Goal: Information Seeking & Learning: Check status

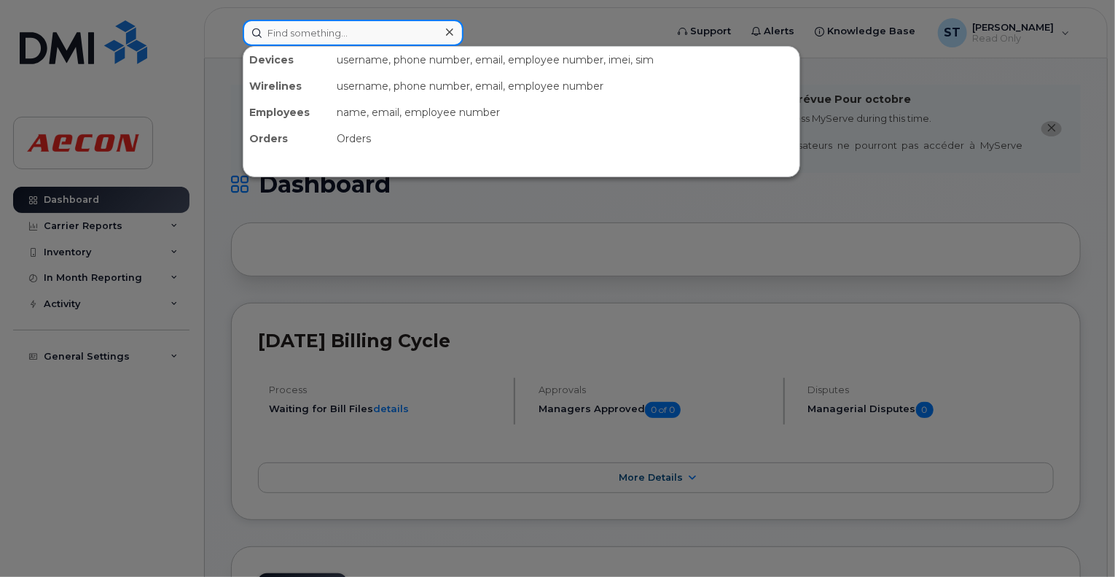
click at [354, 28] on input at bounding box center [353, 33] width 221 height 26
paste input "4162064419"
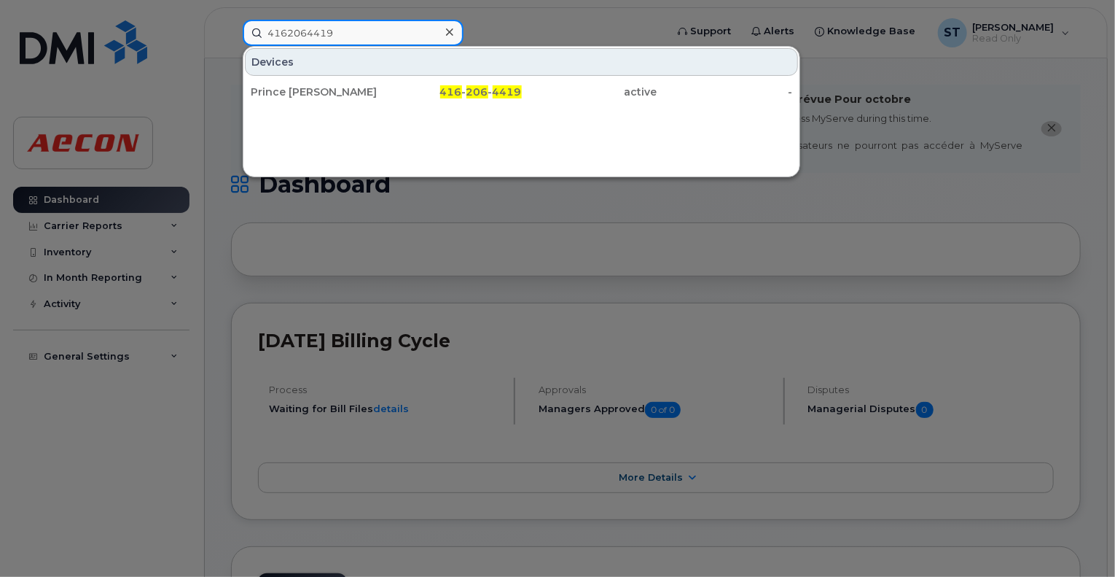
type input "4162064419"
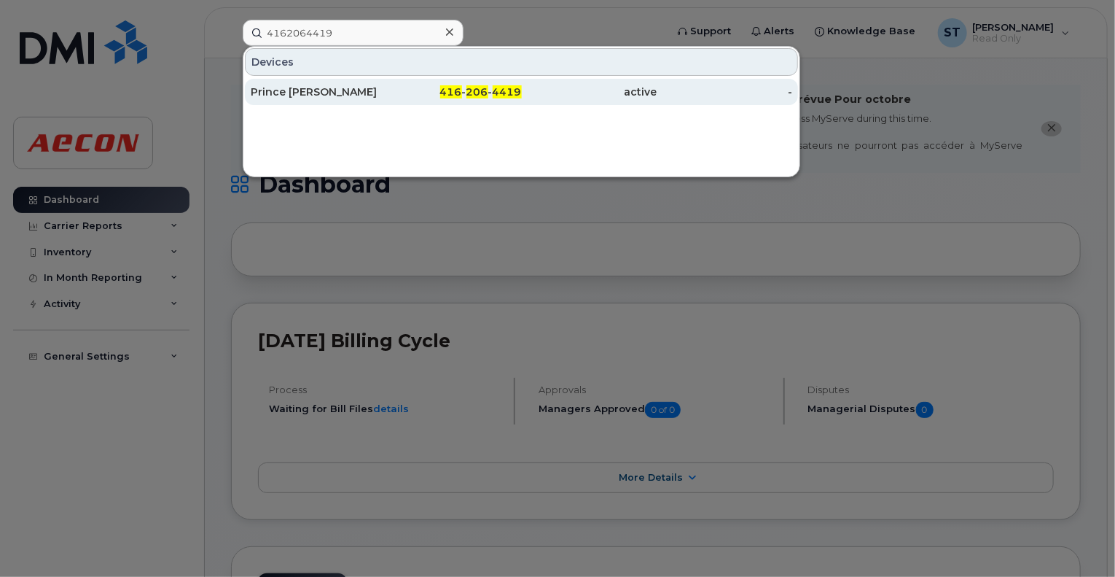
click at [394, 89] on div "416 - 206 - 4419" at bounding box center [454, 92] width 136 height 15
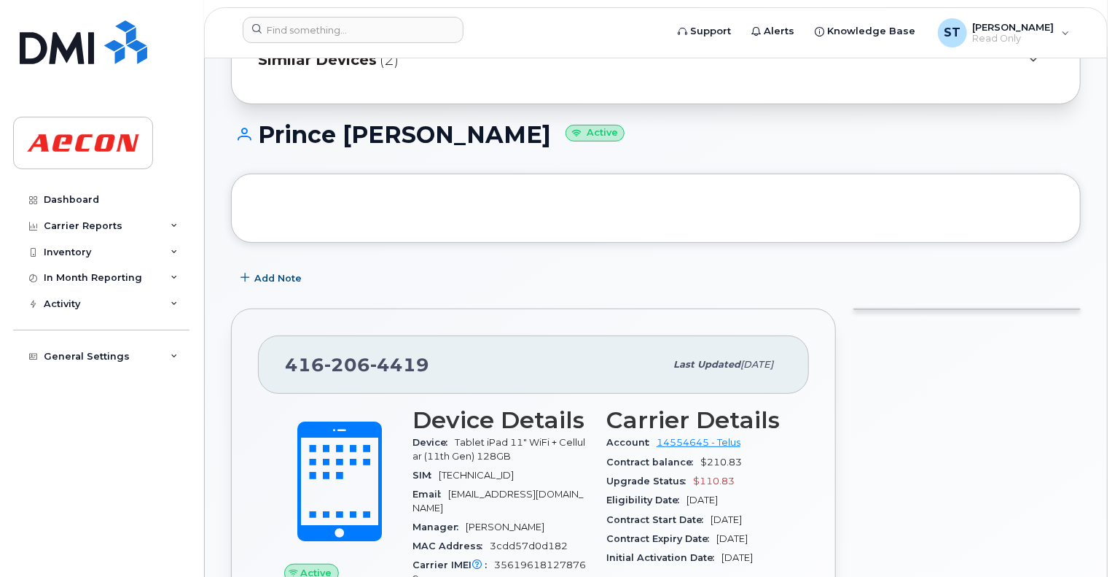
scroll to position [219, 0]
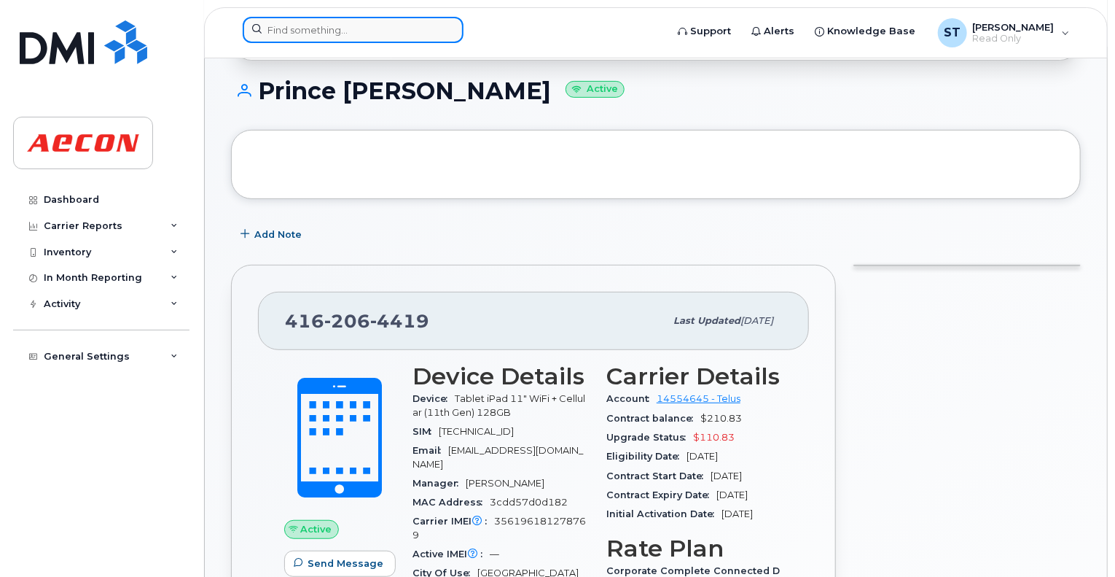
click at [337, 39] on input at bounding box center [353, 30] width 221 height 26
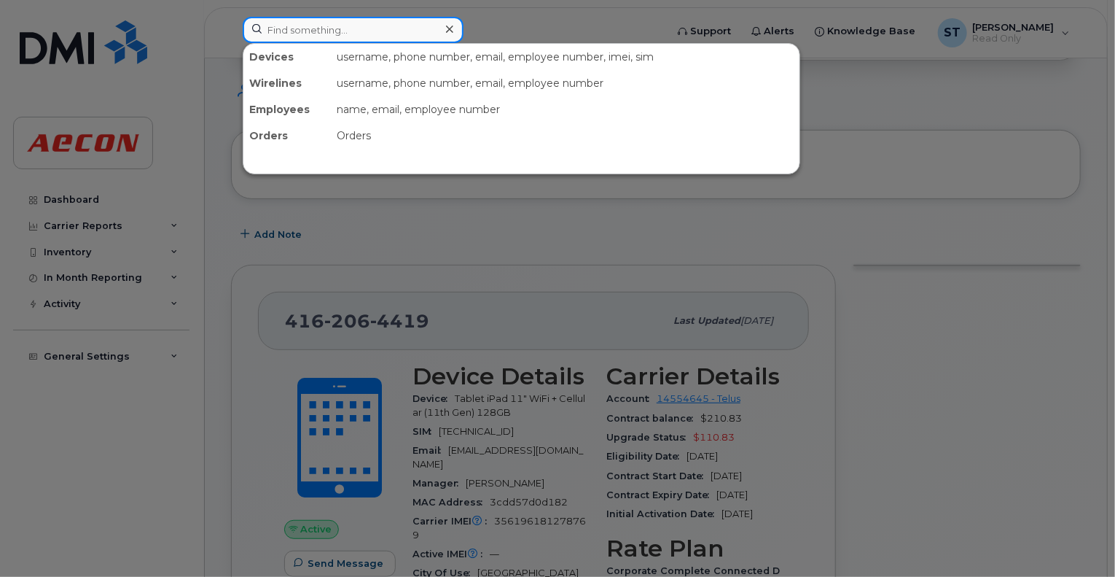
paste input "4162064588"
type input "4162064588"
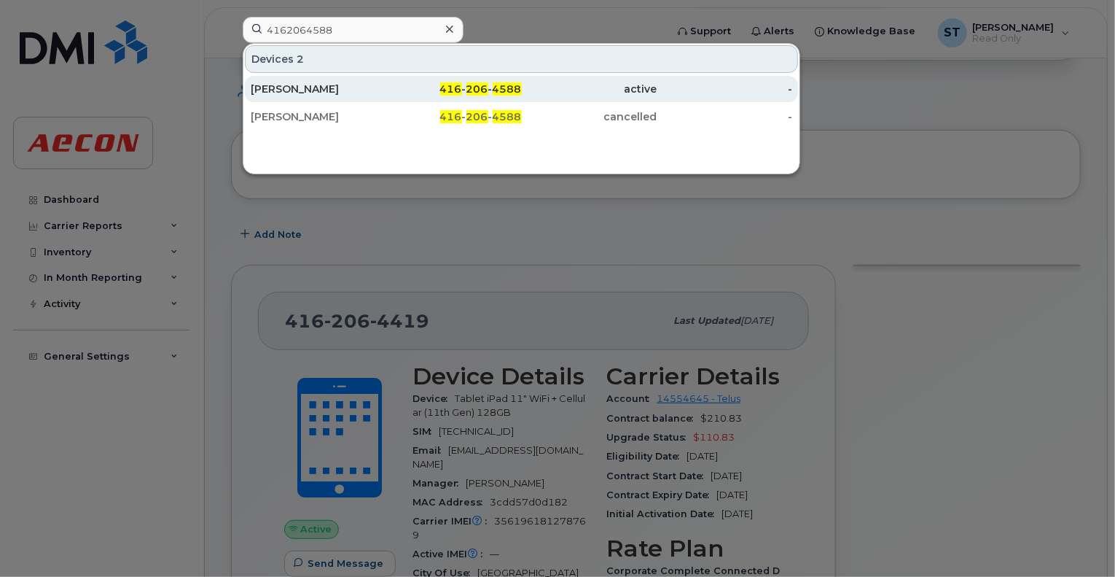
click at [356, 87] on div "[PERSON_NAME]" at bounding box center [319, 89] width 136 height 15
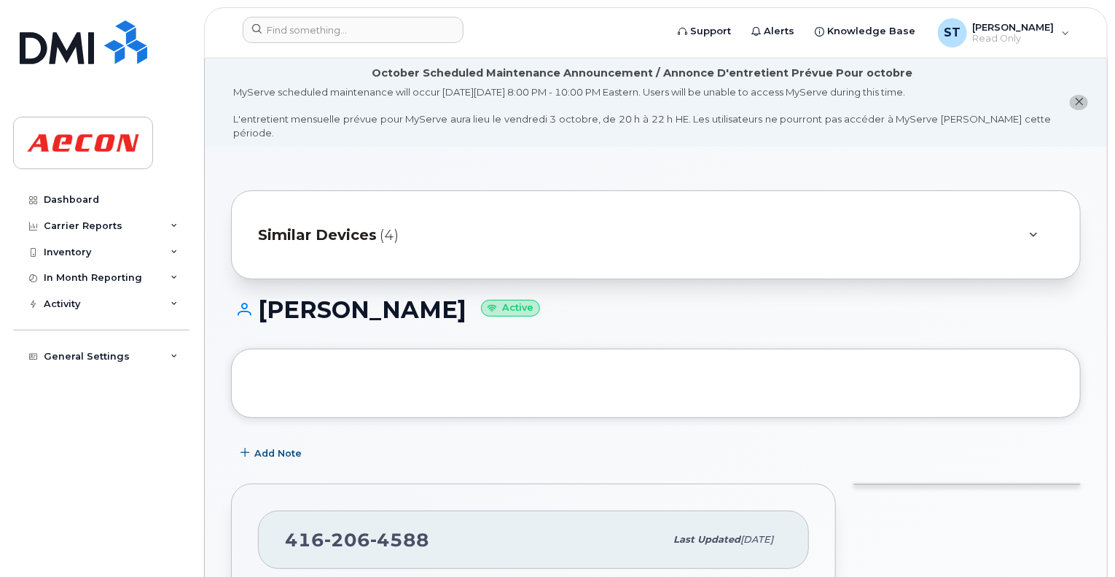
click at [1021, 238] on div at bounding box center [1033, 234] width 41 height 35
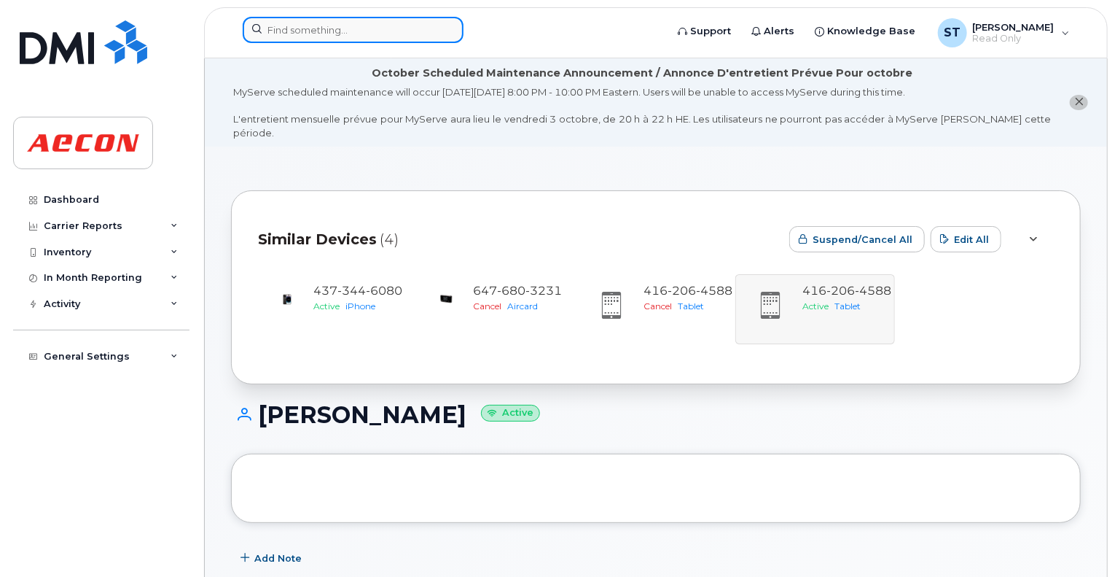
click at [391, 36] on input at bounding box center [353, 30] width 221 height 26
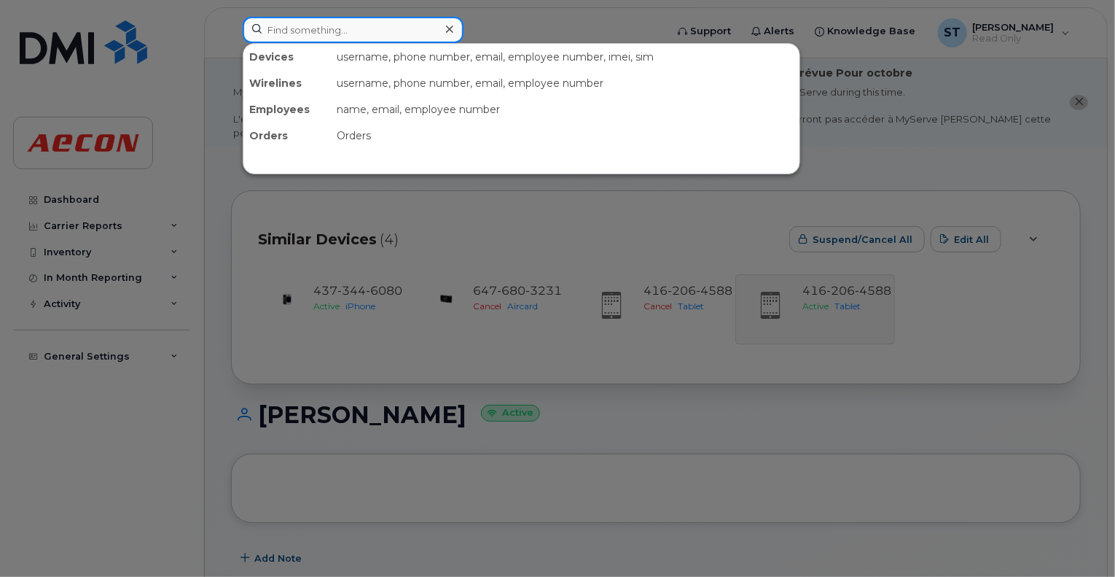
paste input "4163165608"
type input "4163165608"
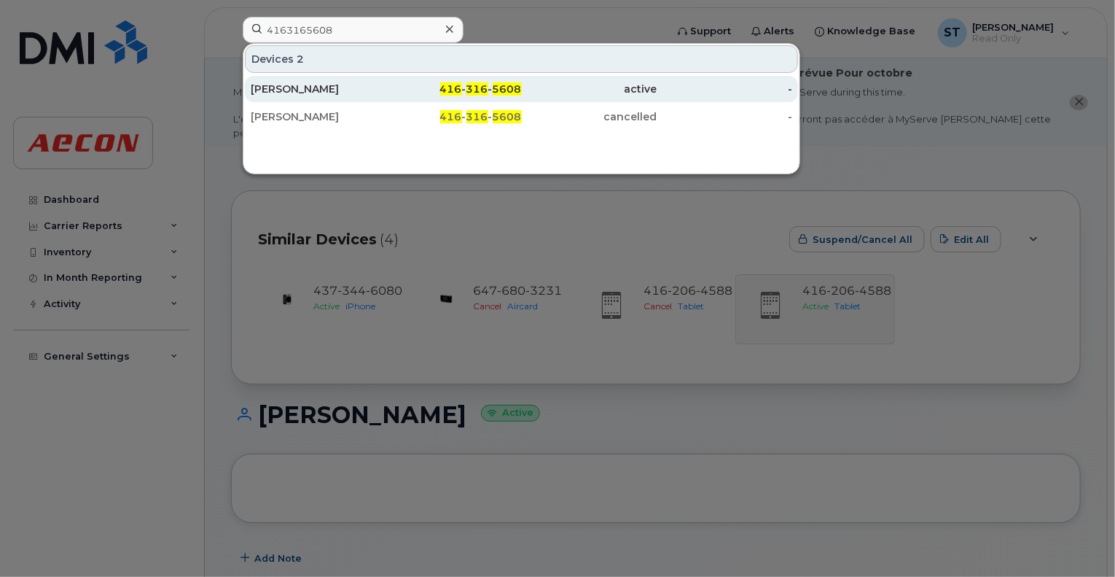
click at [373, 95] on div "Sean Jones" at bounding box center [319, 89] width 136 height 15
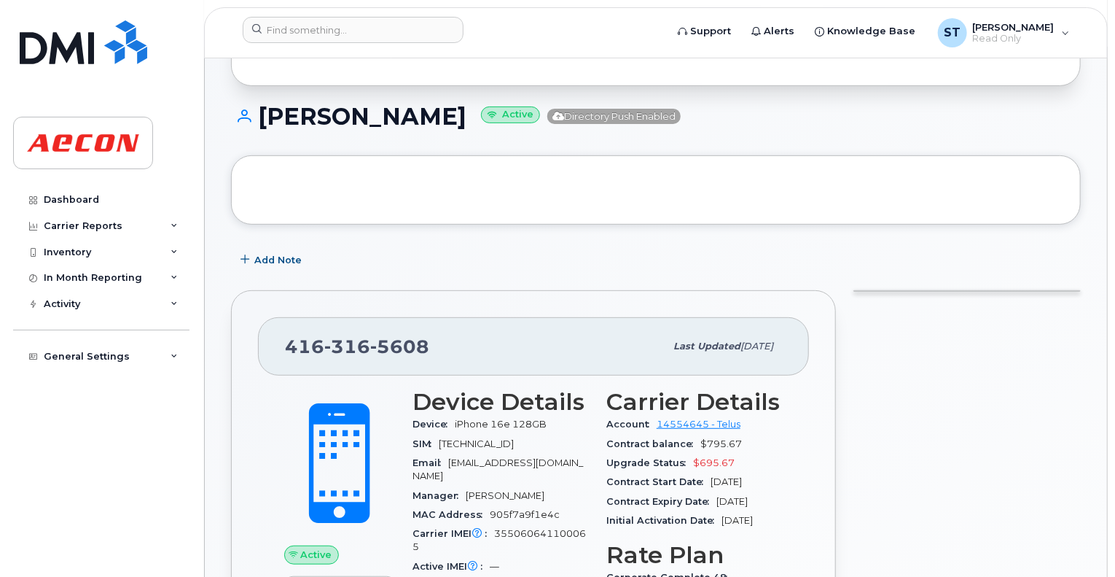
scroll to position [219, 0]
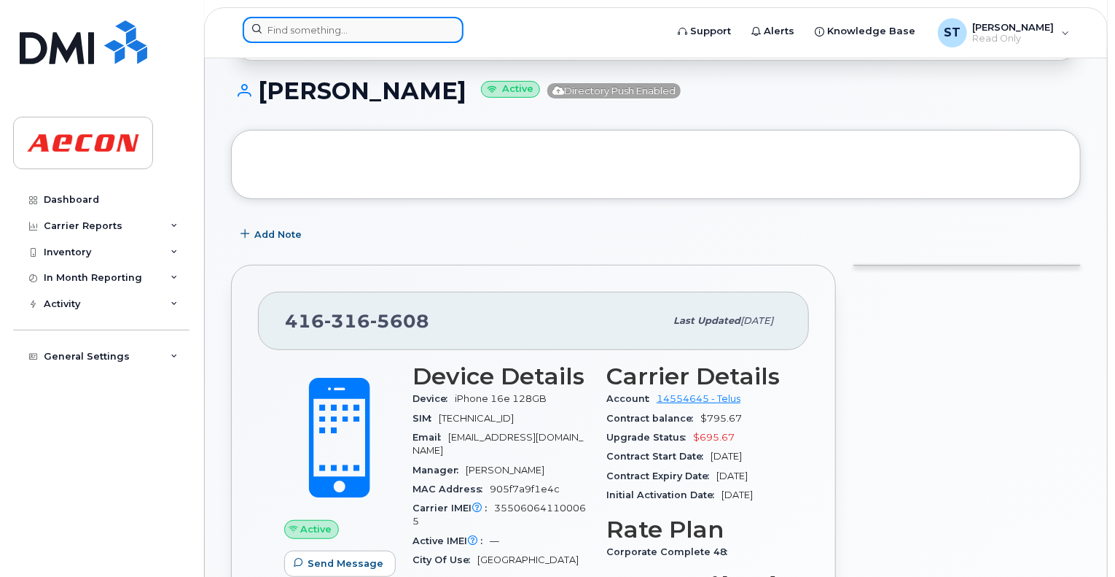
click at [391, 35] on input at bounding box center [353, 30] width 221 height 26
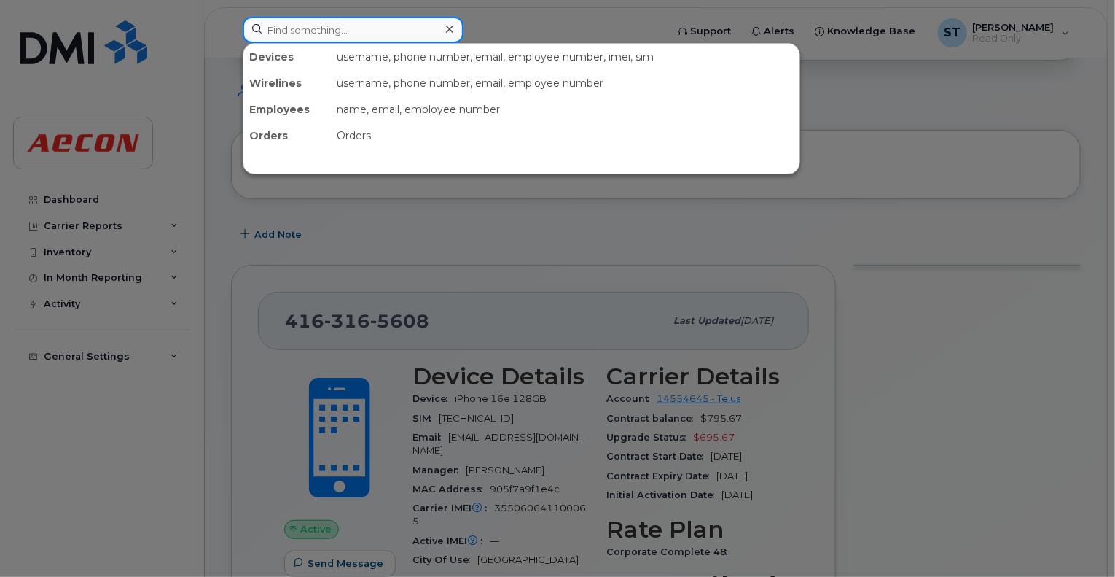
paste input "4163898323"
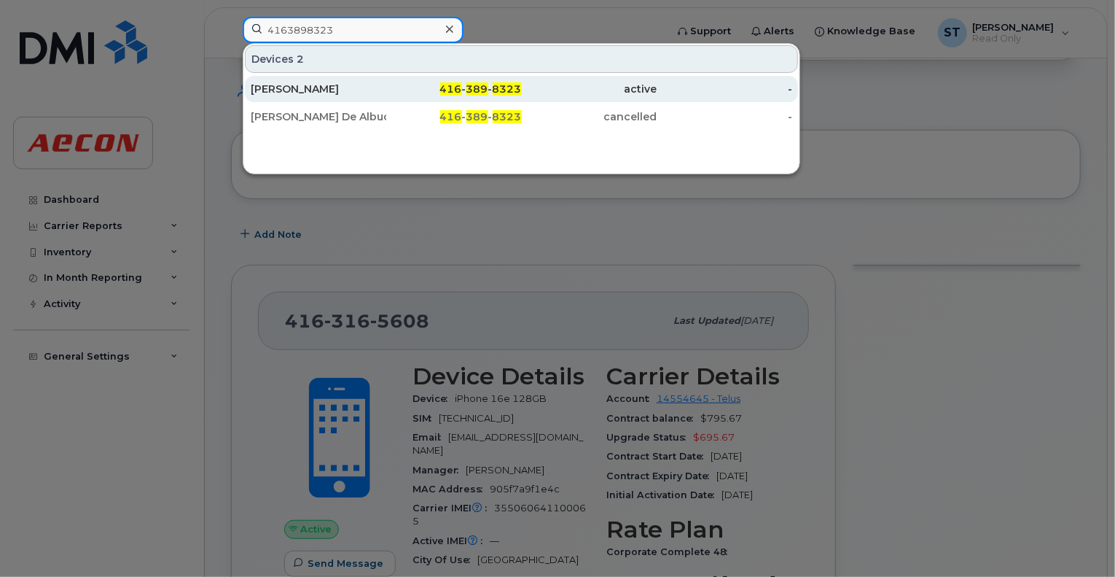
type input "4163898323"
click at [428, 93] on div "416 - 389 - 8323" at bounding box center [454, 89] width 136 height 15
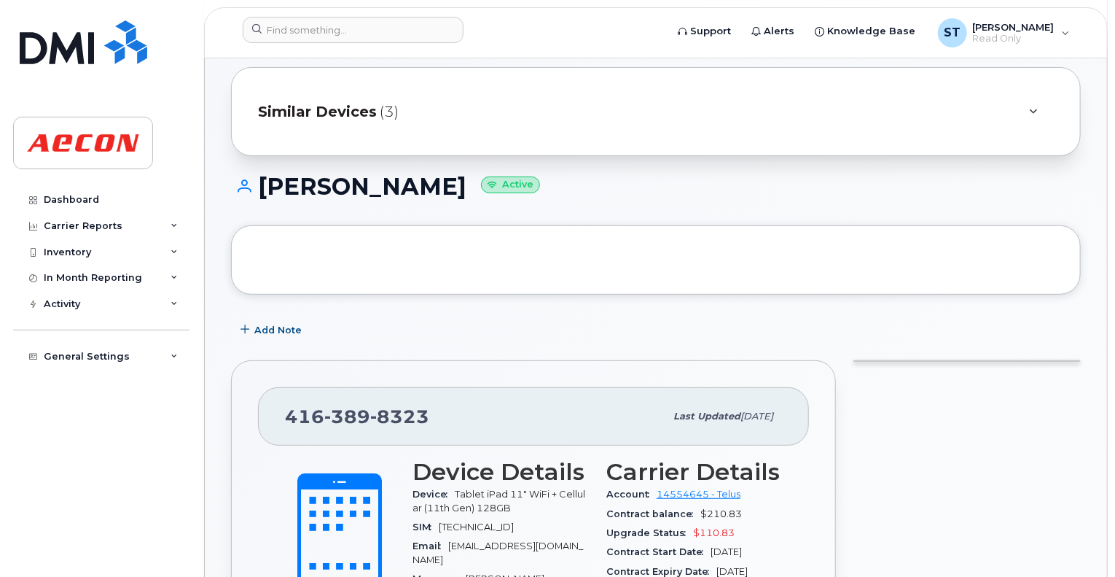
scroll to position [146, 0]
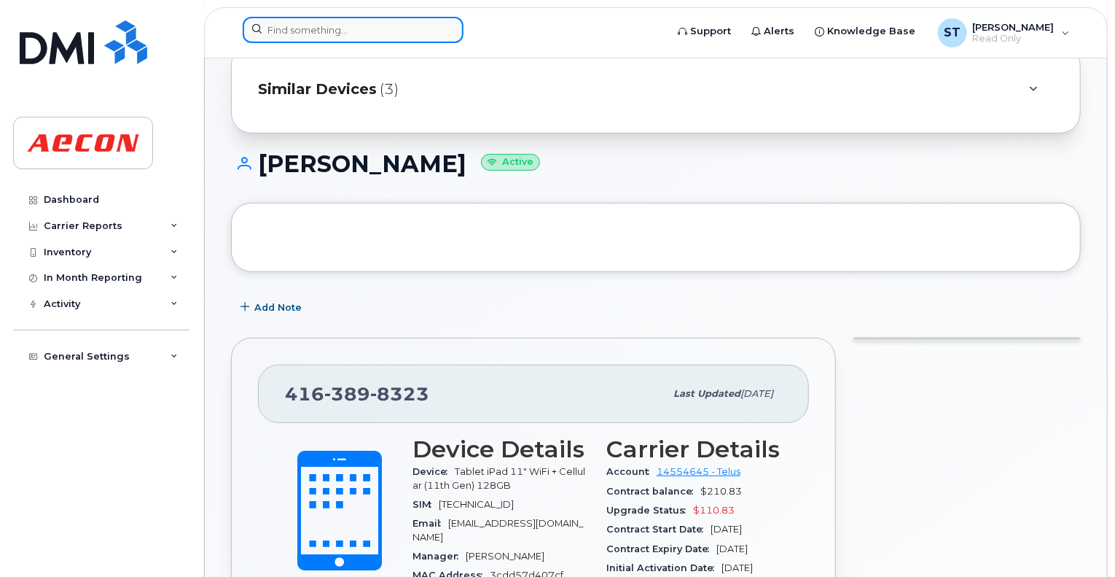
click at [320, 31] on input at bounding box center [353, 30] width 221 height 26
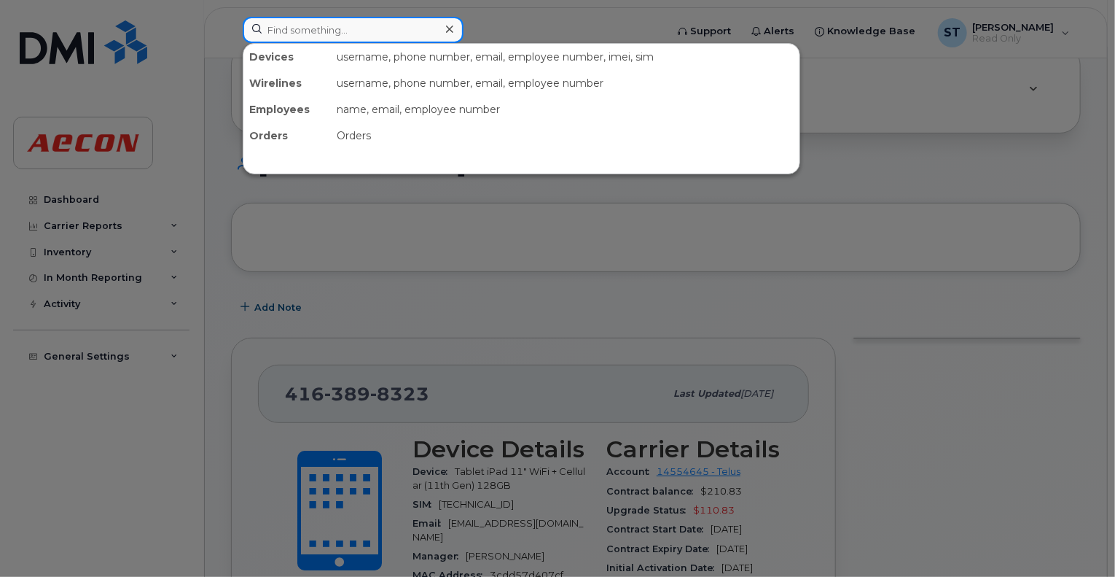
paste input "4163899356"
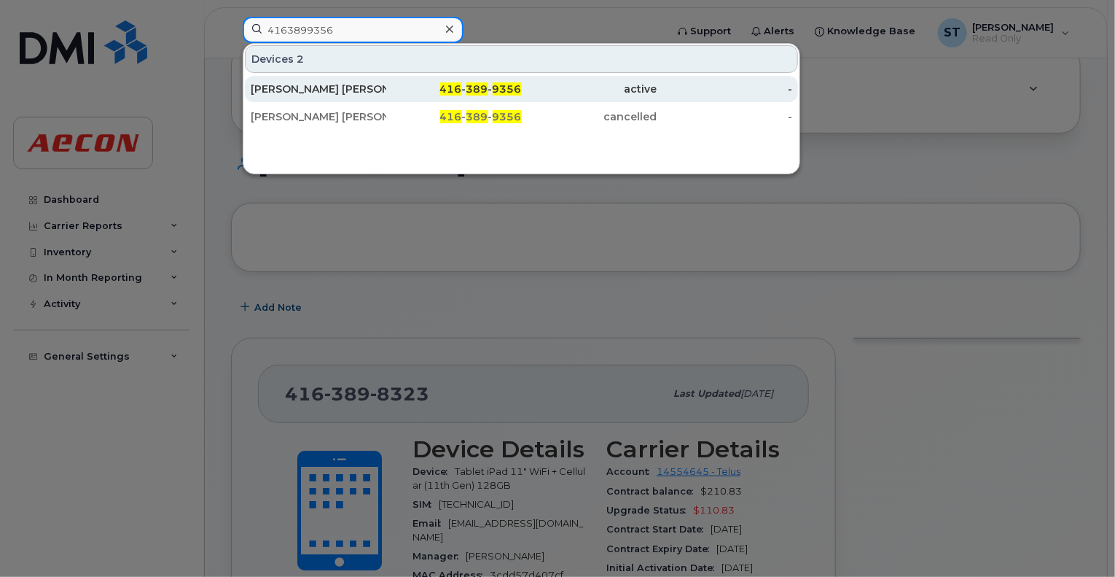
type input "4163899356"
click at [348, 87] on div "Jasmeen Jasmeen" at bounding box center [319, 89] width 136 height 15
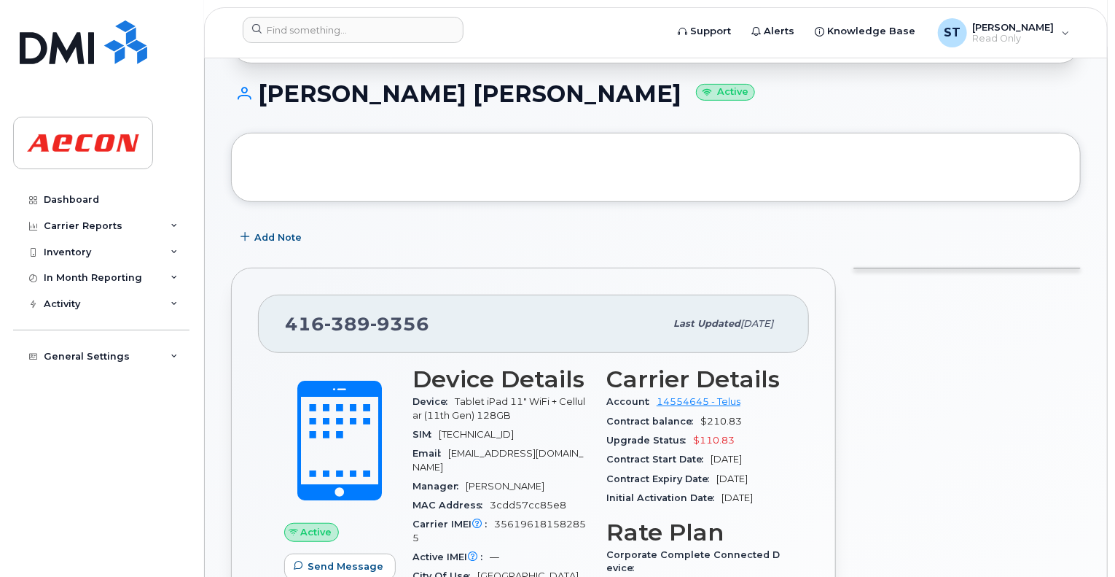
scroll to position [219, 0]
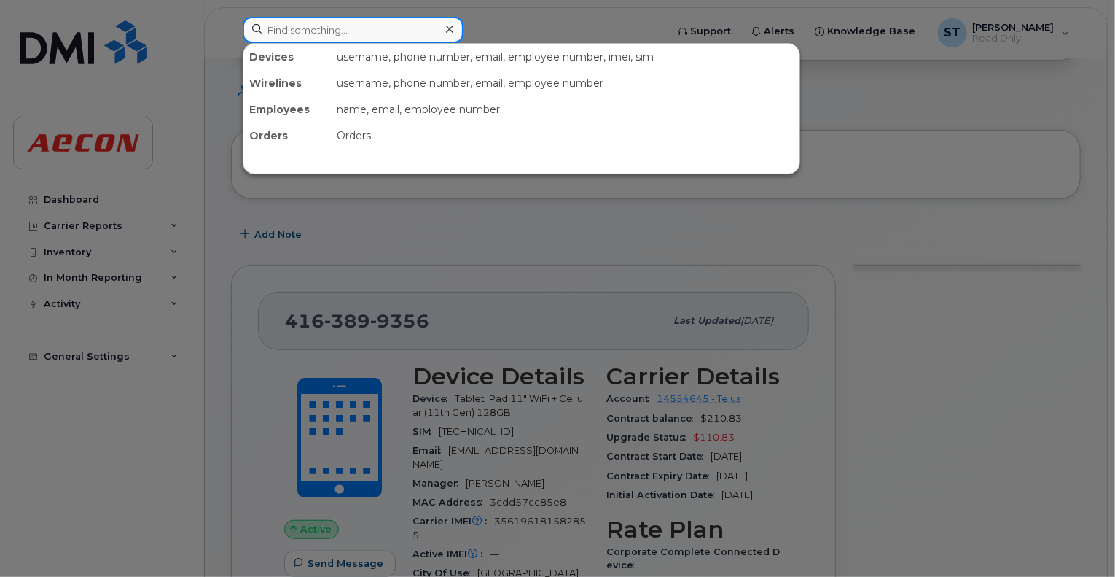
click at [375, 28] on input at bounding box center [353, 30] width 221 height 26
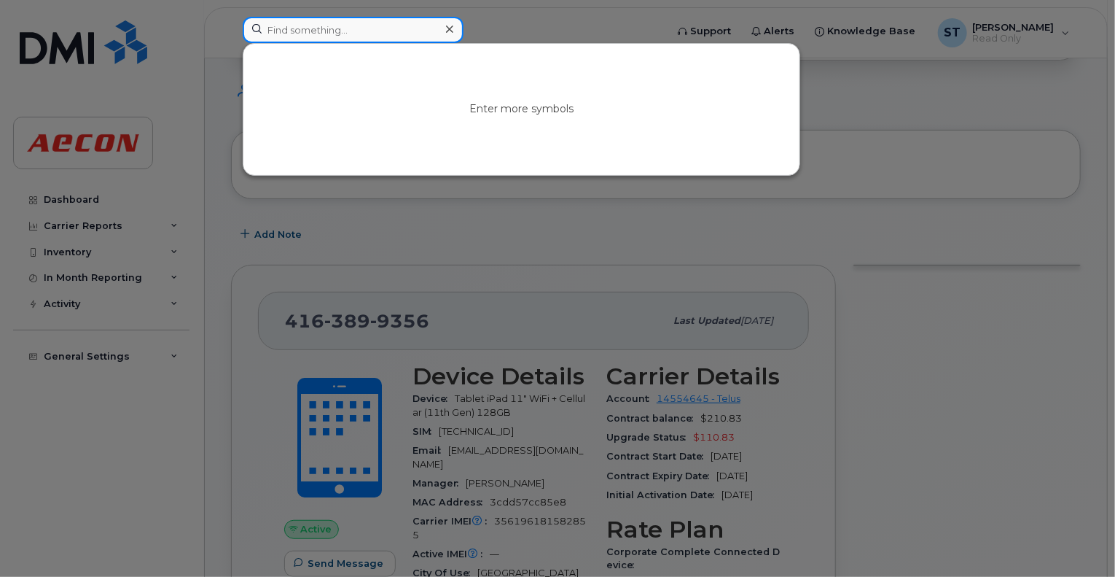
click at [333, 29] on input at bounding box center [353, 30] width 221 height 26
paste input "4166763744"
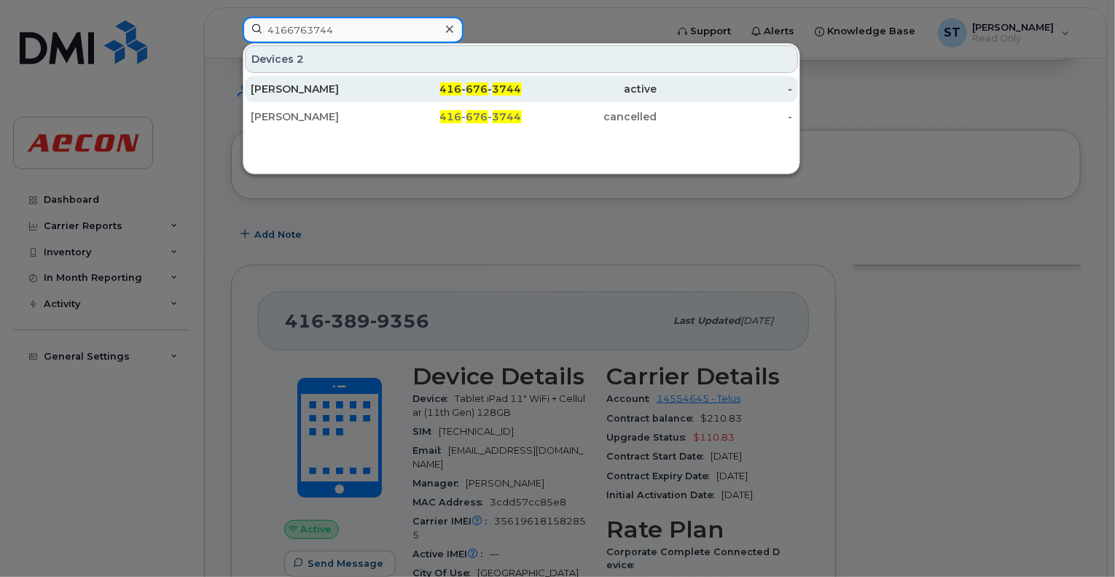
type input "4166763744"
click at [376, 89] on div "Birinder Singh" at bounding box center [319, 89] width 136 height 15
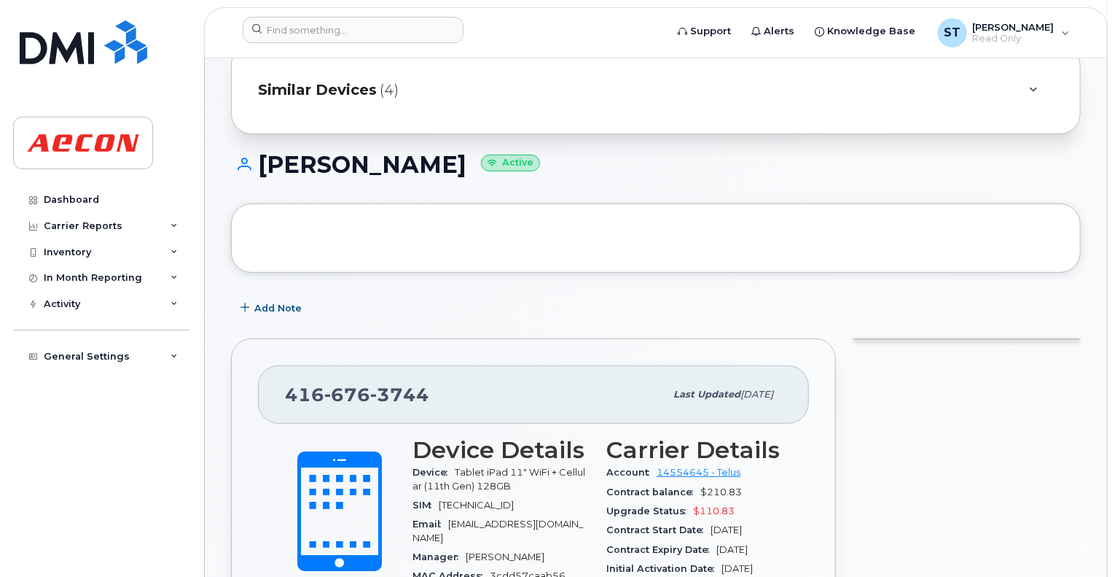
scroll to position [146, 0]
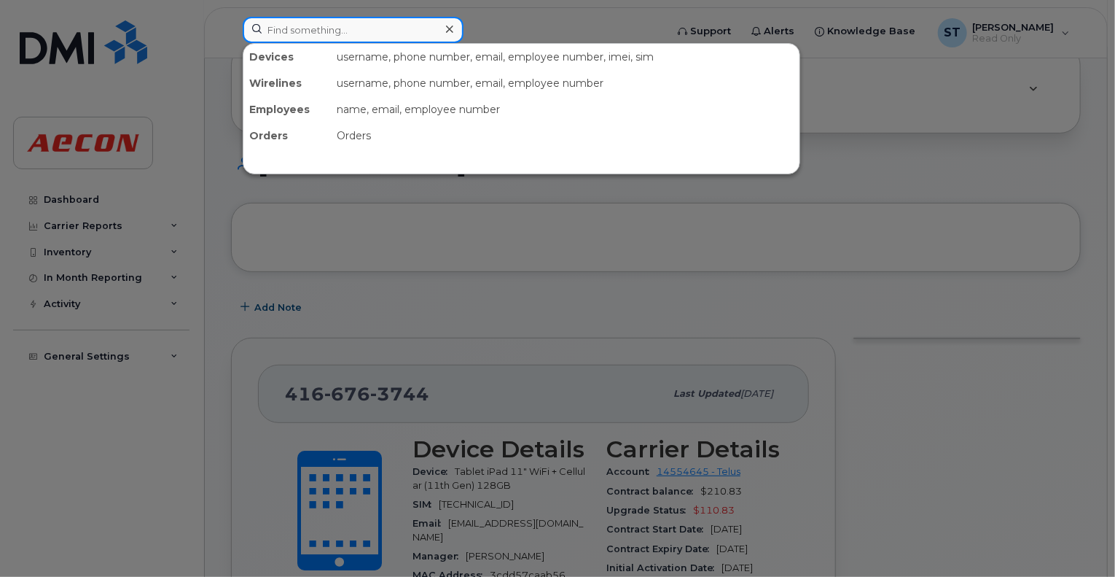
click at [373, 20] on input at bounding box center [353, 30] width 221 height 26
paste input "2896852162"
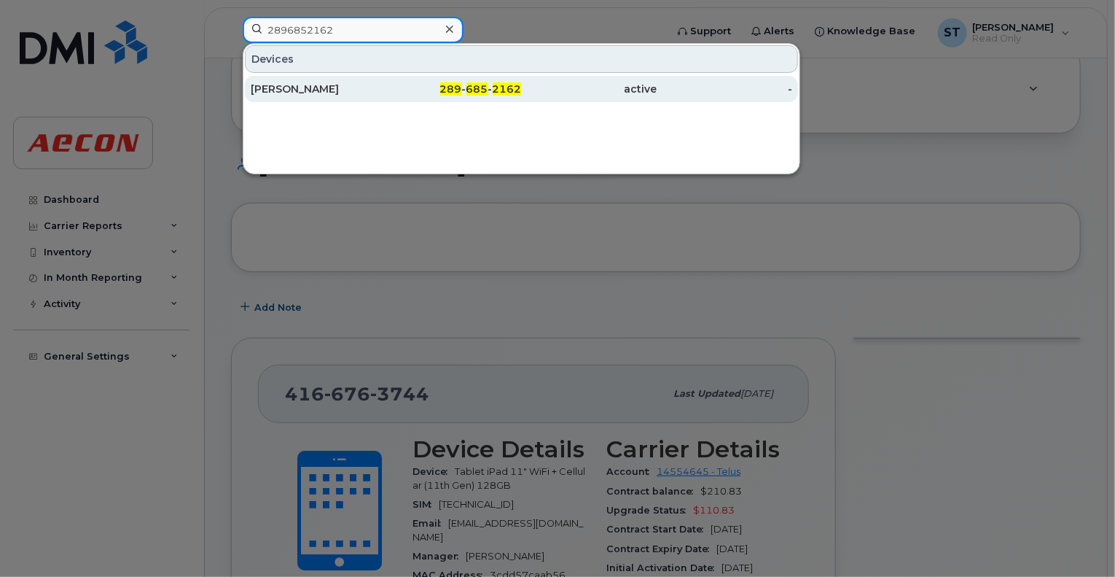
type input "2896852162"
click at [394, 87] on div "289 - 685 - 2162" at bounding box center [454, 89] width 136 height 15
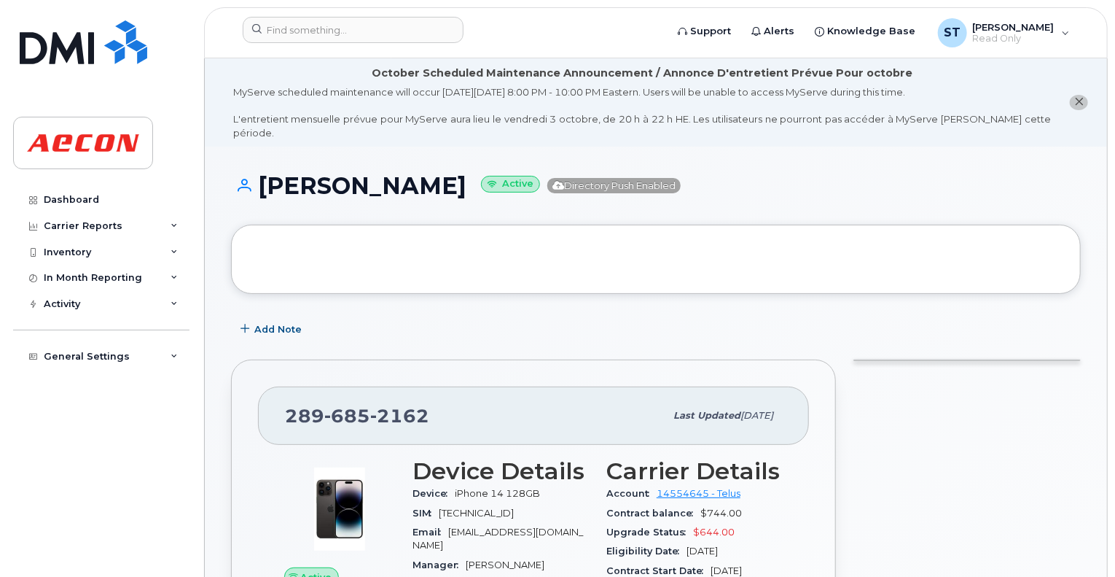
drag, startPoint x: 434, startPoint y: 171, endPoint x: 262, endPoint y: 166, distance: 172.1
click at [262, 173] on h1 "[PERSON_NAME] Active Directory Push Enabled" at bounding box center [656, 186] width 850 height 26
copy h1 "[PERSON_NAME]"
click at [370, 34] on input at bounding box center [353, 30] width 221 height 26
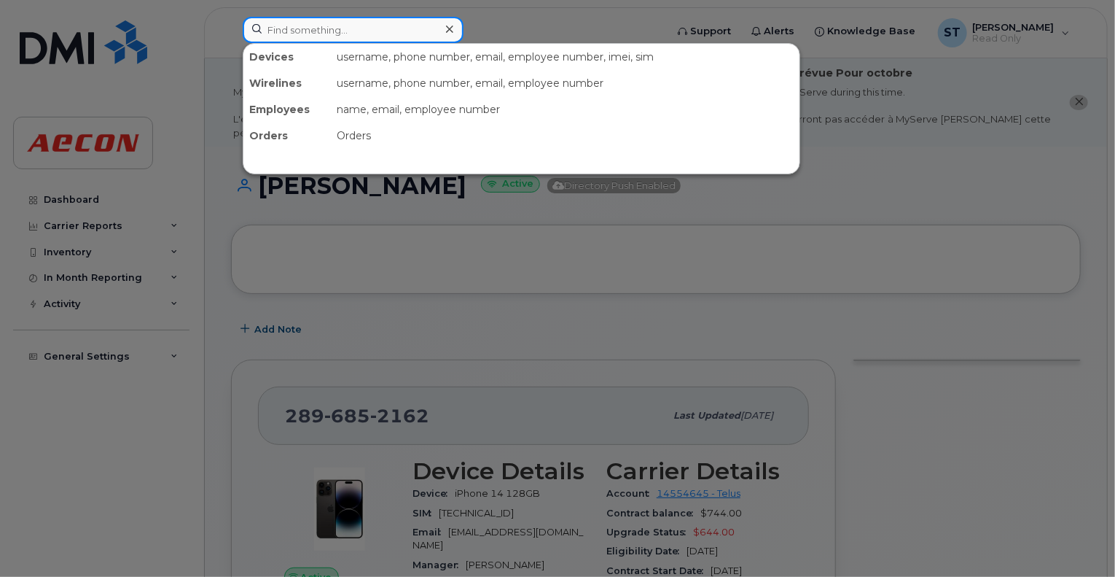
paste input "5142355700"
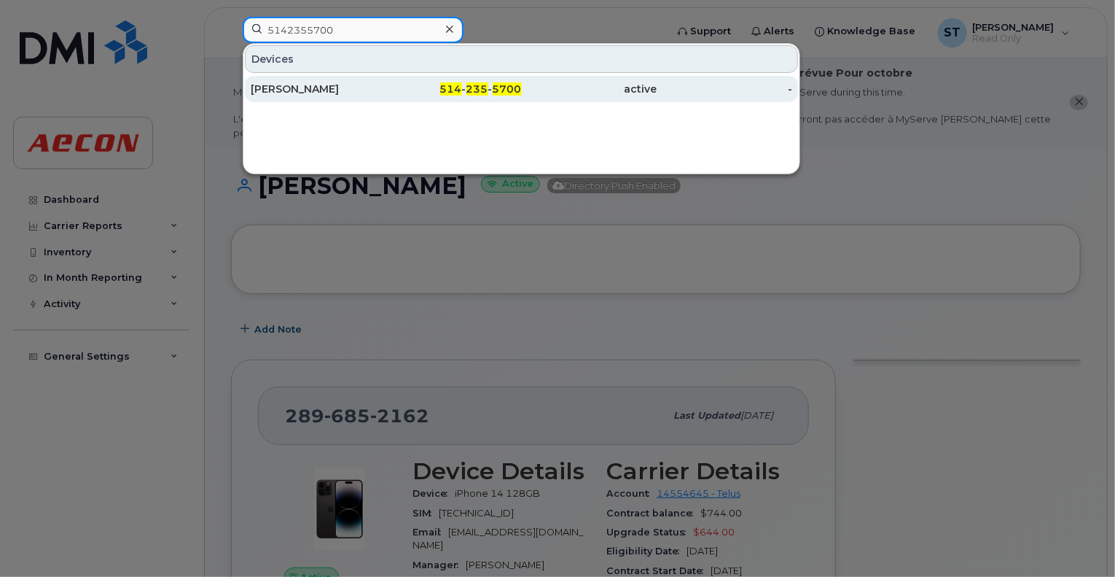
type input "5142355700"
click at [397, 93] on div "514 - 235 - 5700" at bounding box center [454, 89] width 136 height 15
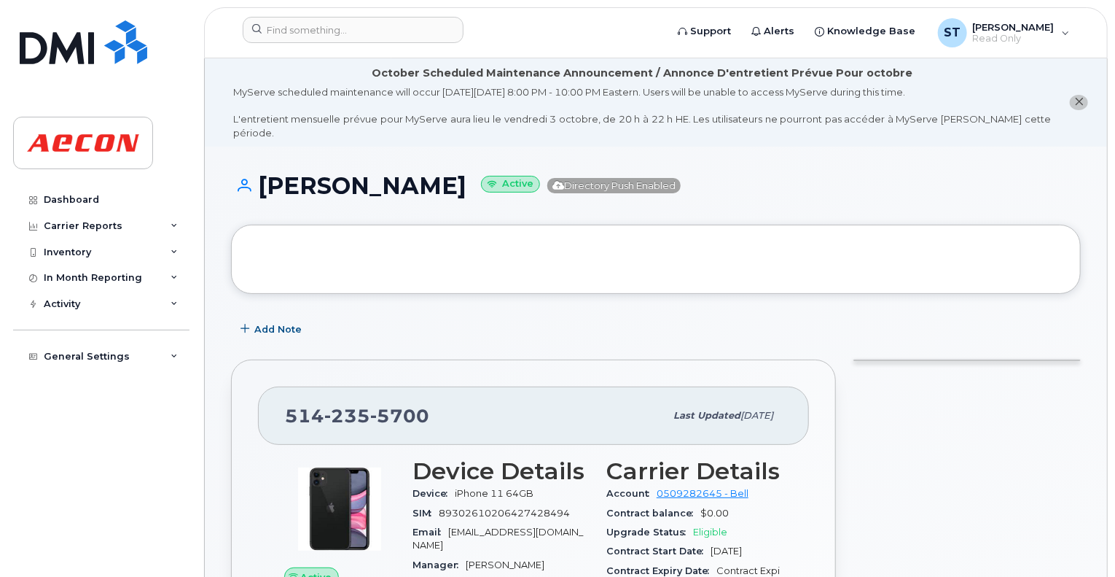
drag, startPoint x: 491, startPoint y: 178, endPoint x: 261, endPoint y: 176, distance: 230.4
click at [261, 176] on h1 "[PERSON_NAME] Active Directory Push Enabled" at bounding box center [656, 186] width 850 height 26
copy h1 "[PERSON_NAME]"
click at [289, 31] on input at bounding box center [353, 30] width 221 height 26
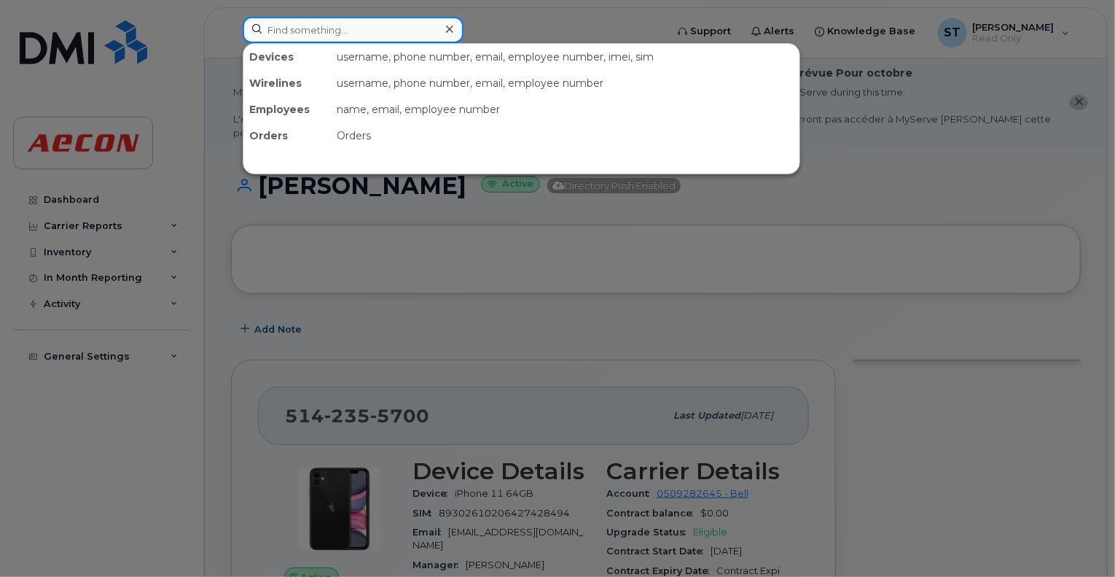
paste input "2896852162"
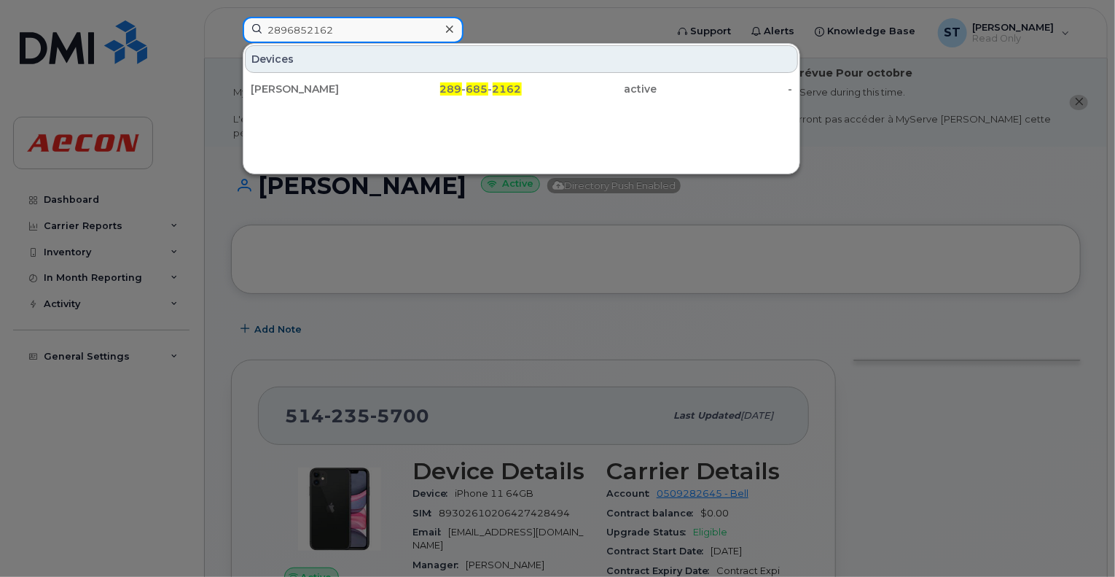
drag, startPoint x: 347, startPoint y: 31, endPoint x: 155, endPoint y: 50, distance: 193.4
click at [231, 49] on div "2896852162 Devices Carolyn Hintze 289 - 685 - 2162 active -" at bounding box center [449, 33] width 437 height 32
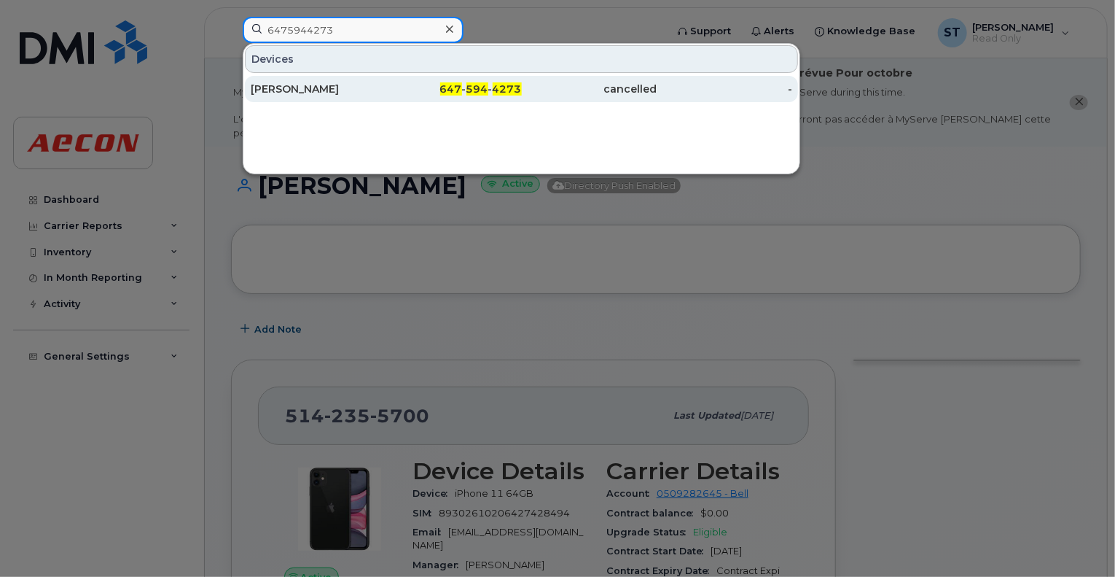
type input "6475944273"
click at [563, 93] on div "cancelled" at bounding box center [590, 89] width 136 height 15
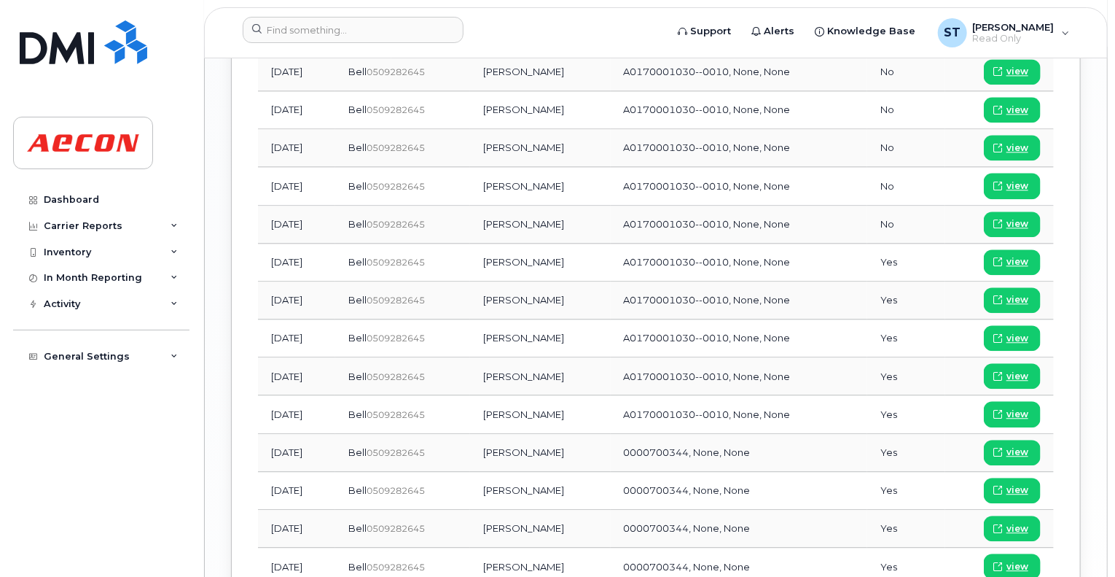
scroll to position [1661, 0]
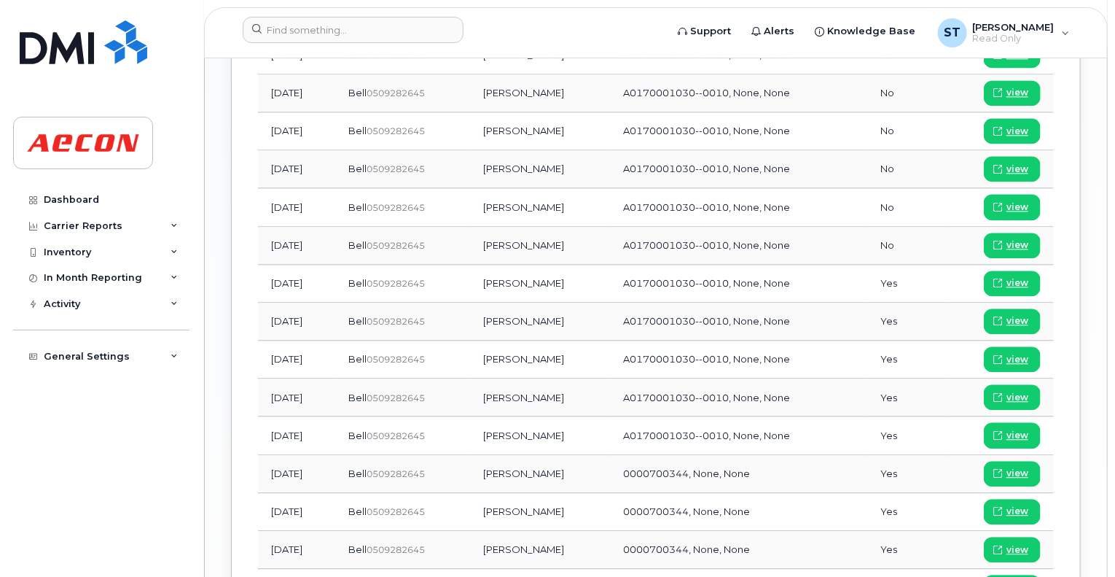
click at [907, 265] on td "Yes" at bounding box center [906, 284] width 77 height 38
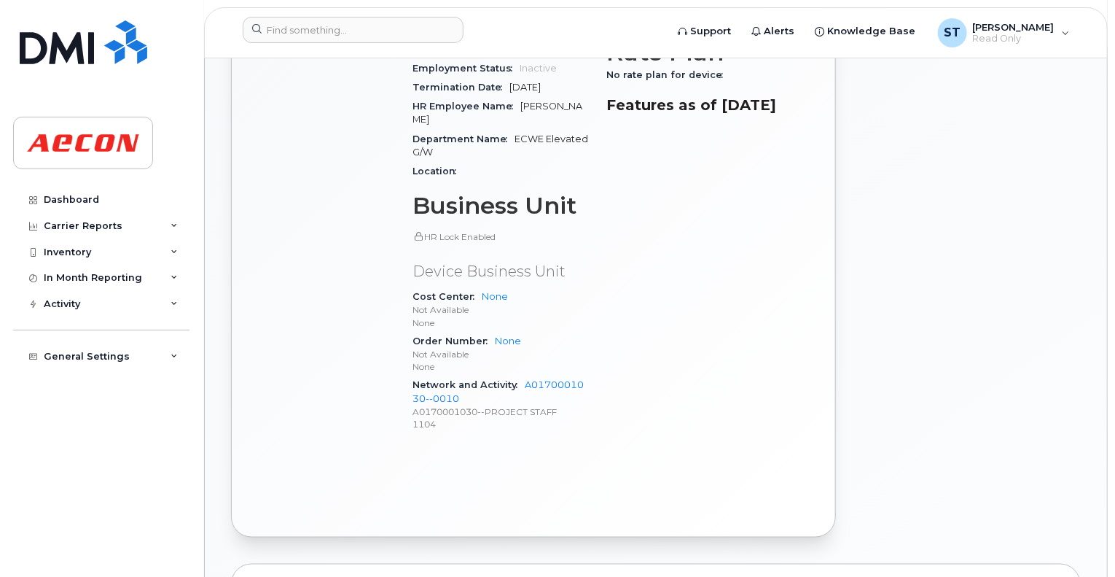
scroll to position [1005, 0]
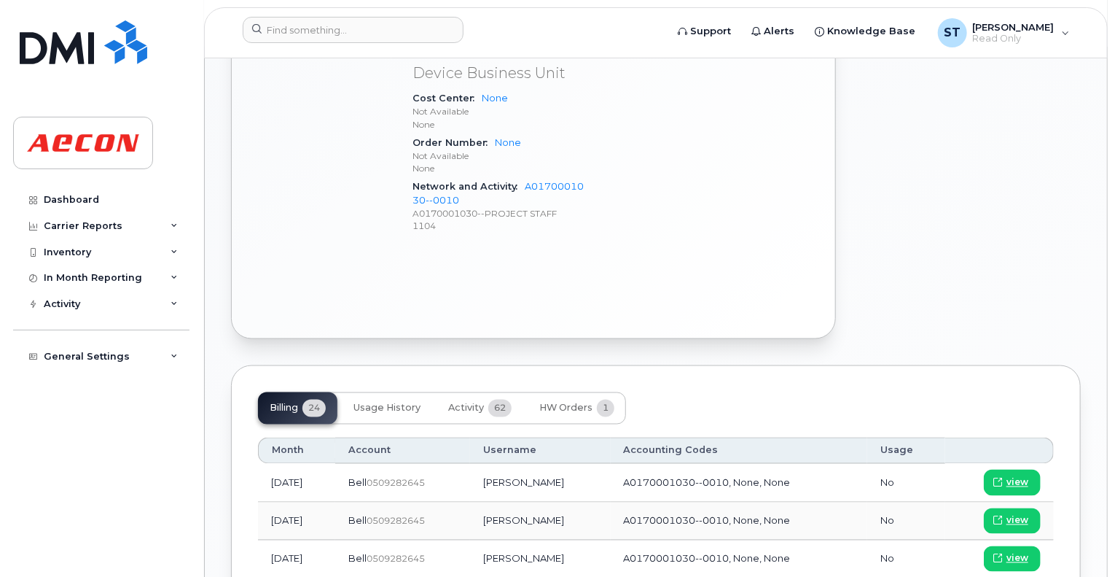
click at [311, 464] on td "[DATE]" at bounding box center [296, 483] width 77 height 38
click at [1018, 476] on span "view" at bounding box center [1018, 482] width 22 height 13
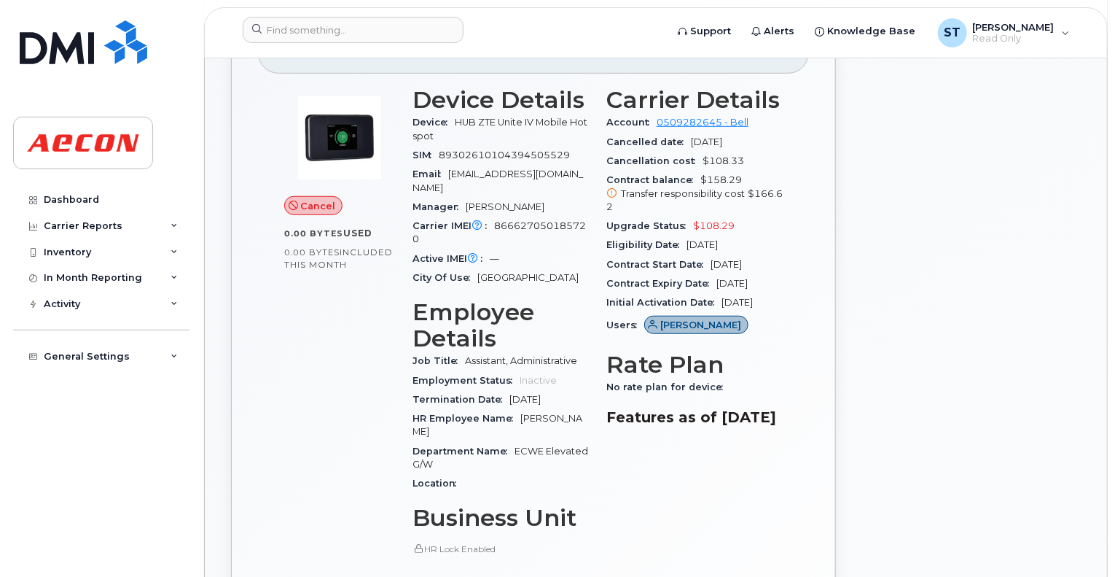
scroll to position [568, 0]
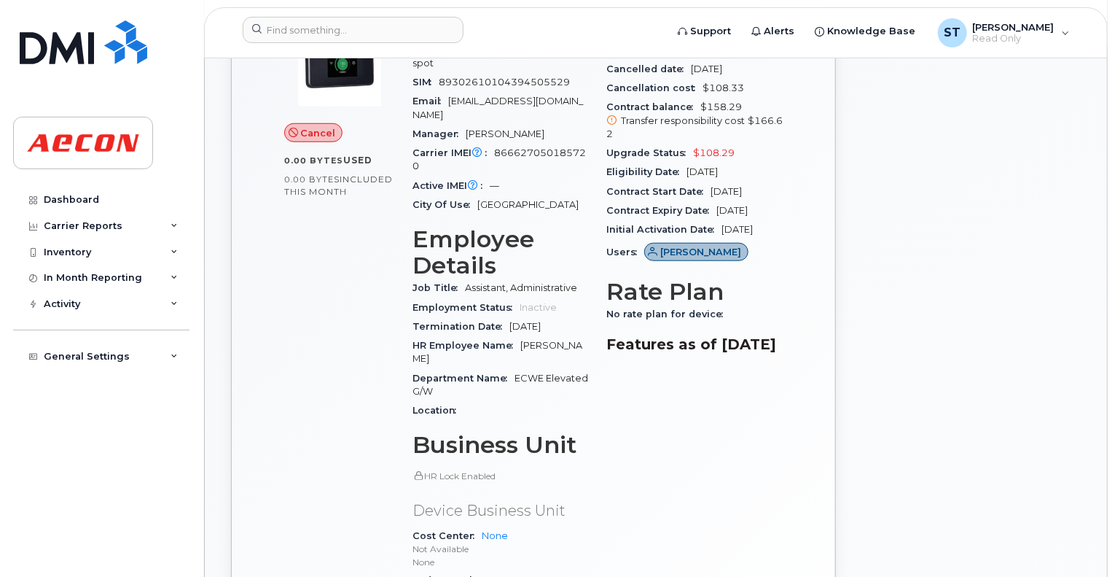
drag, startPoint x: 397, startPoint y: 194, endPoint x: 572, endPoint y: 361, distance: 242.4
click at [572, 361] on div "Cancel 0.00 Bytes  used 0.00 Bytes  included this month Device Details Device H…" at bounding box center [534, 348] width 516 height 687
click at [572, 369] on div "Department Name ECWE Elevated G/W" at bounding box center [501, 385] width 176 height 33
drag, startPoint x: 478, startPoint y: 388, endPoint x: 396, endPoint y: 254, distance: 157.4
click at [396, 254] on div "Cancel 0.00 Bytes  used 0.00 Bytes  included this month Device Details Device H…" at bounding box center [534, 348] width 516 height 687
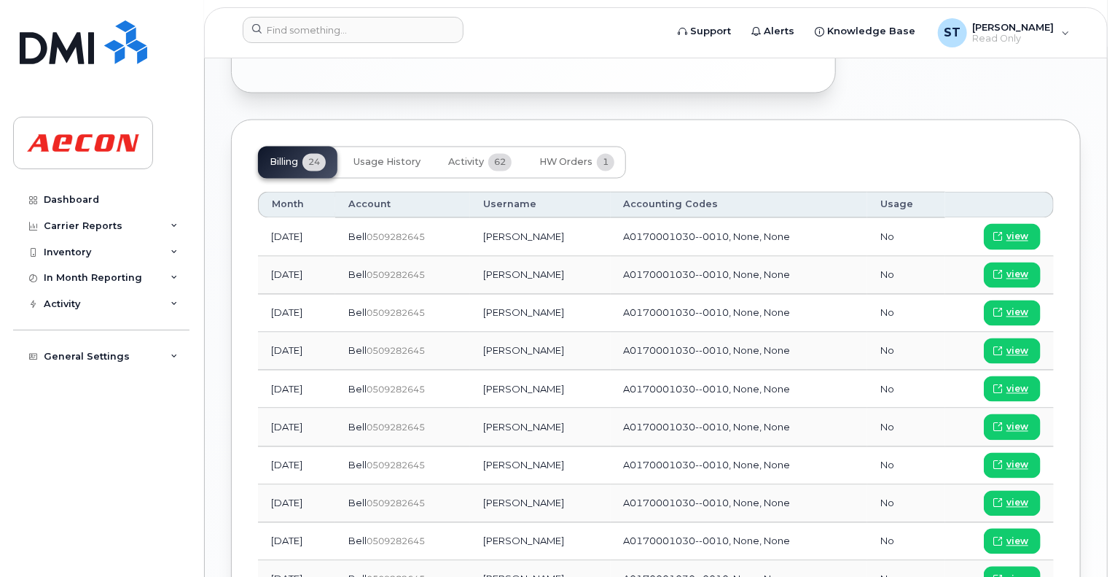
scroll to position [1588, 0]
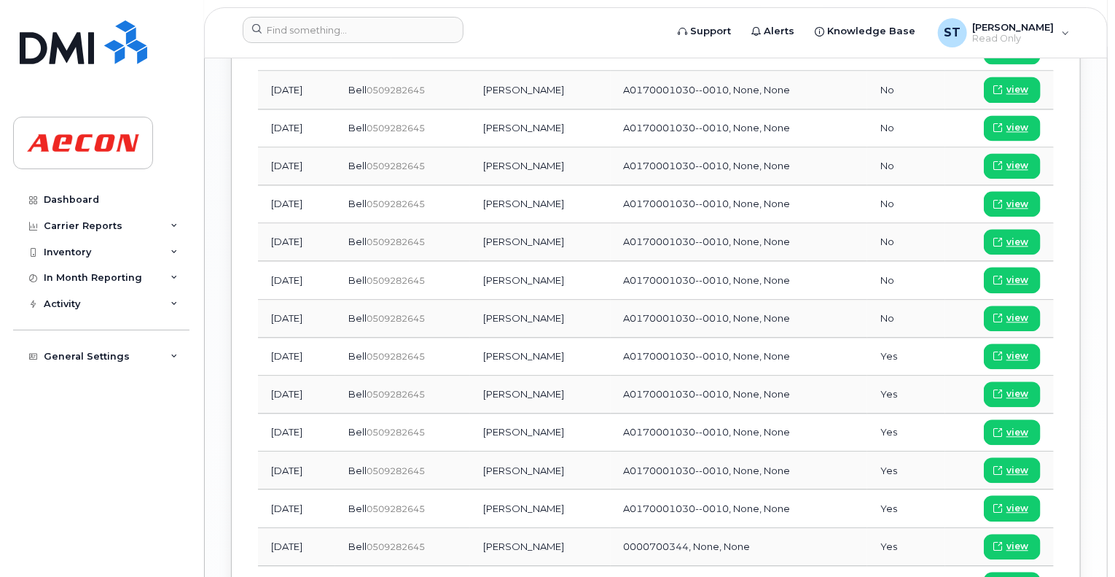
click at [784, 350] on span "A0170001030--0010, None, None" at bounding box center [707, 356] width 167 height 12
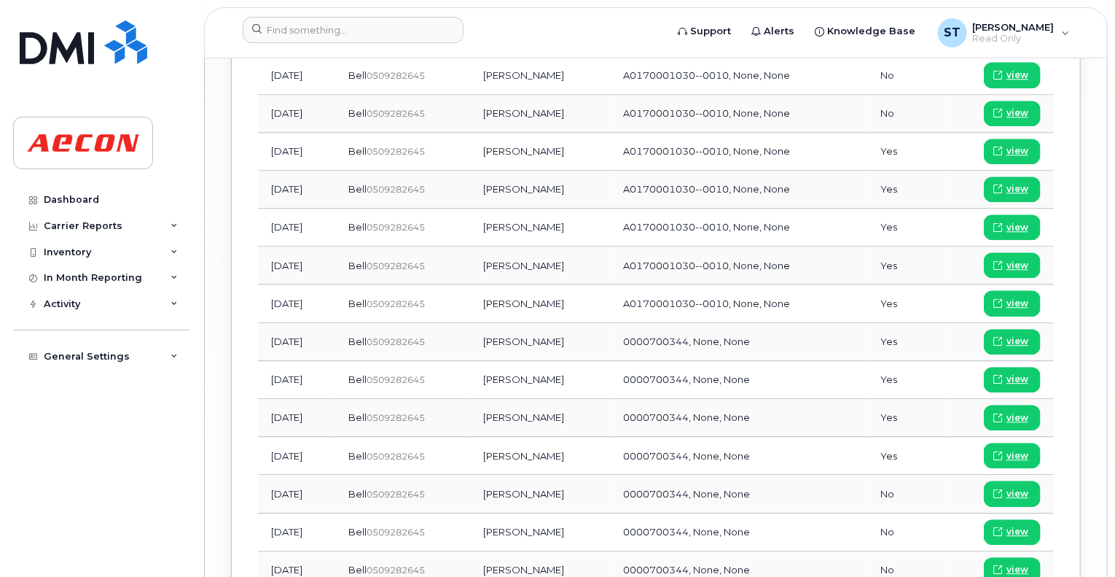
scroll to position [1880, 0]
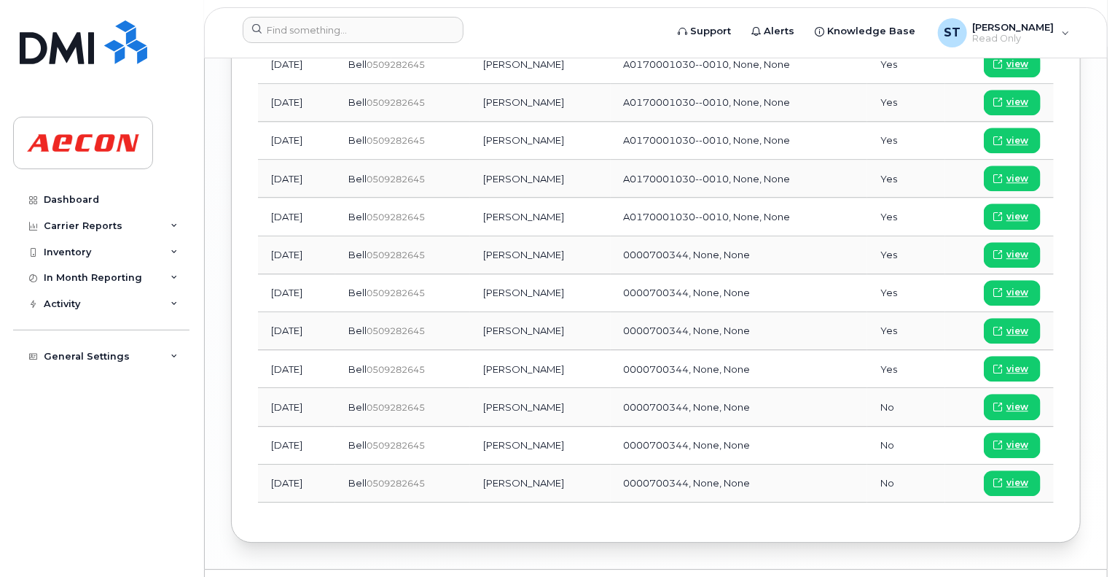
click at [841, 350] on td "0000700344, None, None" at bounding box center [739, 369] width 257 height 38
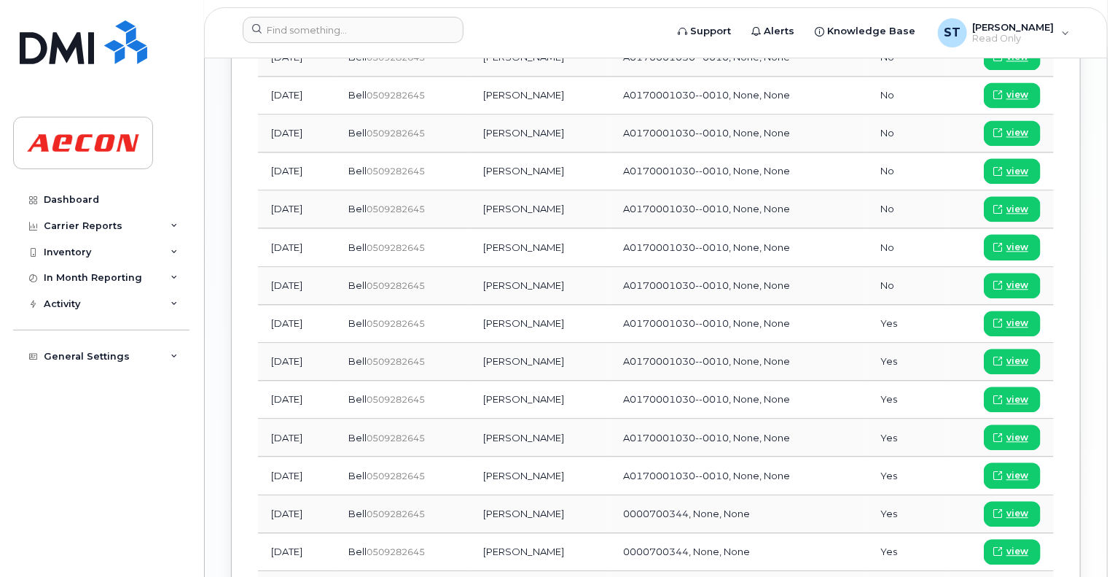
scroll to position [1588, 0]
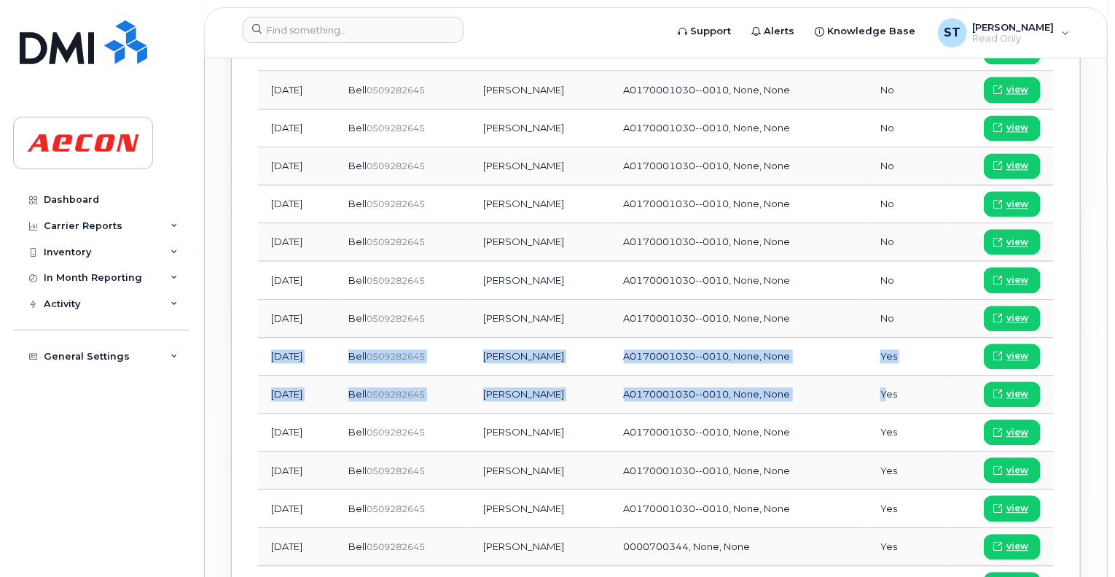
drag, startPoint x: 894, startPoint y: 367, endPoint x: 271, endPoint y: 329, distance: 624.4
click at [271, 329] on tbody "Sep 2025 Bell  0509282645 Joanne Chrobot A0170001030--0010, None, None No view …" at bounding box center [656, 336] width 796 height 913
click at [335, 338] on td "[DATE]" at bounding box center [296, 357] width 77 height 38
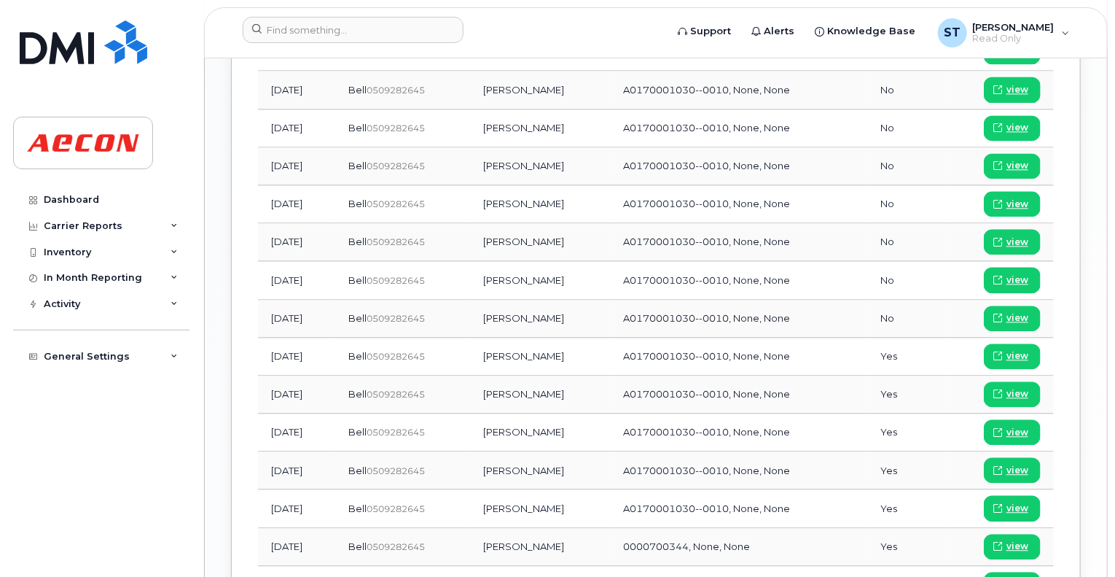
drag, startPoint x: 340, startPoint y: 323, endPoint x: 265, endPoint y: 319, distance: 75.9
click at [265, 338] on td "Sep 2024" at bounding box center [296, 357] width 77 height 38
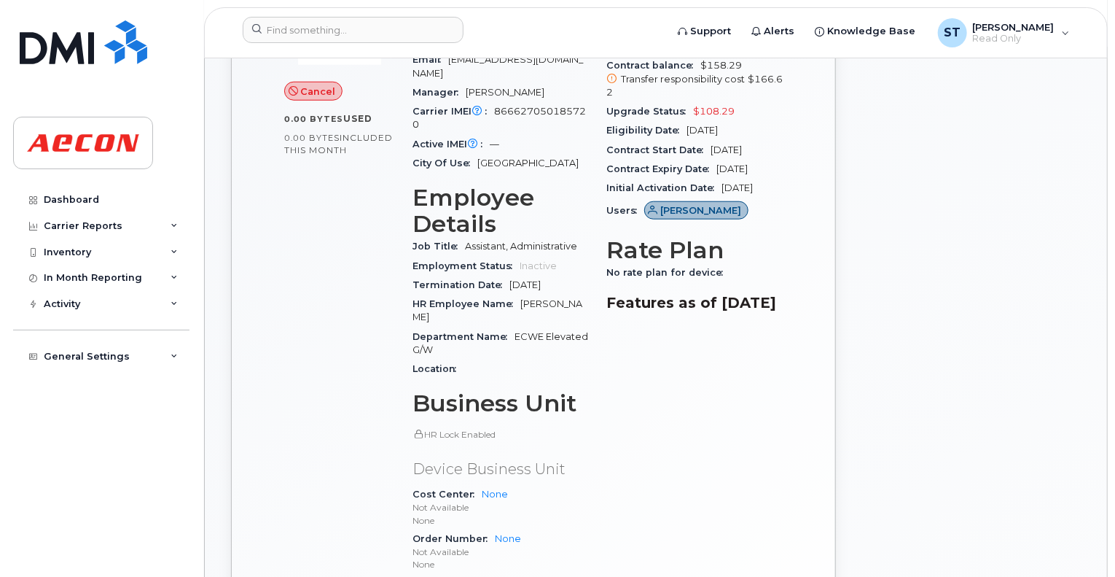
scroll to position [932, 0]
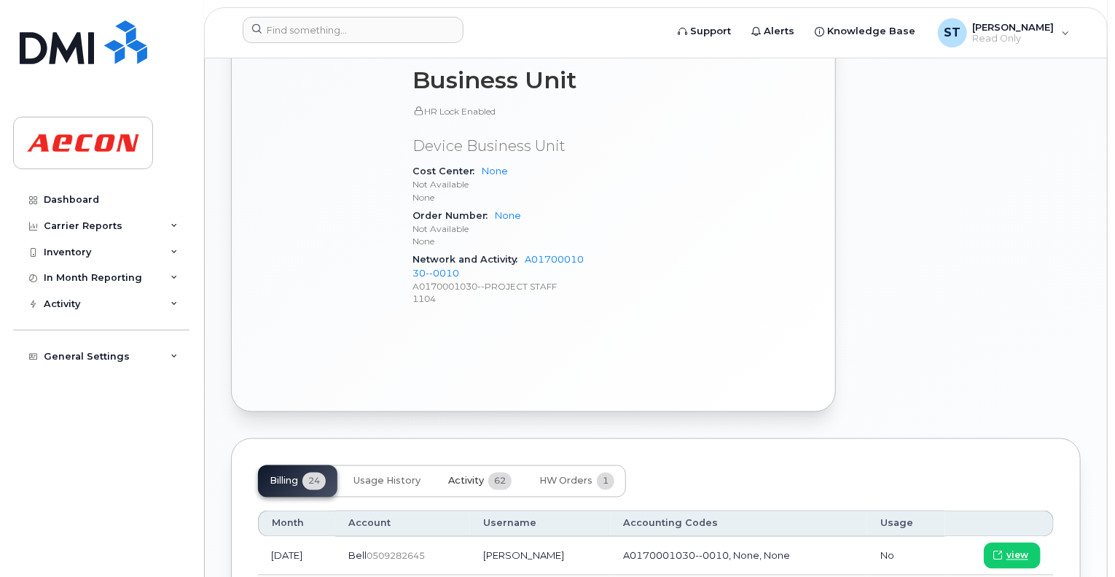
click at [487, 465] on button "Activity 62" at bounding box center [480, 481] width 87 height 32
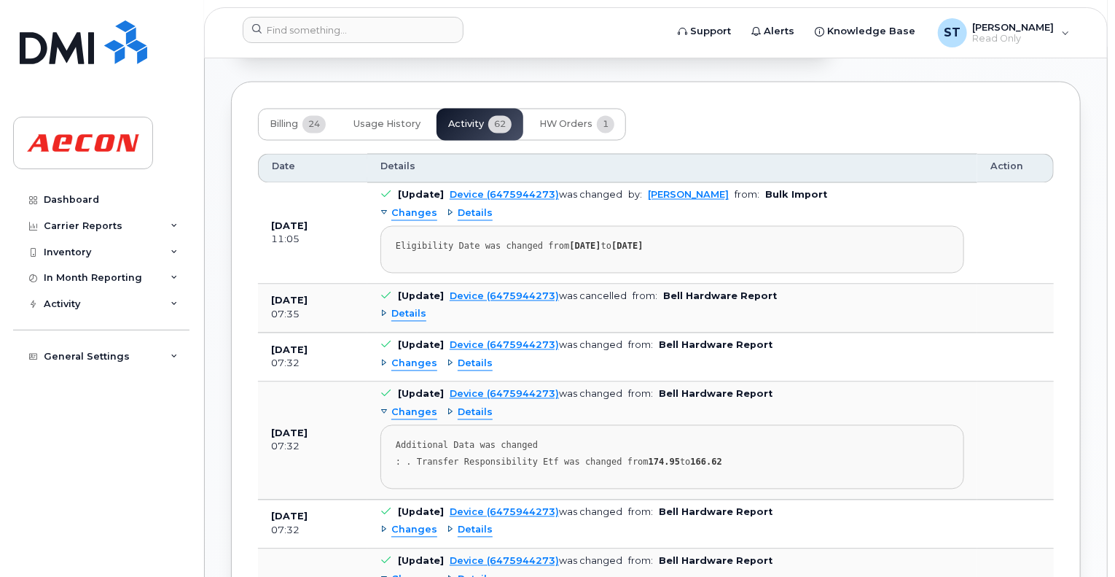
scroll to position [1093, 0]
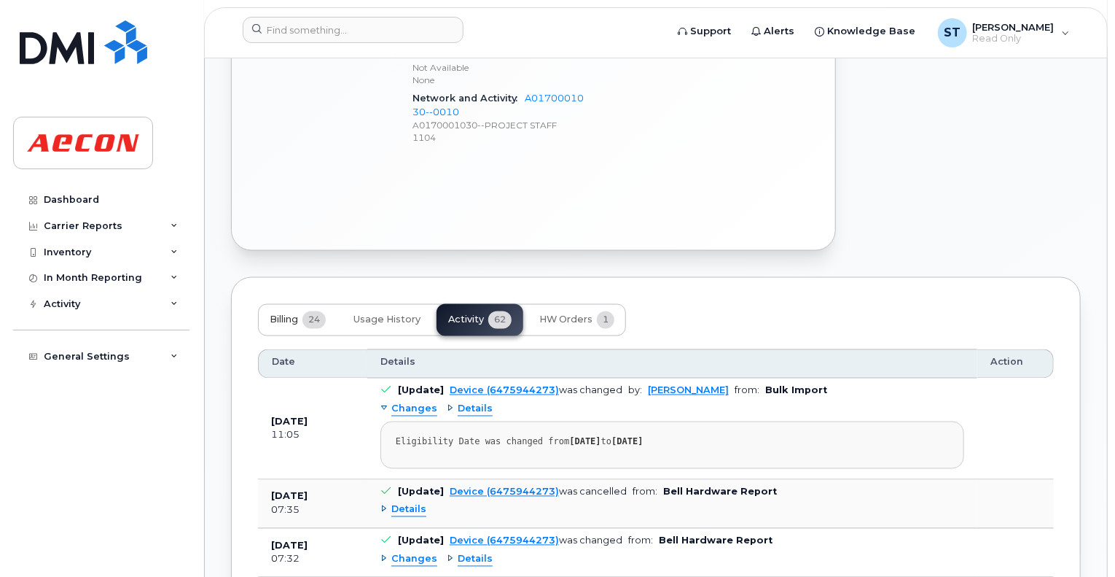
click at [310, 311] on span "24" at bounding box center [314, 319] width 23 height 17
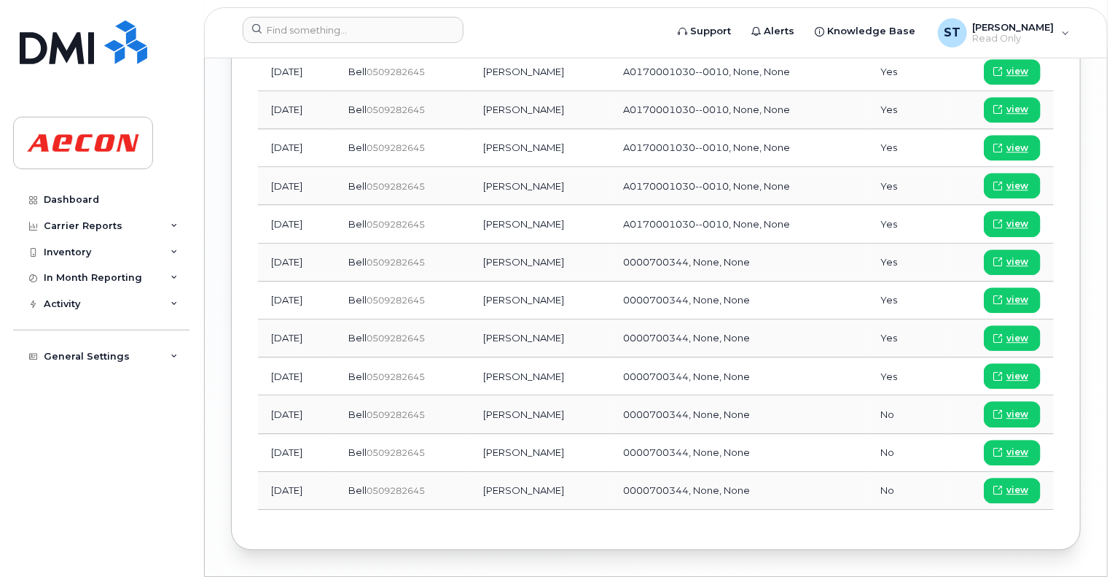
scroll to position [1880, 0]
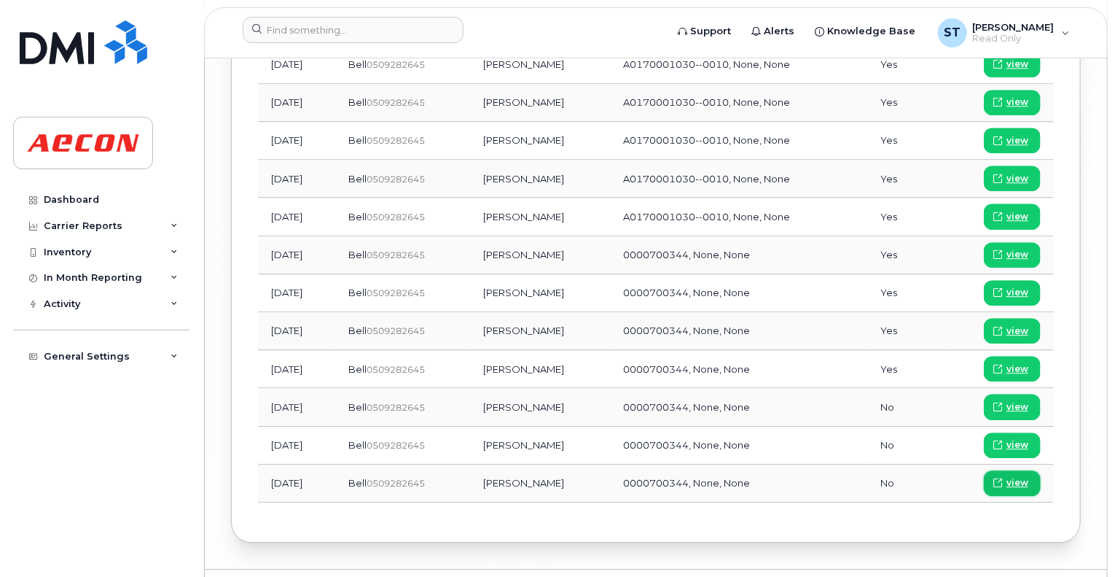
click at [1022, 476] on span "view" at bounding box center [1018, 482] width 22 height 13
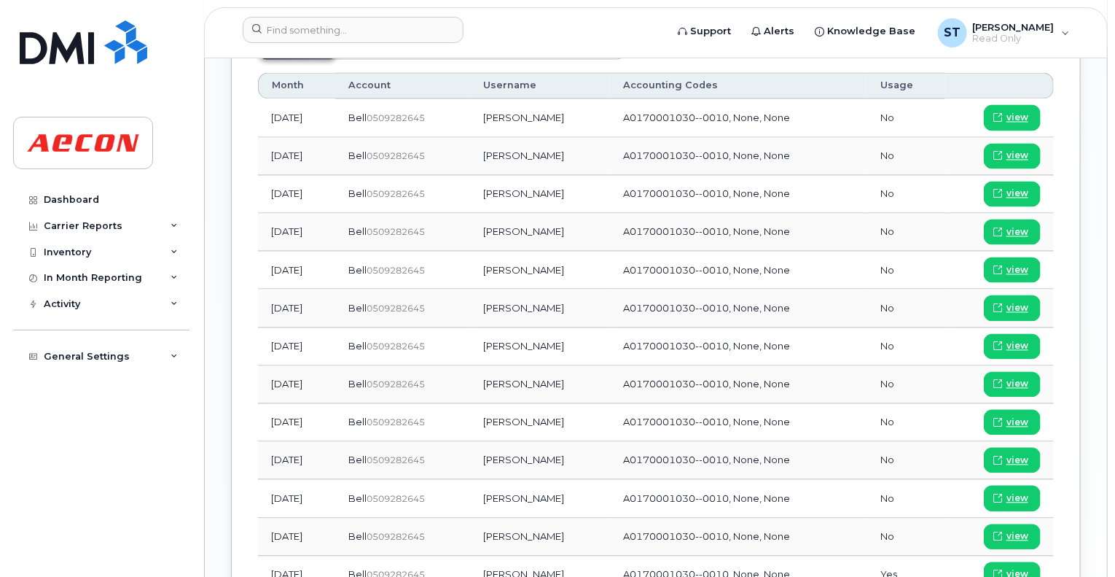
scroll to position [1005, 0]
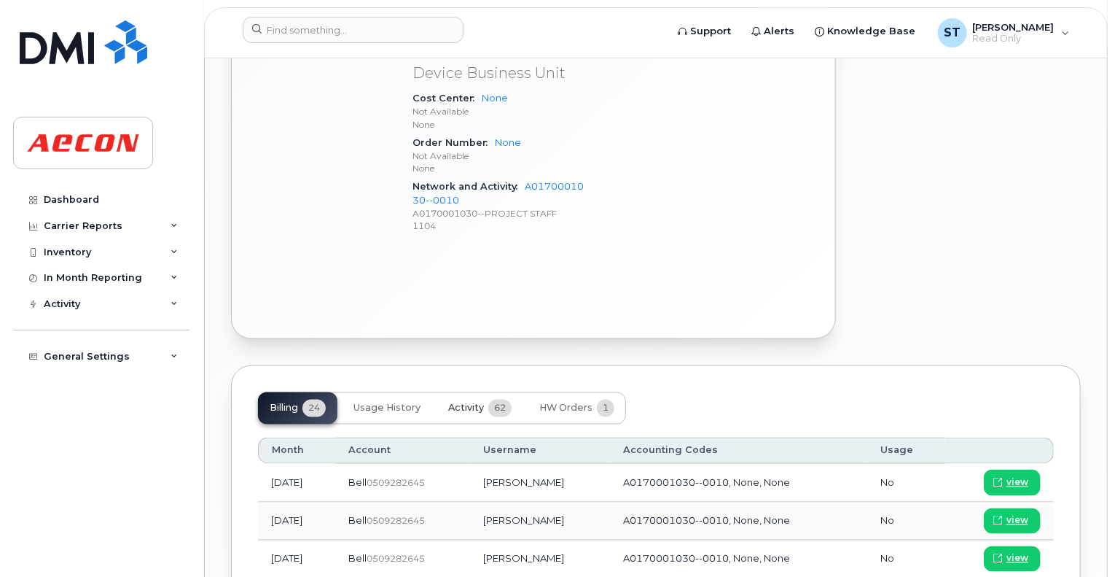
click at [469, 402] on span "Activity" at bounding box center [466, 408] width 36 height 12
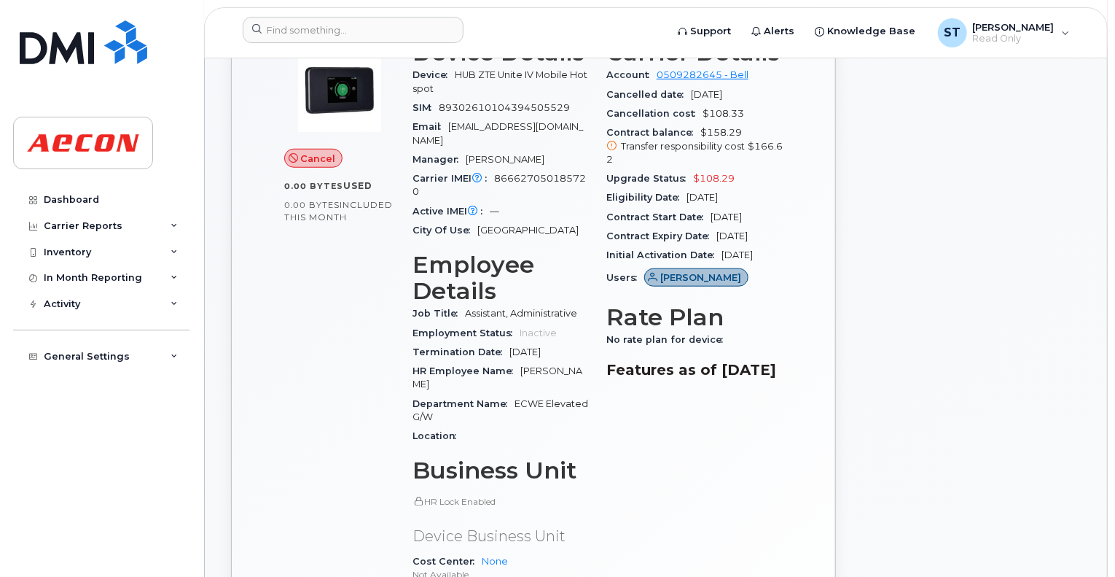
scroll to position [568, 0]
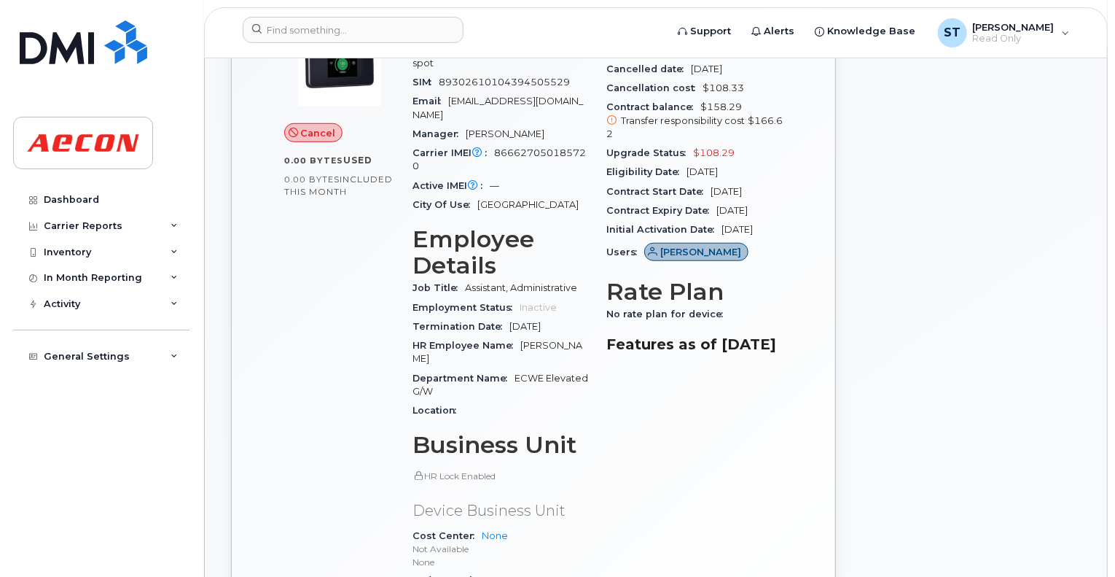
drag, startPoint x: 774, startPoint y: 168, endPoint x: 710, endPoint y: 171, distance: 64.2
click at [710, 182] on div "Contract Start Date Sep 08, 2023" at bounding box center [695, 191] width 176 height 19
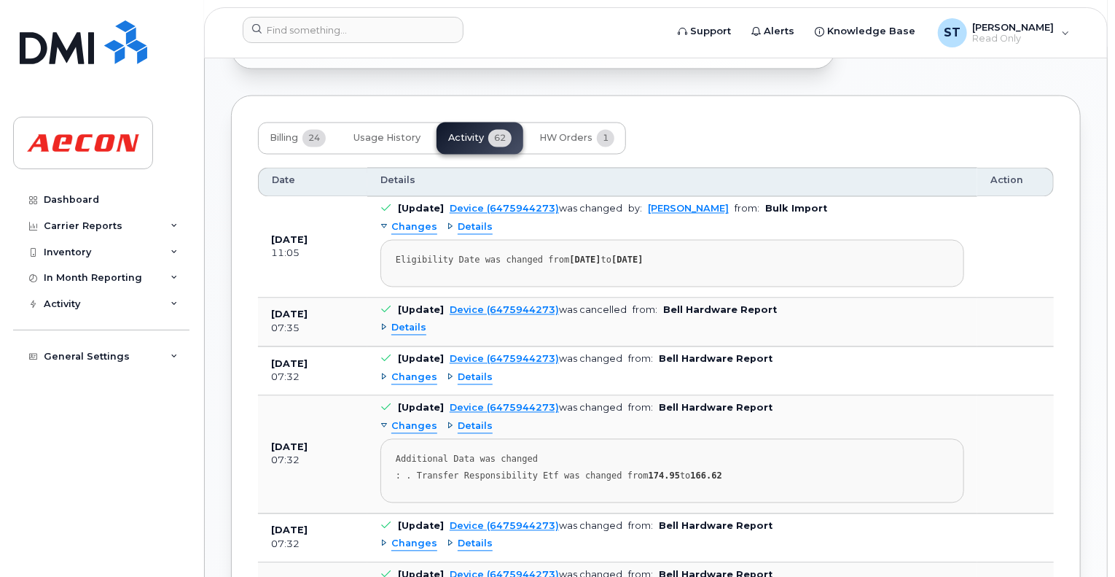
scroll to position [1151, 0]
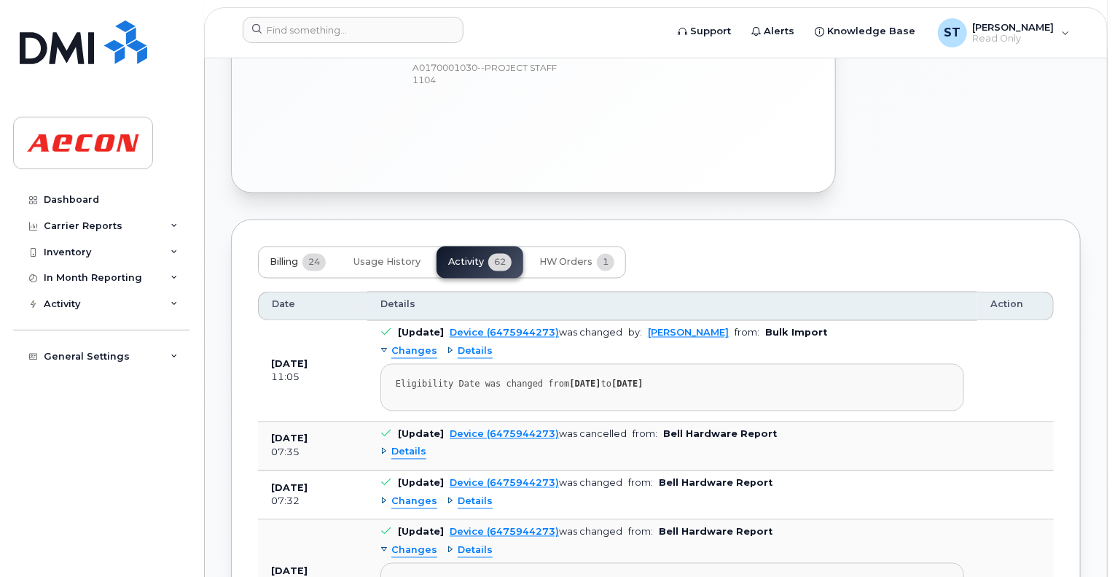
click at [316, 254] on span "24" at bounding box center [314, 262] width 23 height 17
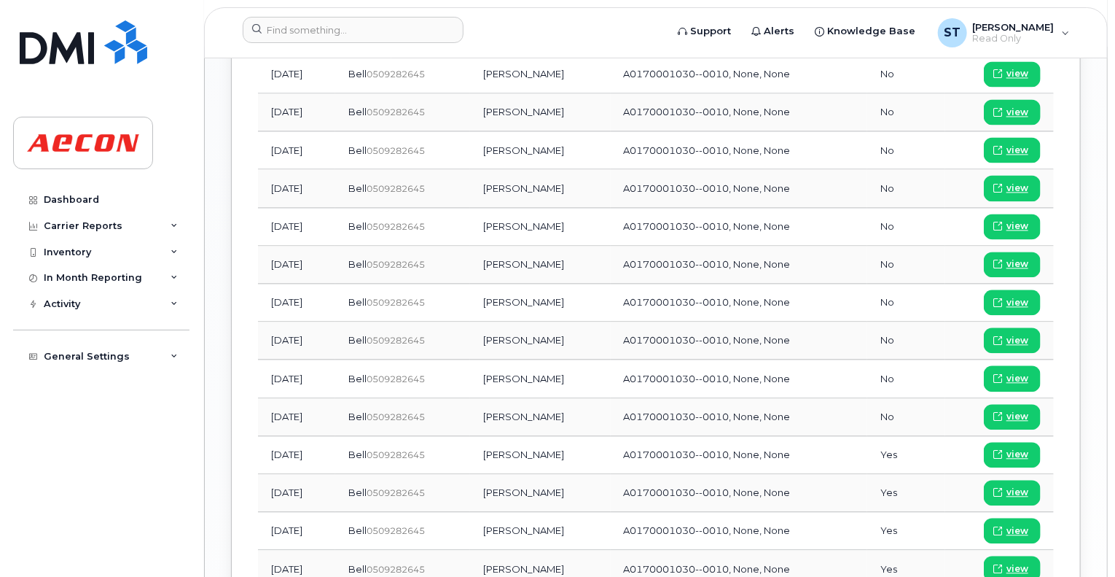
scroll to position [1516, 0]
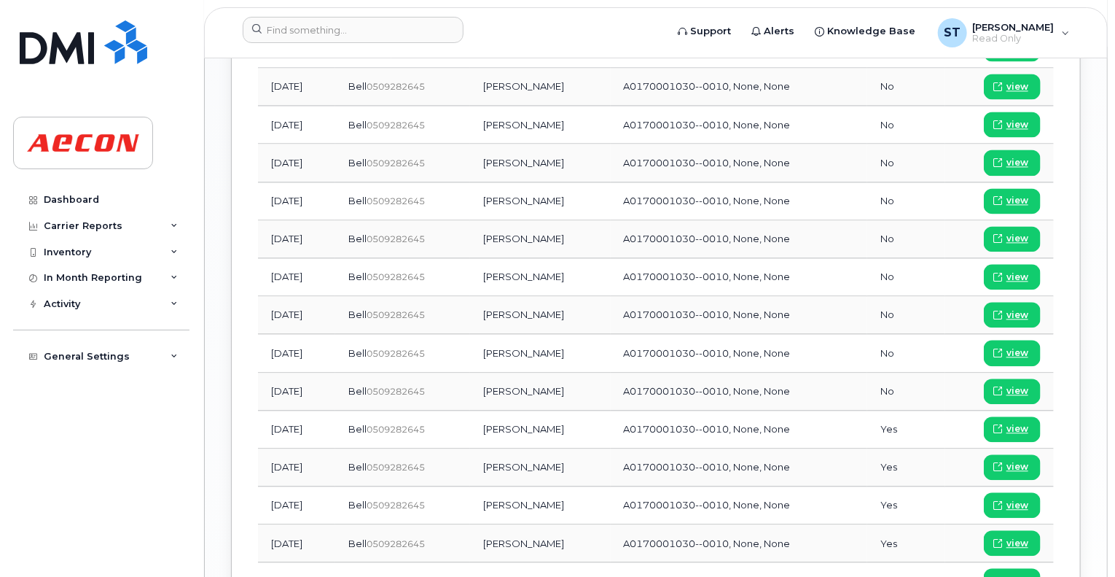
click at [919, 410] on td "Yes" at bounding box center [906, 429] width 77 height 38
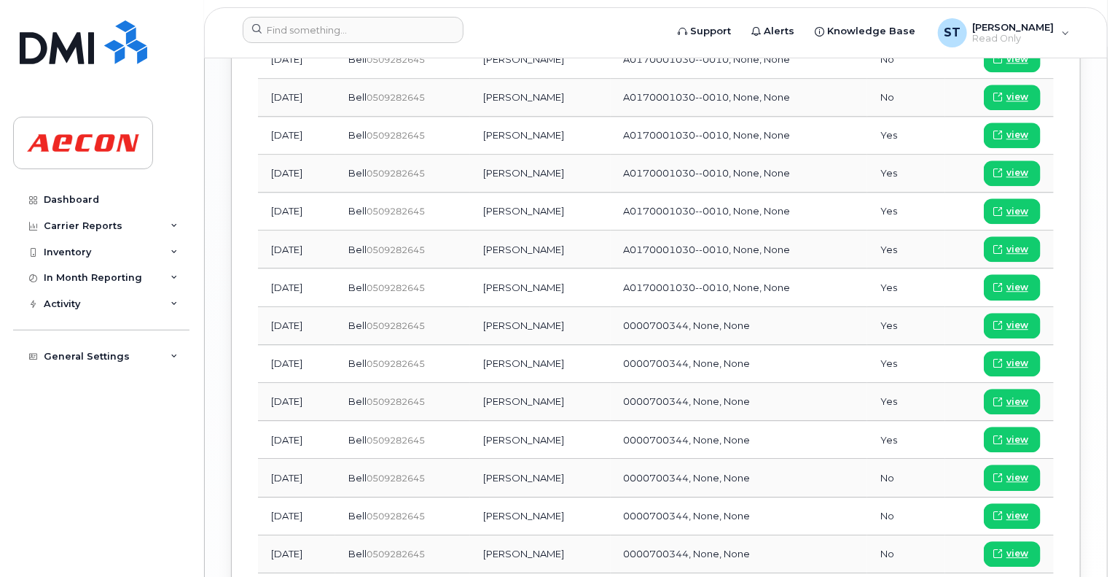
scroll to position [1807, 0]
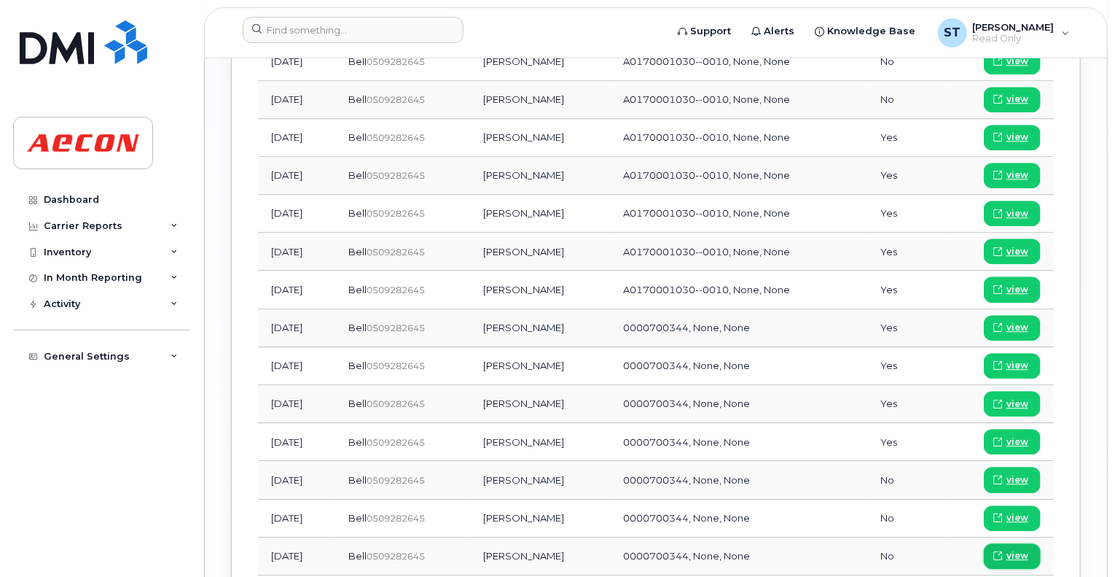
click at [1018, 549] on span "view" at bounding box center [1018, 555] width 22 height 13
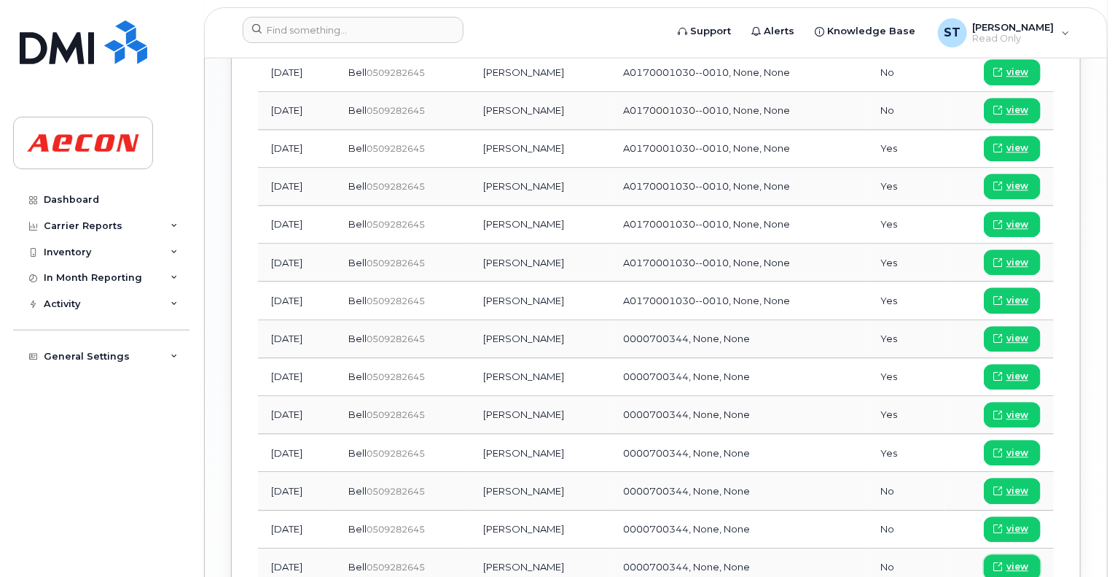
scroll to position [1880, 0]
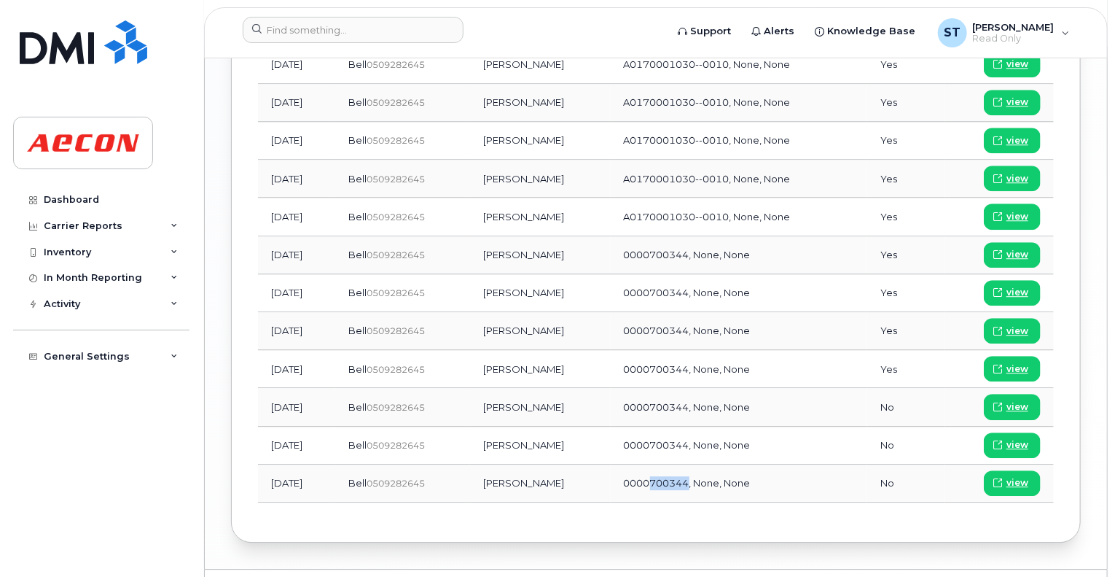
drag, startPoint x: 665, startPoint y: 442, endPoint x: 701, endPoint y: 440, distance: 35.8
click at [701, 477] on span "0000700344, None, None" at bounding box center [687, 483] width 127 height 12
drag, startPoint x: 636, startPoint y: 181, endPoint x: 827, endPoint y: 187, distance: 191.1
click at [827, 198] on td "A0170001030--0010, None, None" at bounding box center [739, 217] width 257 height 38
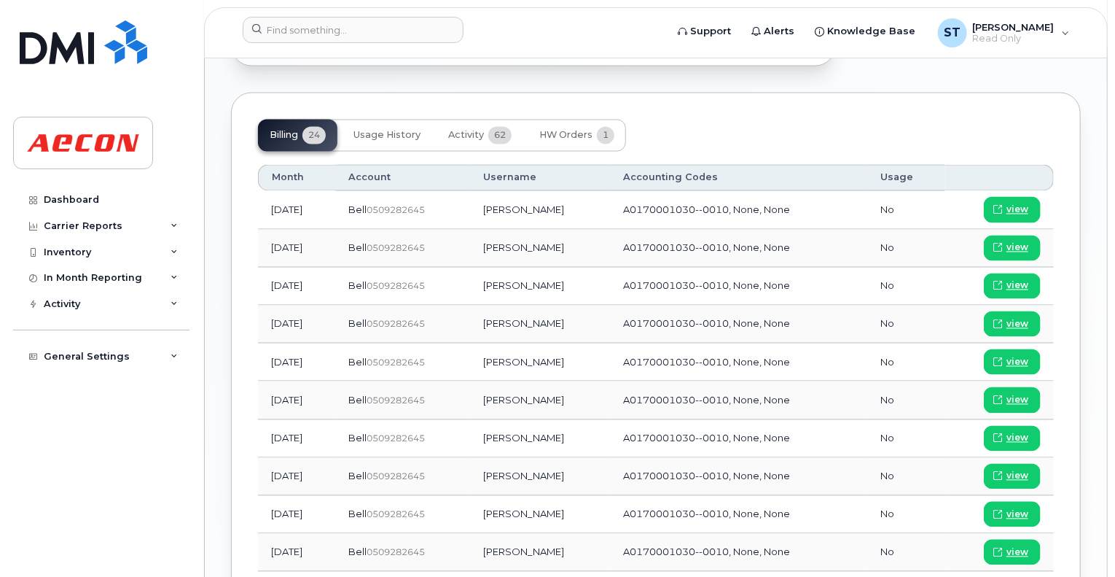
scroll to position [1166, 0]
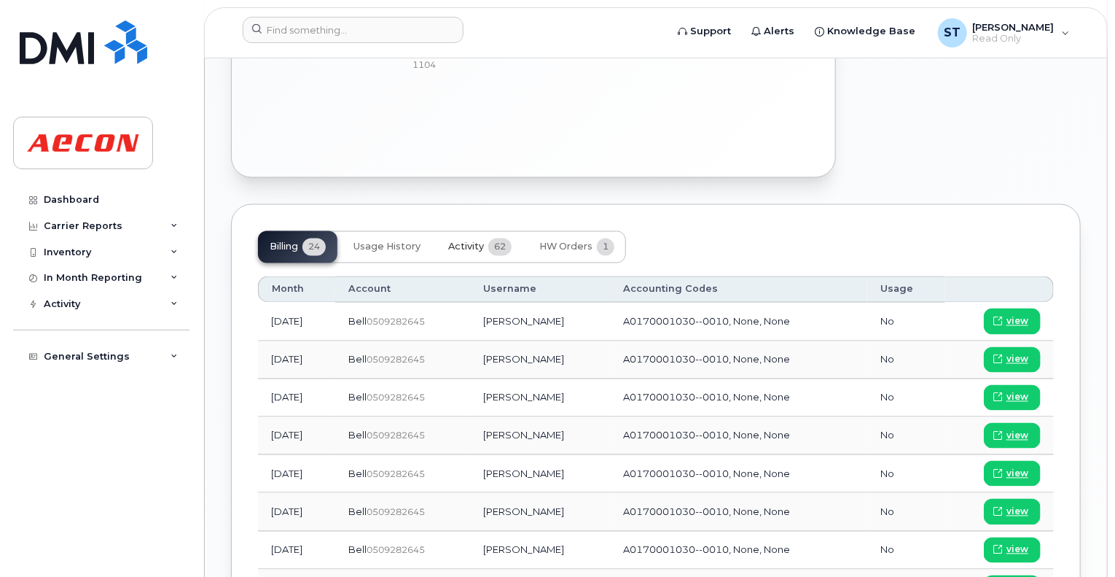
click at [456, 241] on span "Activity" at bounding box center [466, 247] width 36 height 12
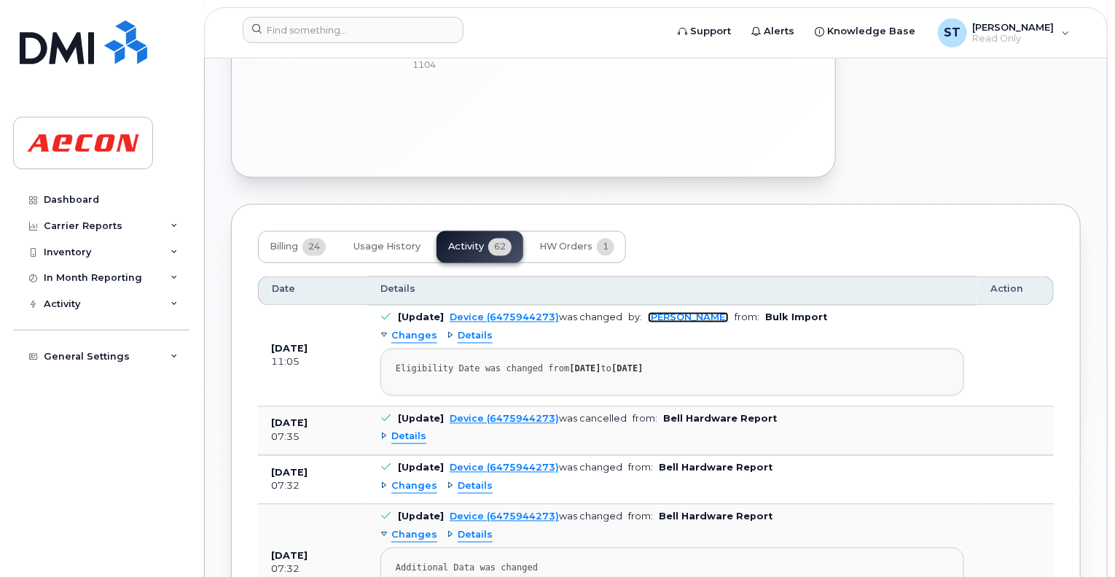
click at [687, 312] on link "Kristin Kammer-Grossman" at bounding box center [688, 317] width 81 height 11
click at [385, 330] on div "Changes" at bounding box center [409, 337] width 57 height 14
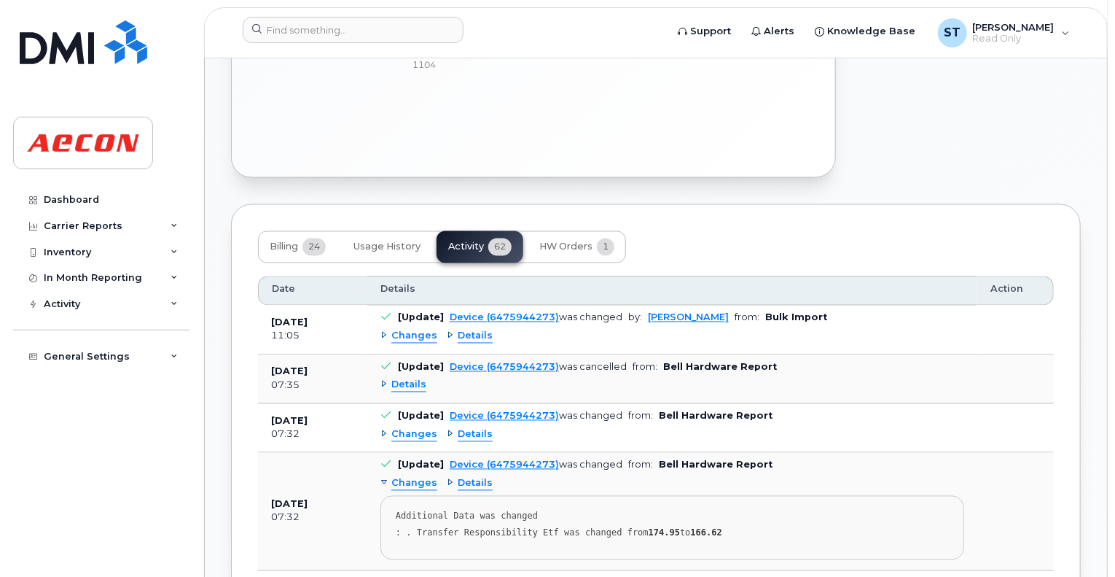
click at [386, 330] on div "Changes" at bounding box center [409, 337] width 57 height 14
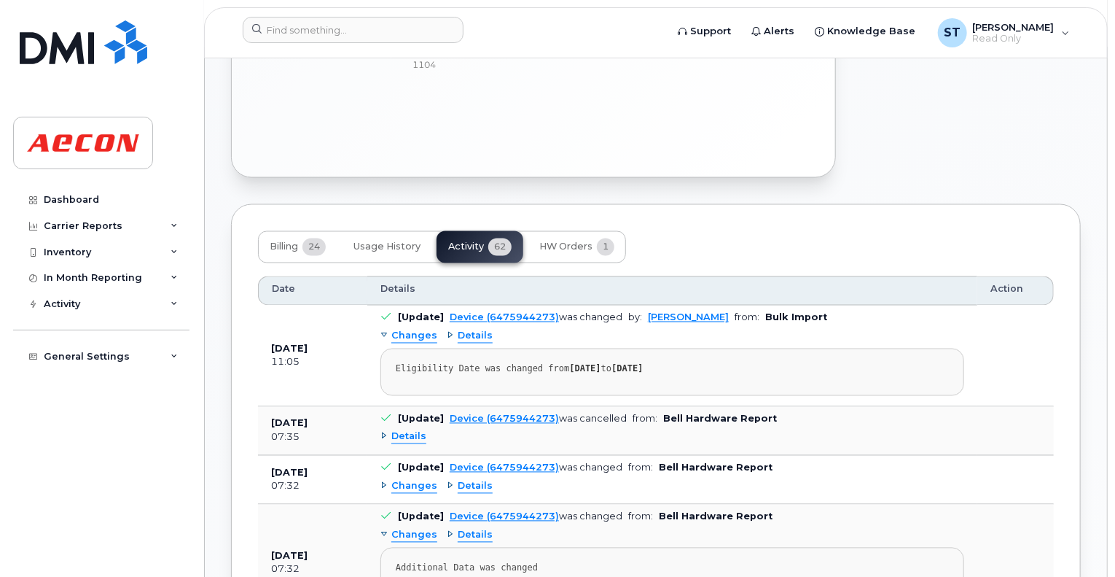
click at [452, 330] on div "Details" at bounding box center [470, 337] width 46 height 14
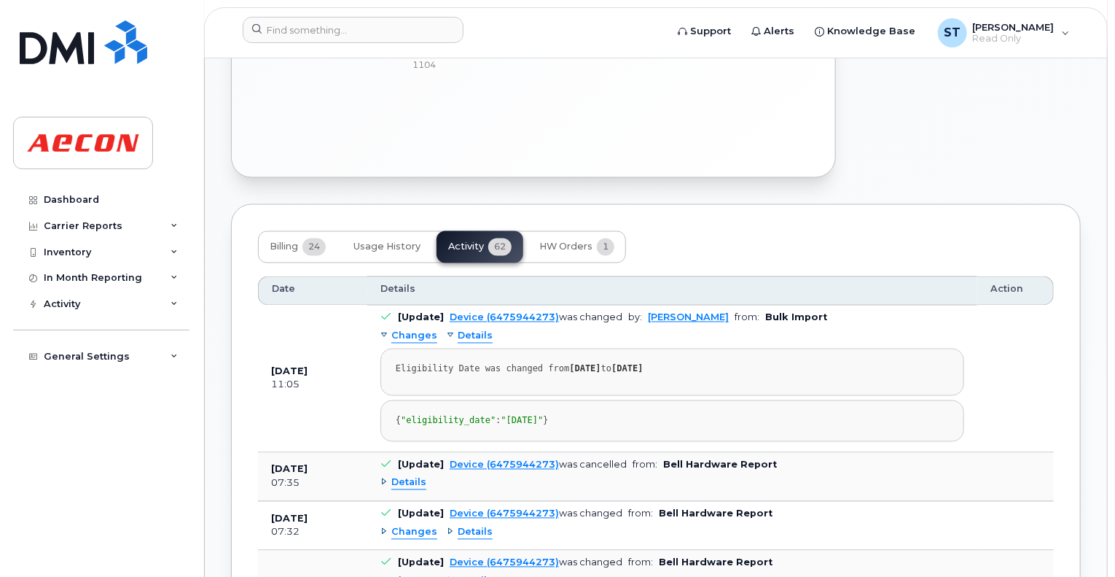
drag, startPoint x: 576, startPoint y: 338, endPoint x: 685, endPoint y: 342, distance: 108.7
click at [685, 364] on div "Eligibility Date was changed from 2026-03-08 to 2026-09-07" at bounding box center [672, 369] width 553 height 11
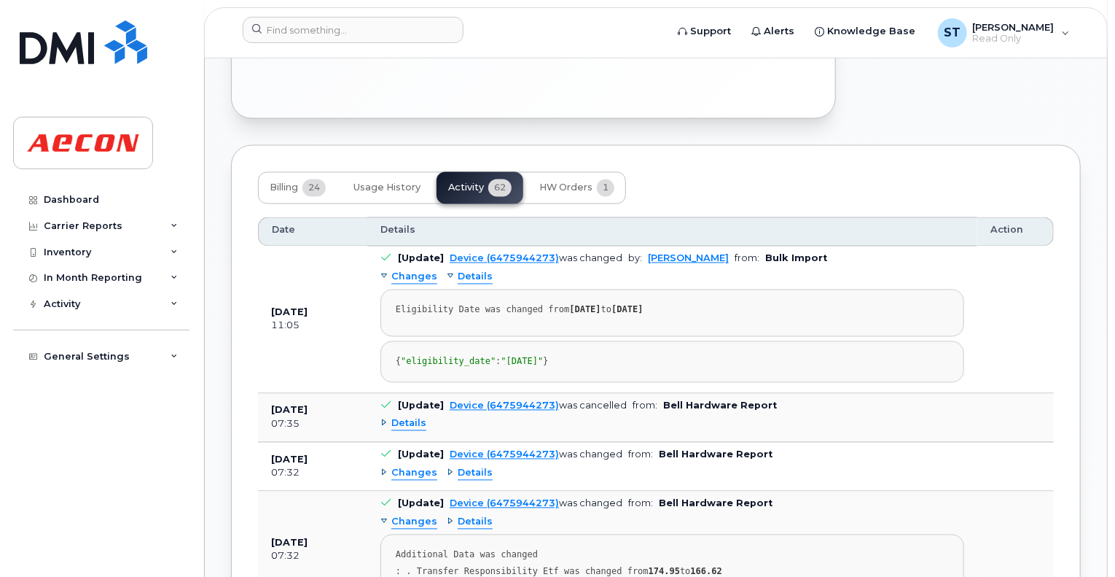
scroll to position [1312, 0]
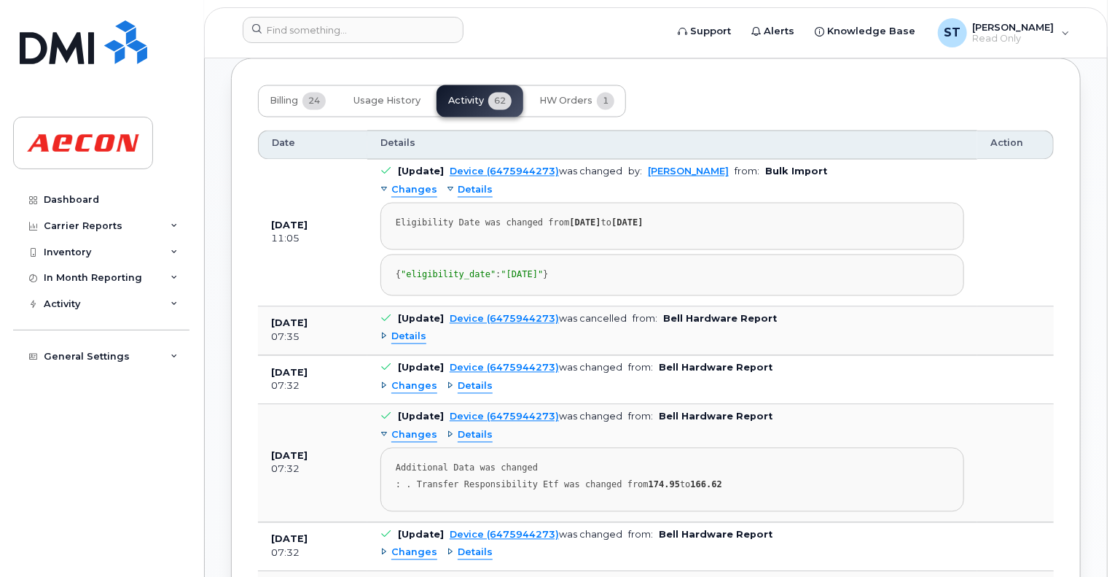
click at [385, 332] on div "Details" at bounding box center [404, 337] width 46 height 14
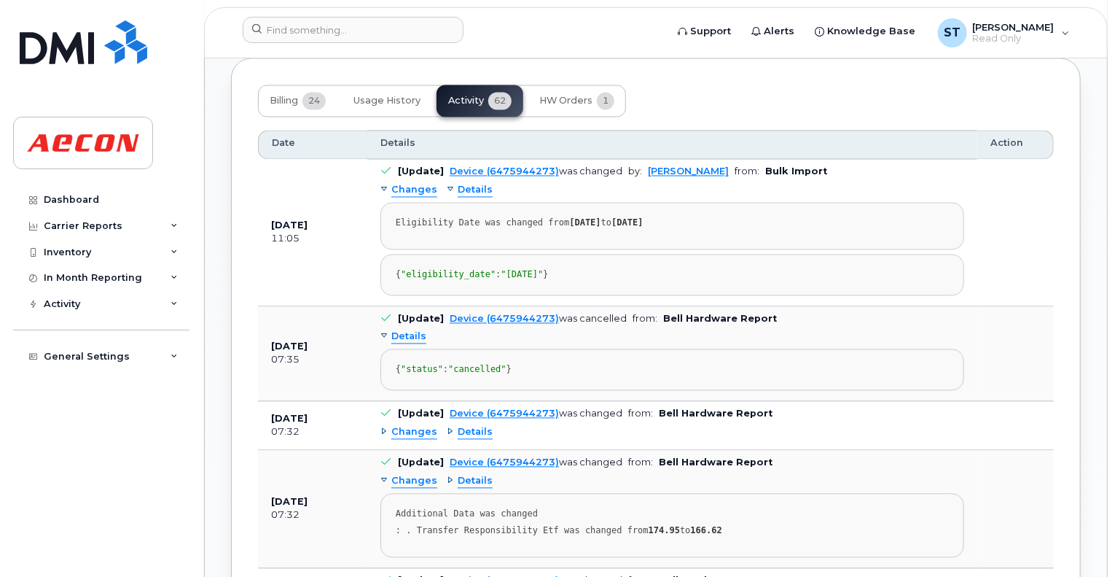
click at [385, 332] on div "Details" at bounding box center [404, 337] width 46 height 14
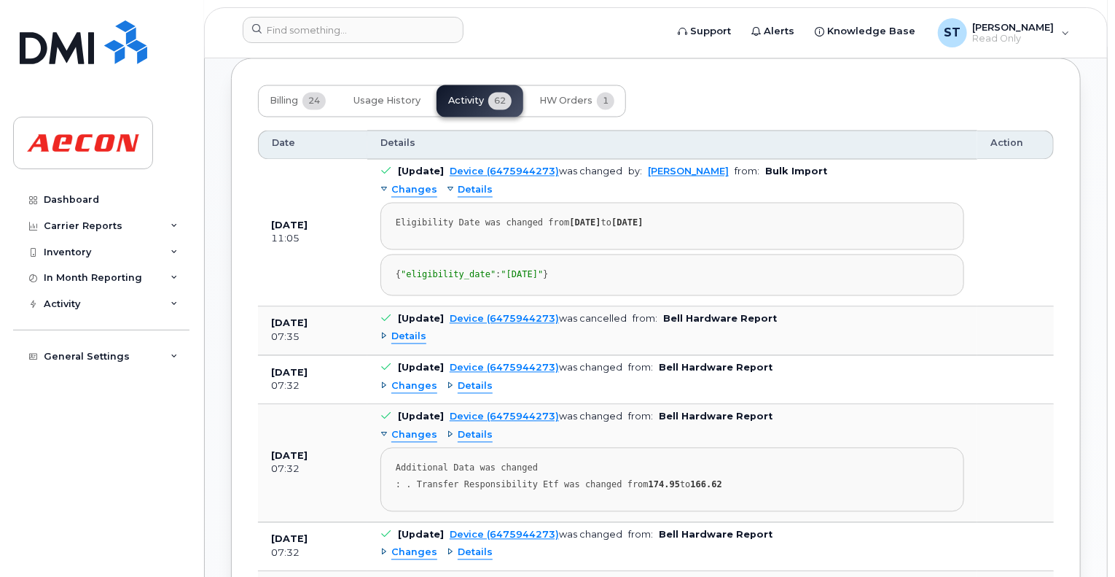
click at [385, 380] on div "Changes" at bounding box center [409, 387] width 57 height 14
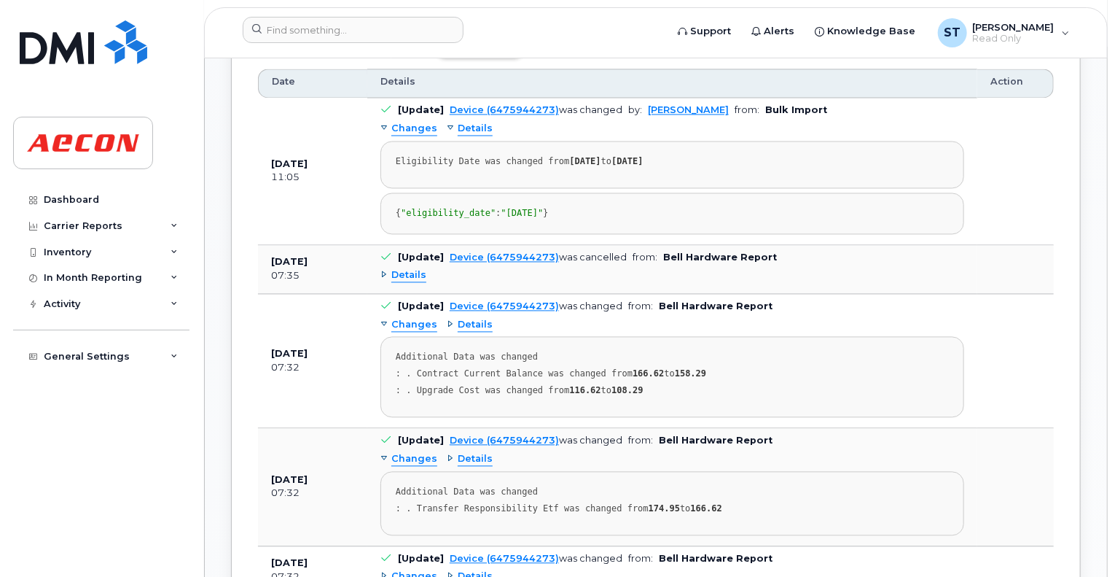
scroll to position [1458, 0]
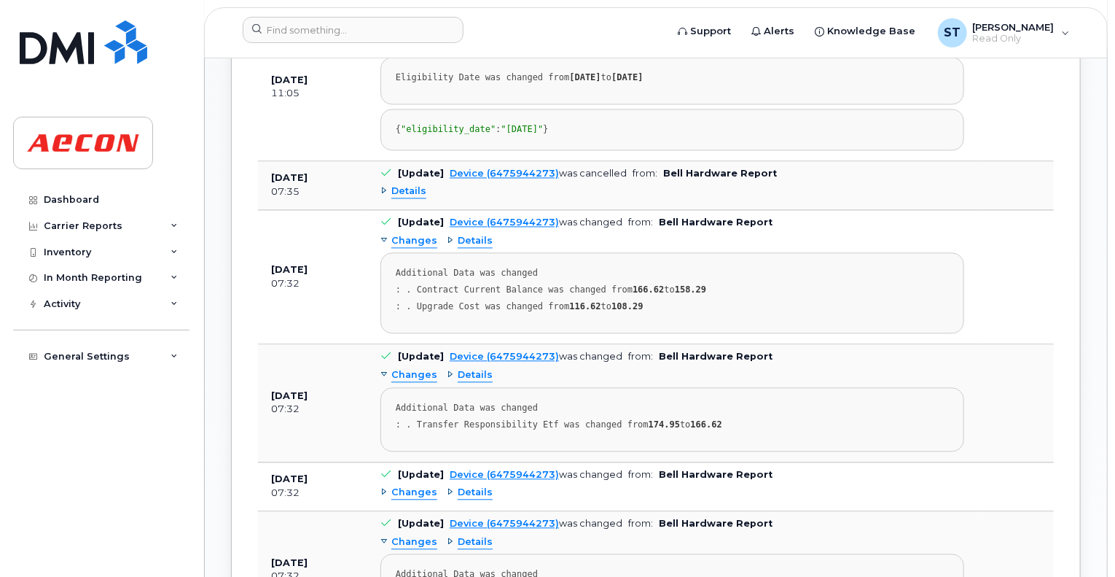
click at [386, 370] on div "Changes" at bounding box center [409, 375] width 57 height 14
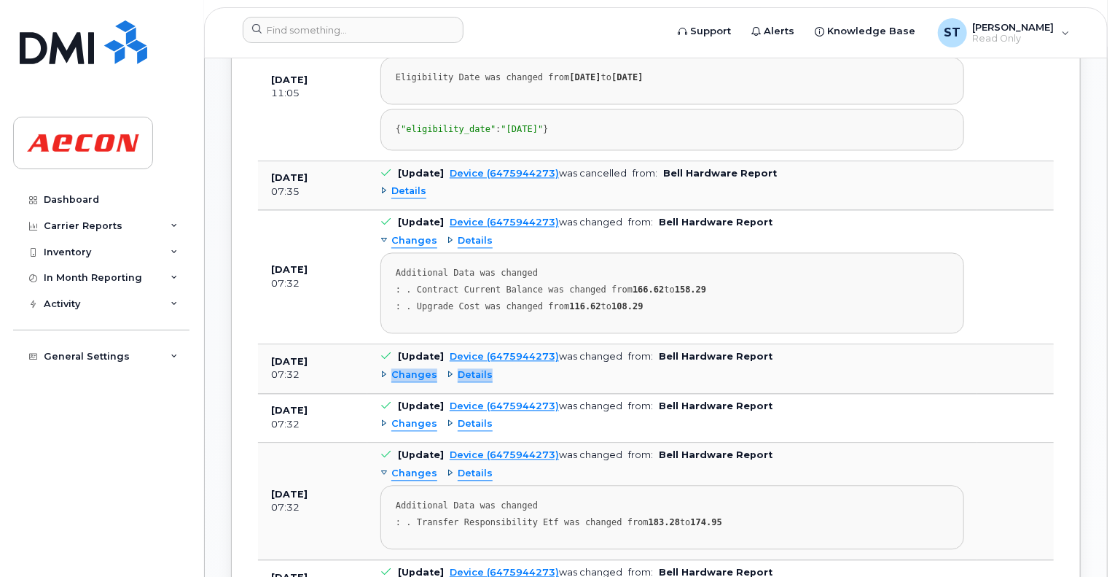
click at [386, 370] on div "Changes" at bounding box center [409, 375] width 57 height 14
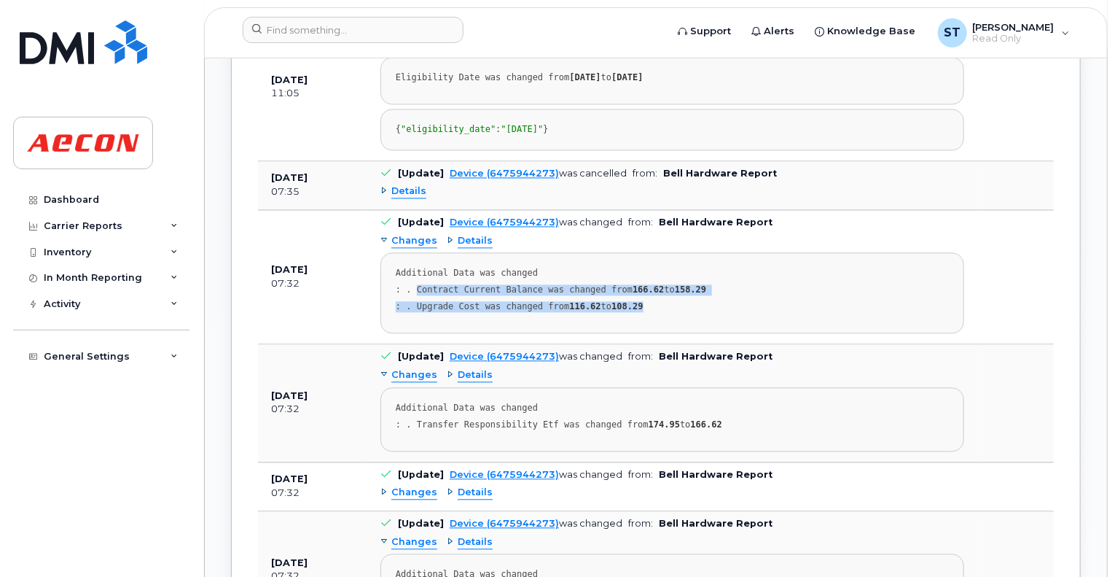
drag, startPoint x: 413, startPoint y: 276, endPoint x: 655, endPoint y: 297, distance: 243.7
click at [655, 297] on pre "Additional Data was changed : . Contract Current Balance was changed from 166.6…" at bounding box center [673, 292] width 584 height 81
click at [639, 301] on div ": . Upgrade Cost was changed from 116.62 to 108.29" at bounding box center [672, 306] width 553 height 11
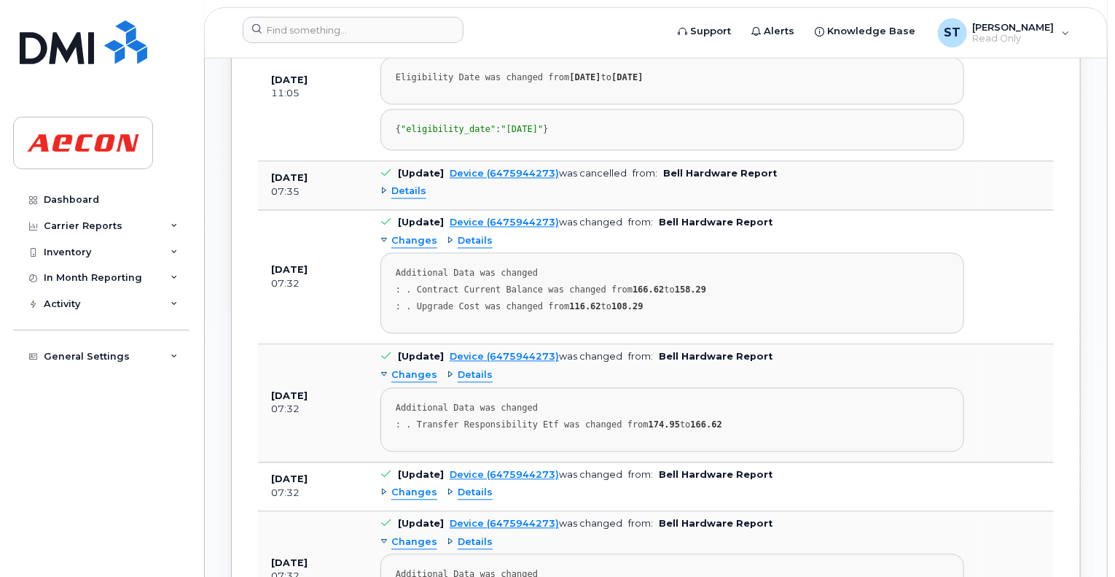
click at [646, 308] on pre "Additional Data was changed : . Contract Current Balance was changed from 166.6…" at bounding box center [673, 292] width 584 height 81
click at [394, 187] on span "Details" at bounding box center [408, 191] width 35 height 14
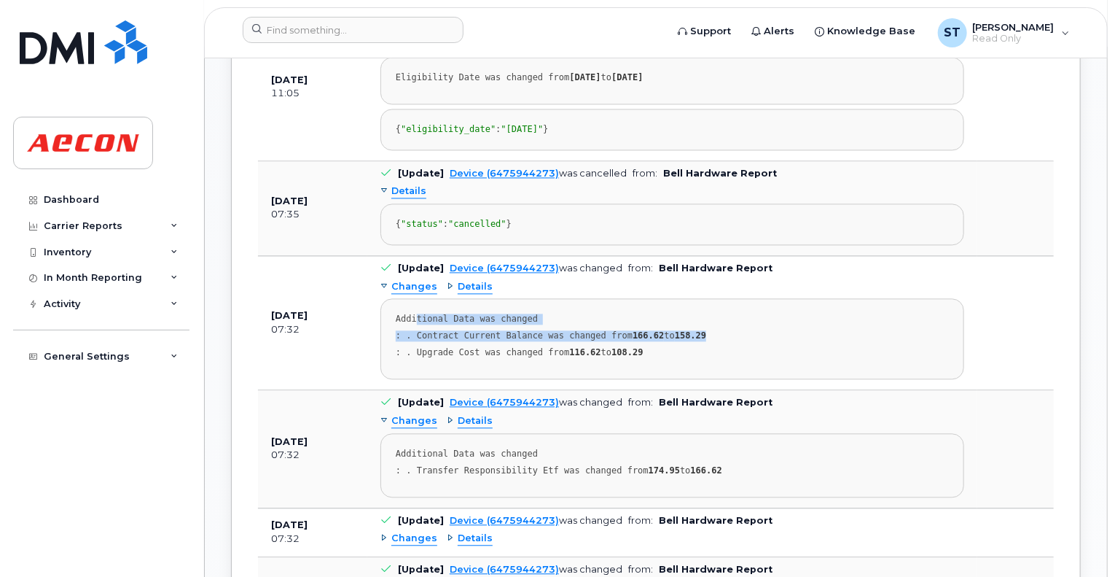
drag, startPoint x: 417, startPoint y: 332, endPoint x: 722, endPoint y: 352, distance: 306.1
click at [722, 352] on pre "Additional Data was changed : . Contract Current Balance was changed from 166.6…" at bounding box center [673, 338] width 584 height 81
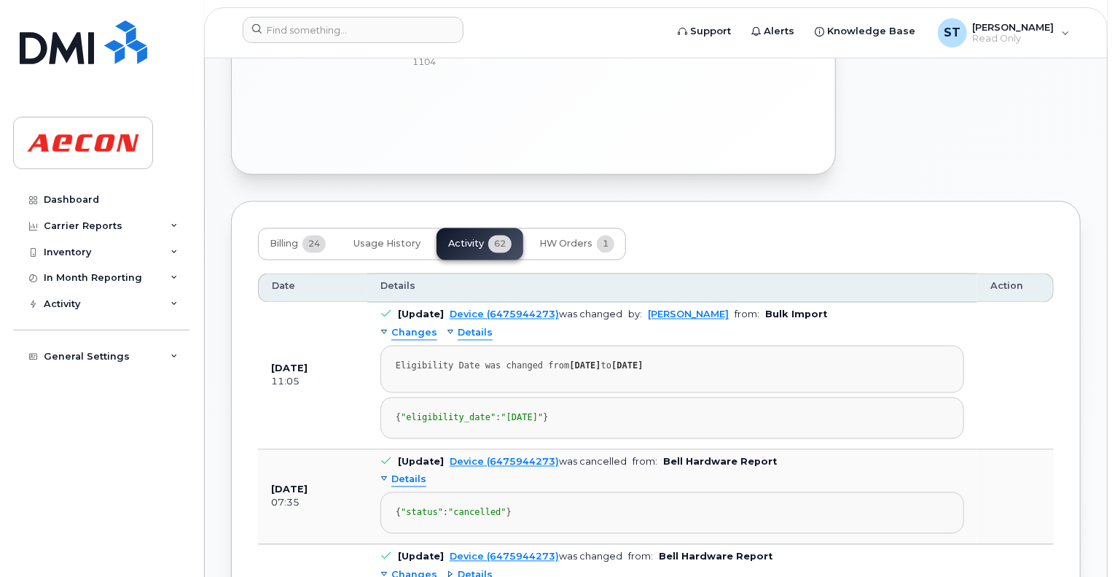
scroll to position [1166, 0]
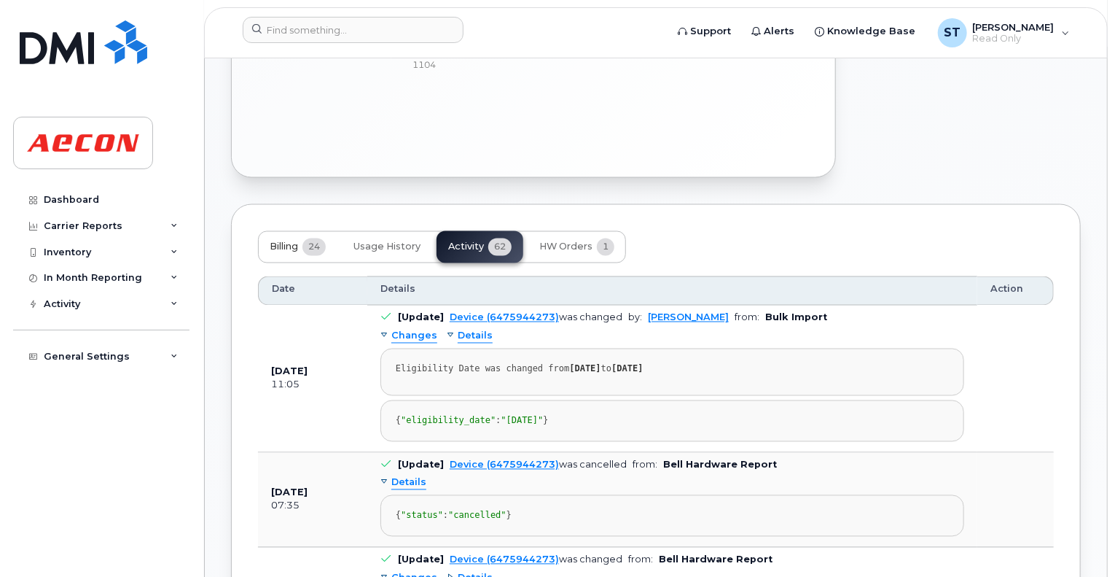
click at [297, 241] on span "Billing" at bounding box center [284, 247] width 28 height 12
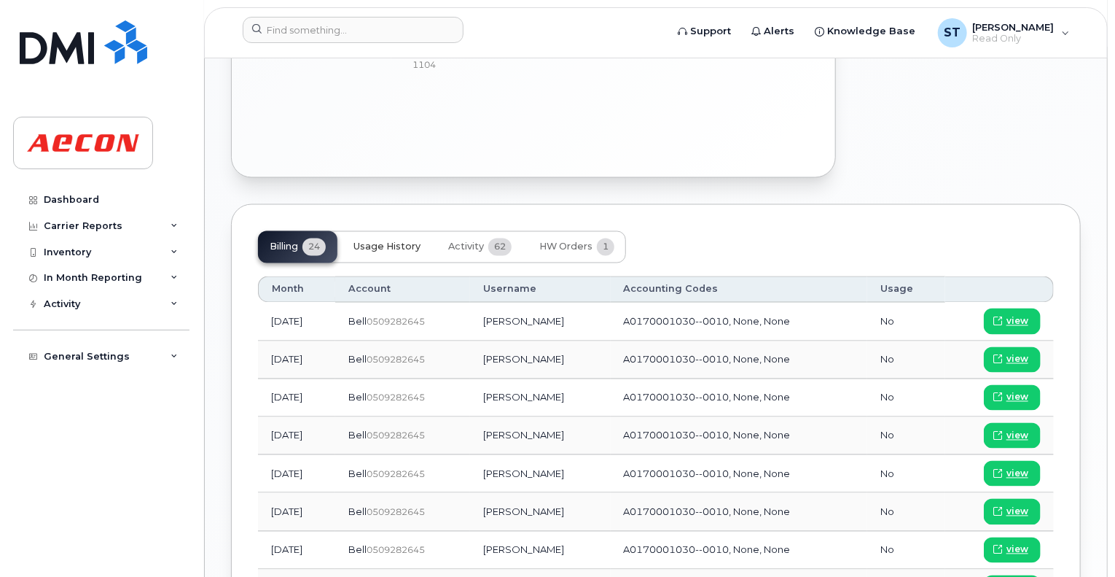
drag, startPoint x: 399, startPoint y: 220, endPoint x: 462, endPoint y: 250, distance: 70.1
click at [1024, 353] on span "view" at bounding box center [1018, 359] width 22 height 13
click at [1026, 315] on span "view" at bounding box center [1018, 321] width 22 height 13
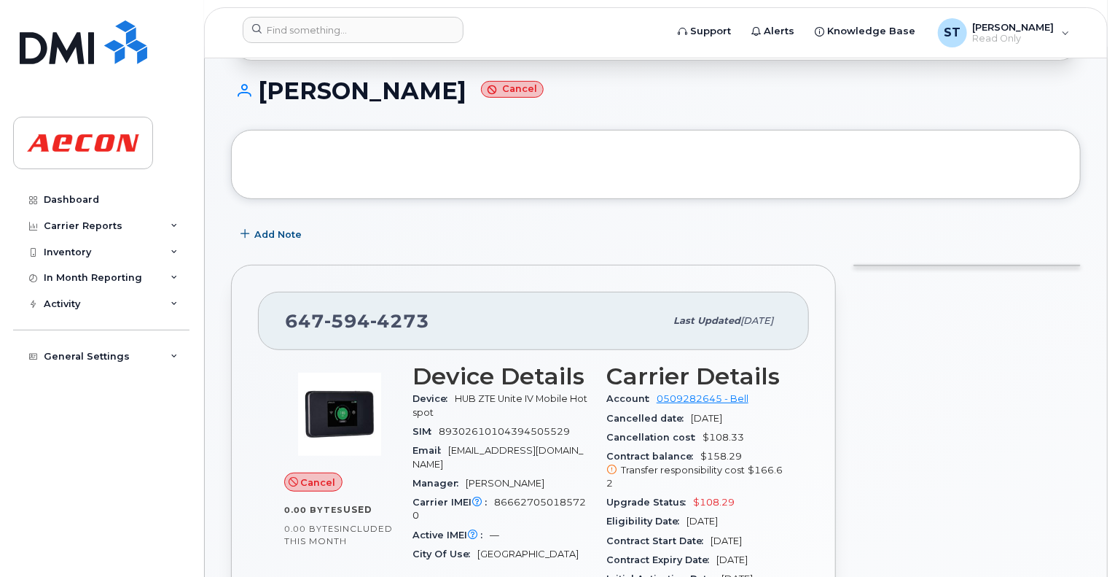
scroll to position [437, 0]
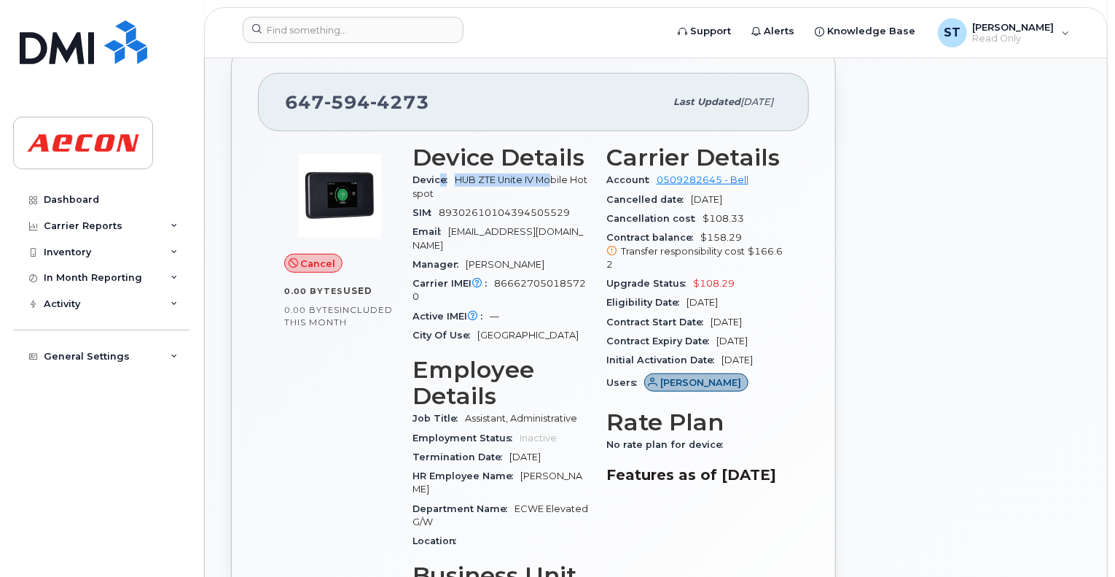
drag, startPoint x: 440, startPoint y: 165, endPoint x: 551, endPoint y: 163, distance: 110.8
click at [551, 171] on div "Device HUB ZTE Unite IV Mobile Hotspot" at bounding box center [501, 187] width 176 height 33
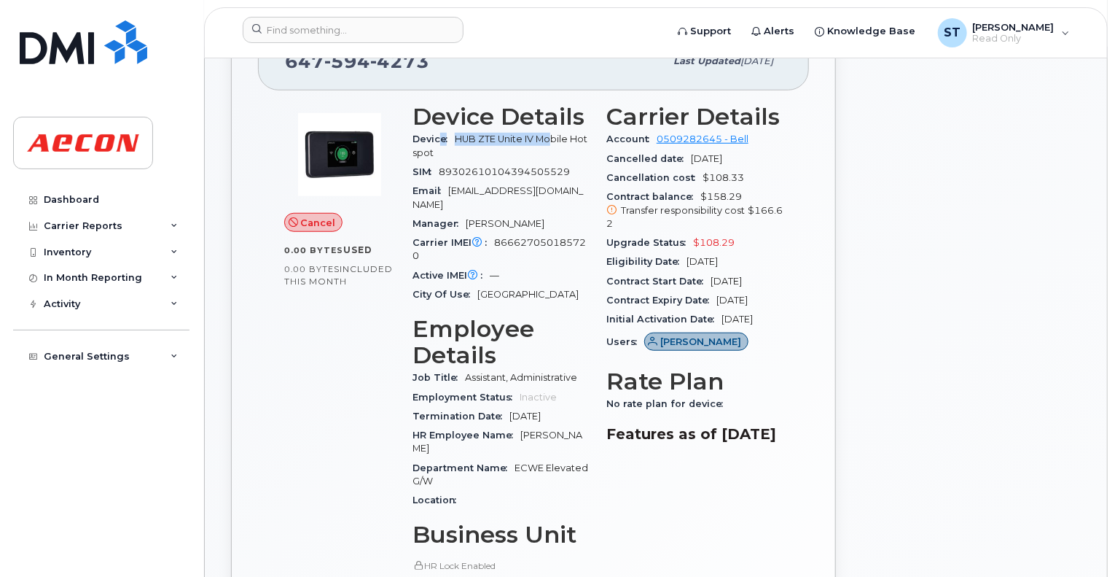
scroll to position [510, 0]
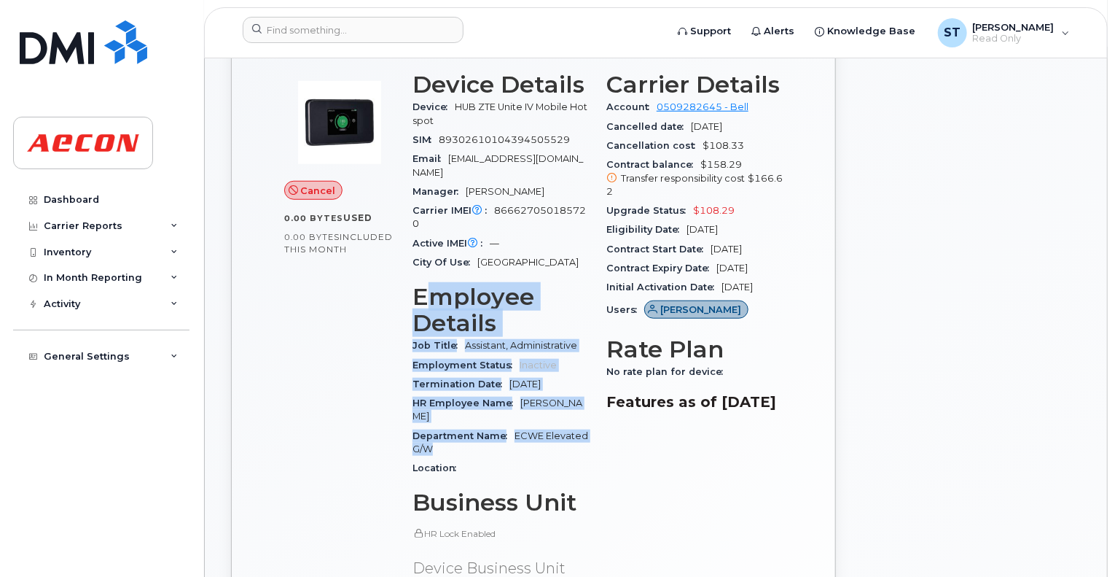
drag, startPoint x: 434, startPoint y: 277, endPoint x: 534, endPoint y: 425, distance: 178.5
click at [534, 425] on section "Employee Details Job Title Assistant, Administrative Employment Status Inactive…" at bounding box center [501, 381] width 176 height 194
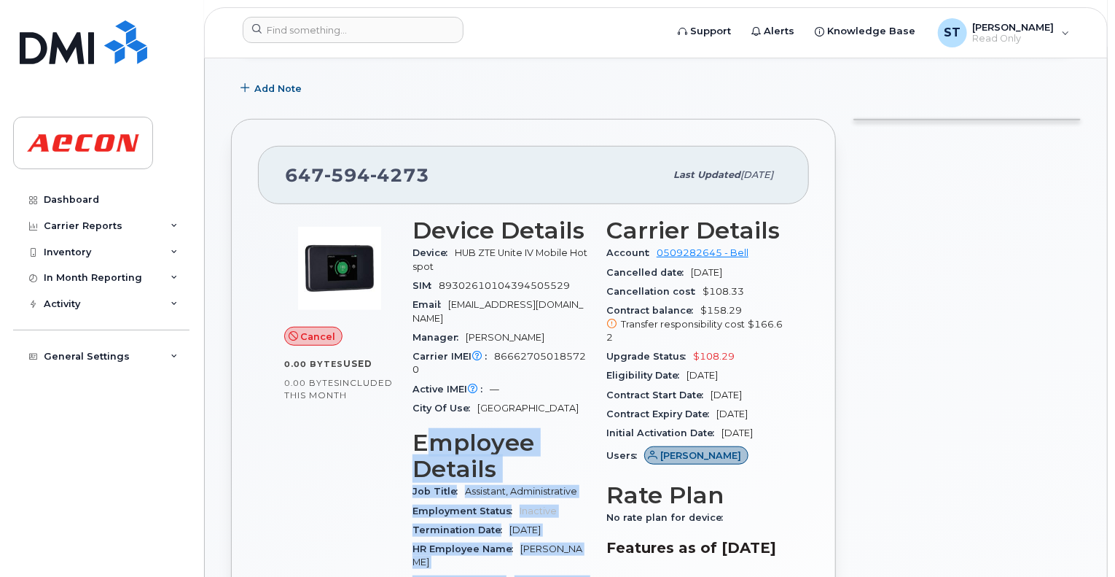
drag, startPoint x: 643, startPoint y: 350, endPoint x: 738, endPoint y: 427, distance: 122.3
click at [738, 427] on section "Carrier Details Account 0509282645 - Bell Cancelled date Aug 31, 2025 Cancellat…" at bounding box center [695, 343] width 176 height 253
click at [694, 366] on div "Eligibility Date Sep 07, 2026" at bounding box center [695, 375] width 176 height 19
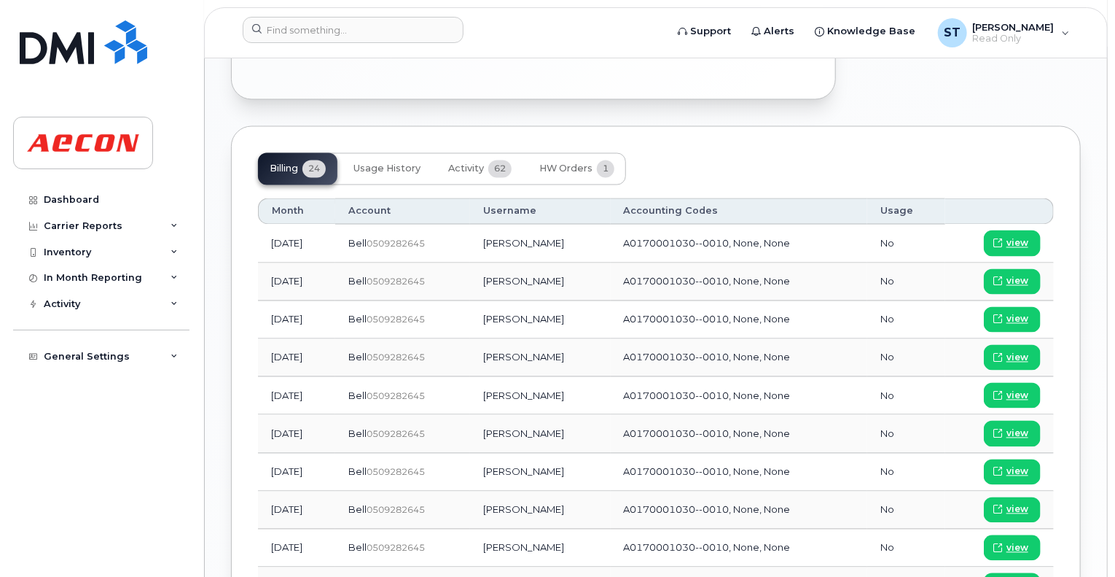
scroll to position [1239, 0]
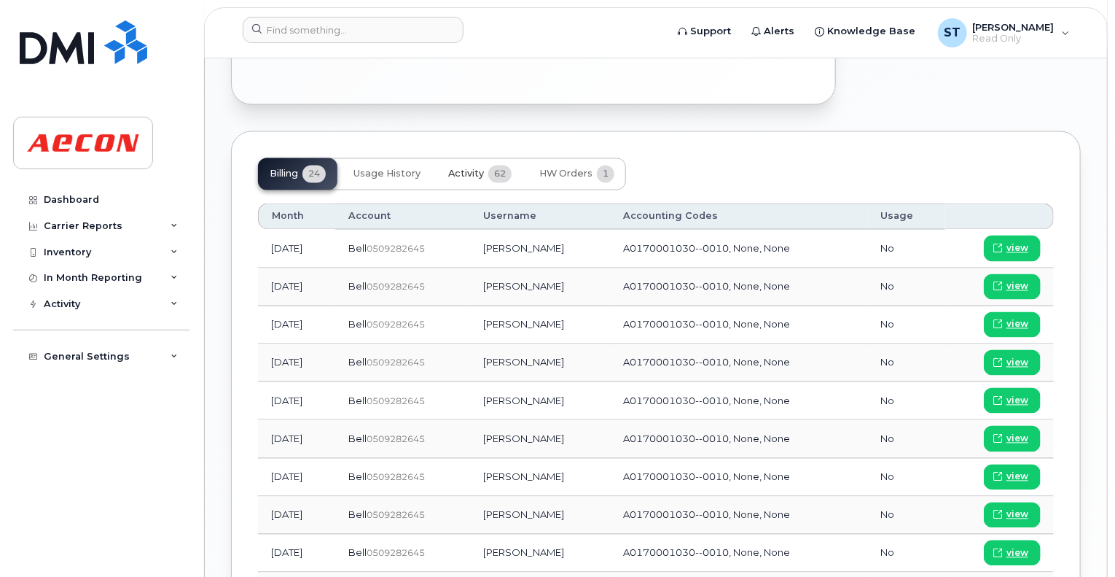
click at [487, 158] on button "Activity 62" at bounding box center [480, 174] width 87 height 32
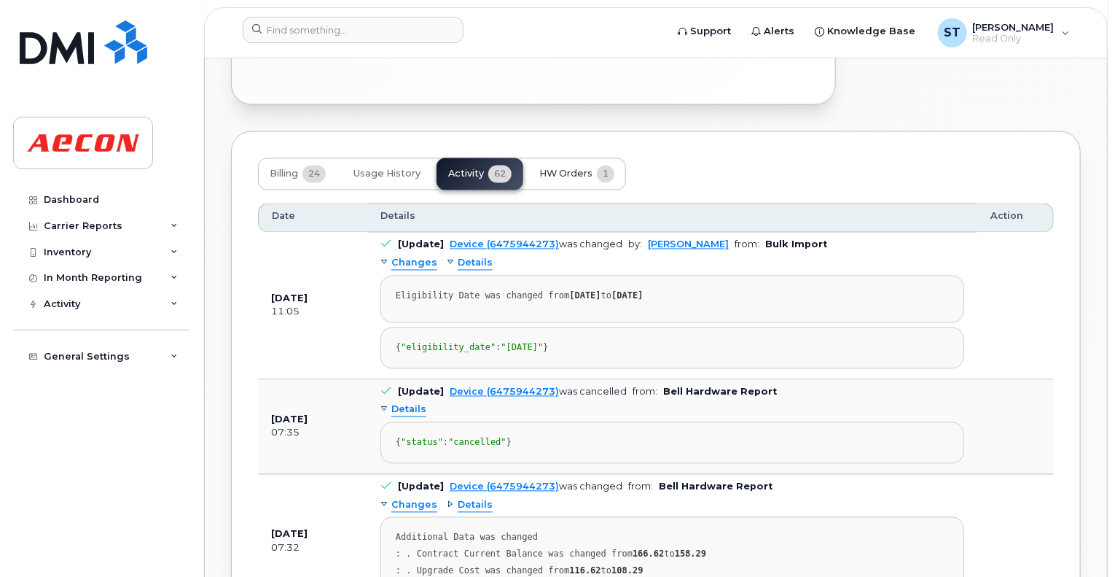
click at [588, 168] on span "HW Orders" at bounding box center [565, 174] width 53 height 12
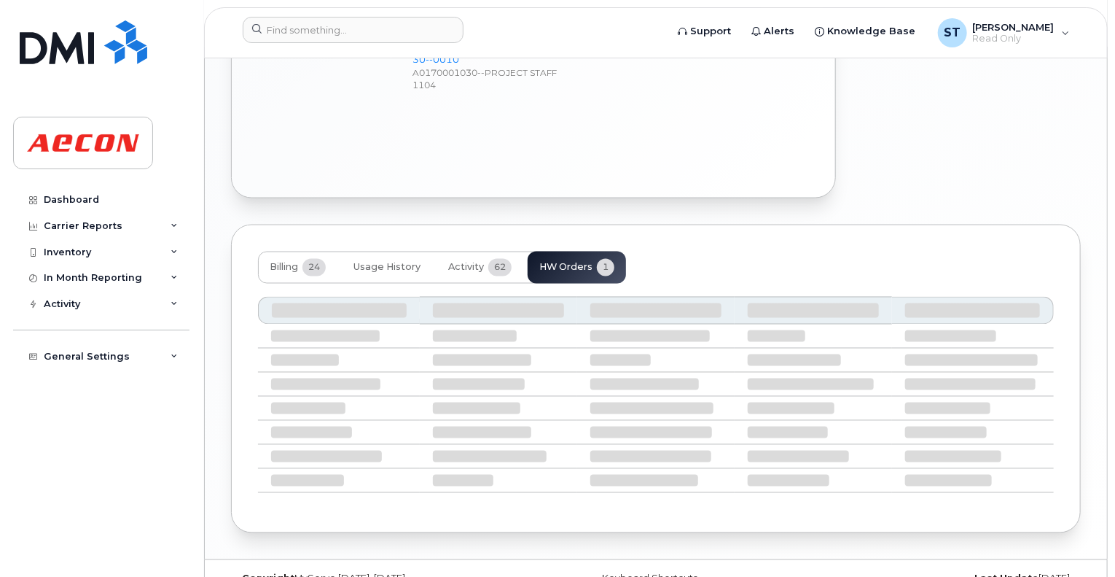
scroll to position [1067, 0]
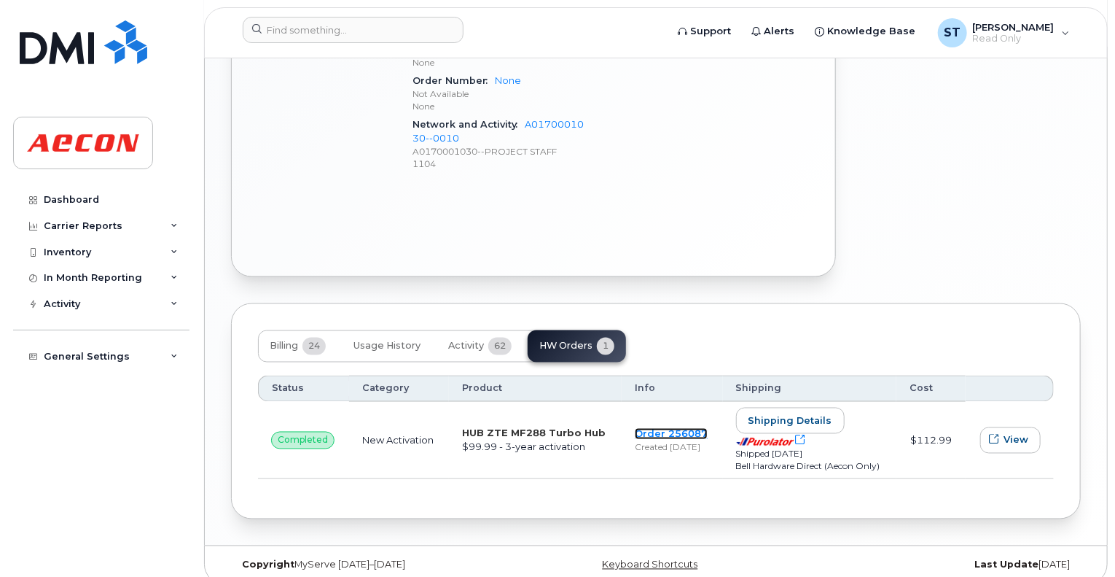
click at [671, 428] on link "Order 256087" at bounding box center [671, 434] width 73 height 12
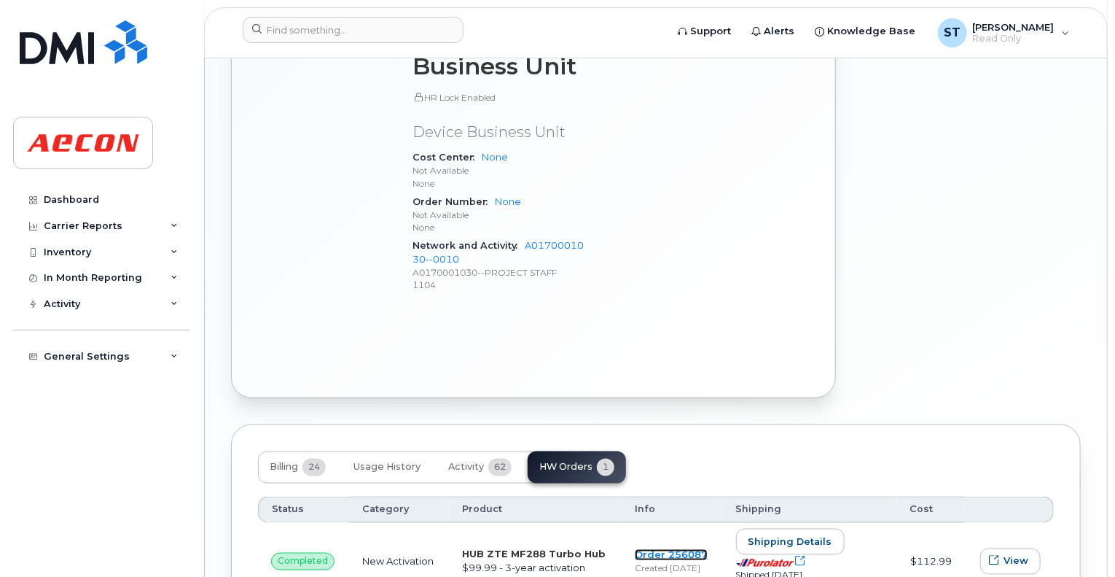
scroll to position [994, 0]
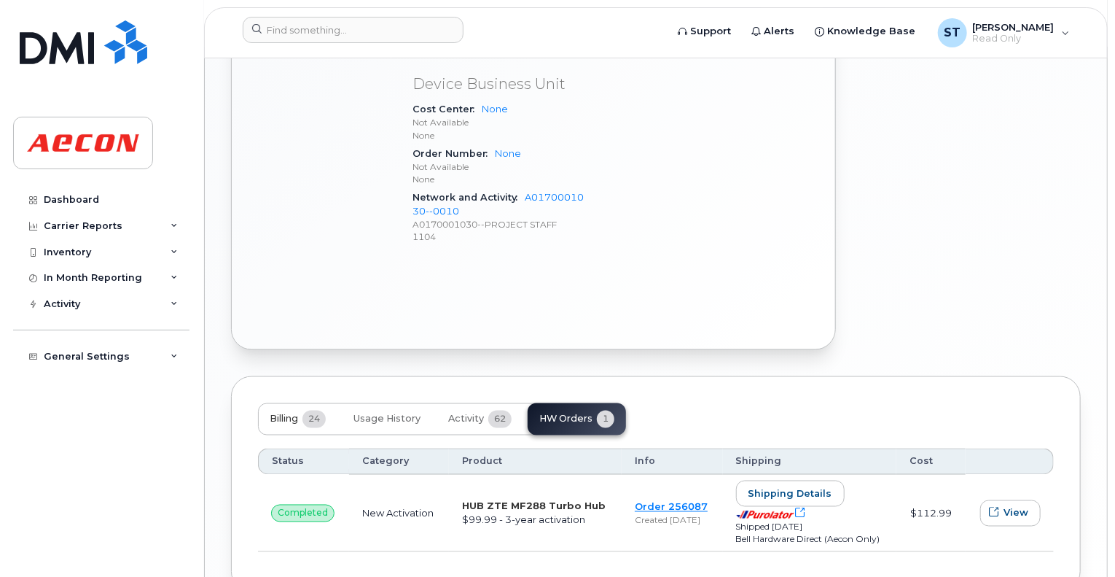
click at [314, 403] on button "Billing 24" at bounding box center [297, 419] width 79 height 32
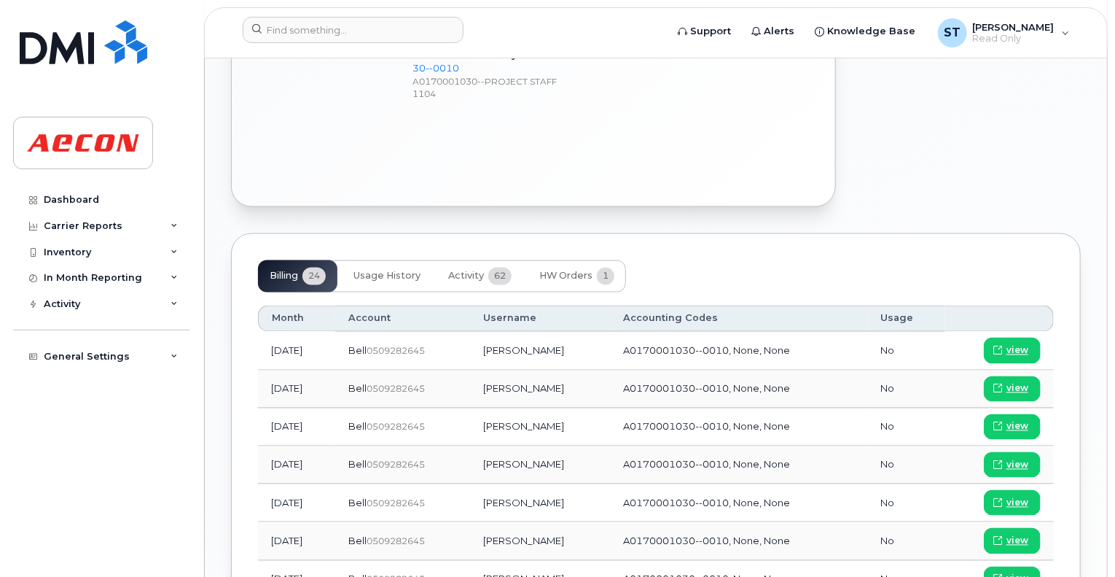
scroll to position [1140, 0]
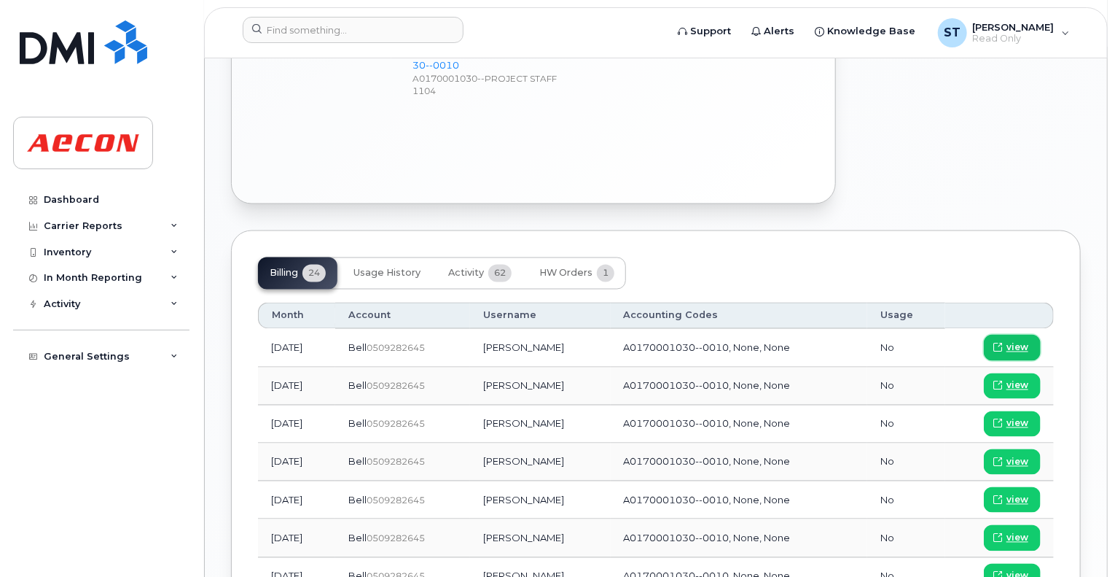
click at [1024, 341] on span "view" at bounding box center [1018, 347] width 22 height 13
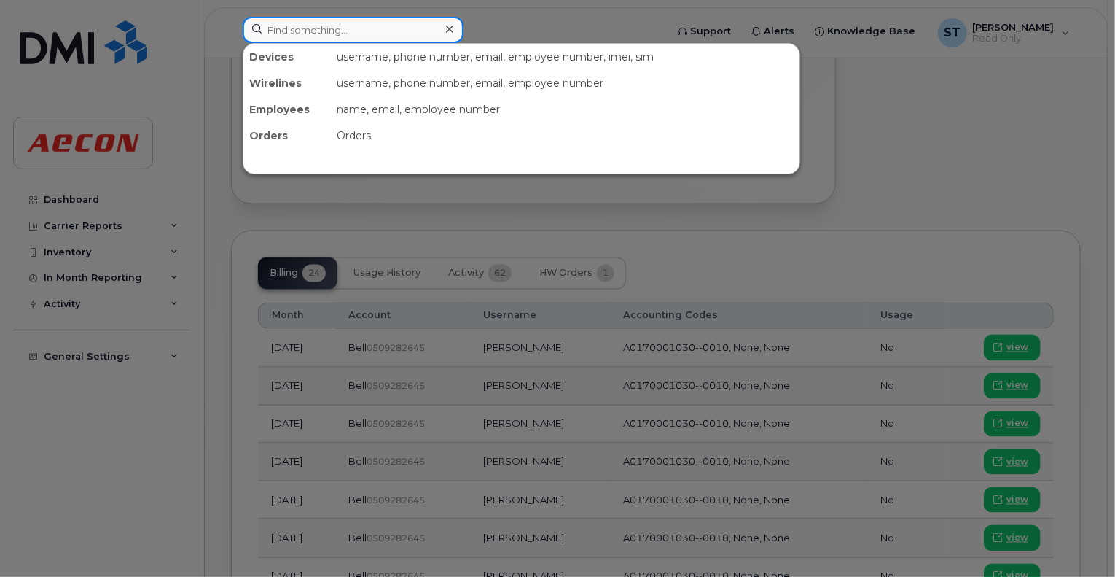
click at [394, 23] on input at bounding box center [353, 30] width 221 height 26
paste input "4373495103"
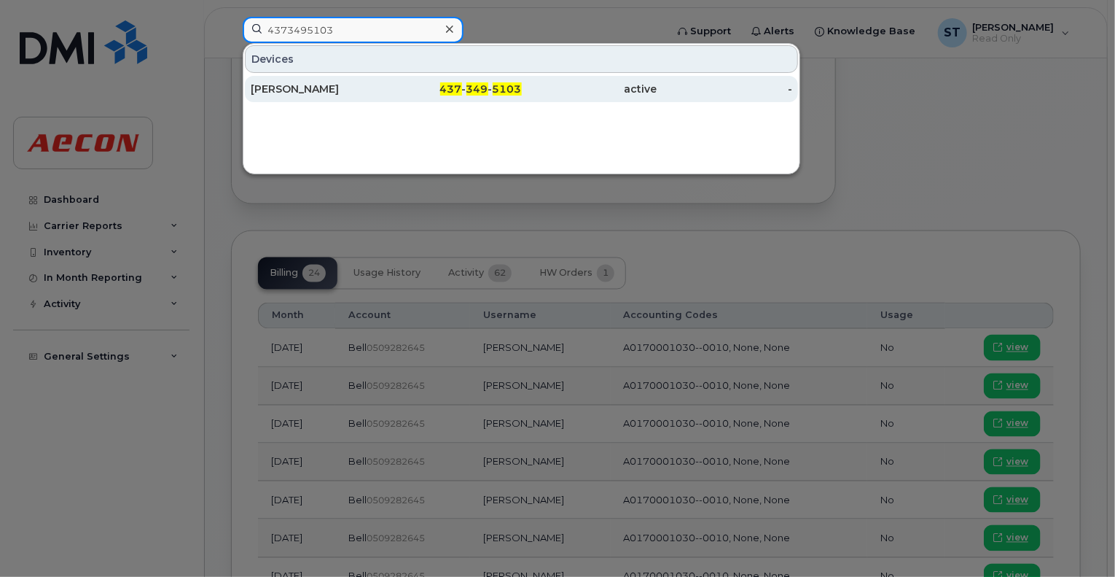
type input "4373495103"
click at [389, 88] on div "437 - 349 - 5103" at bounding box center [454, 89] width 136 height 15
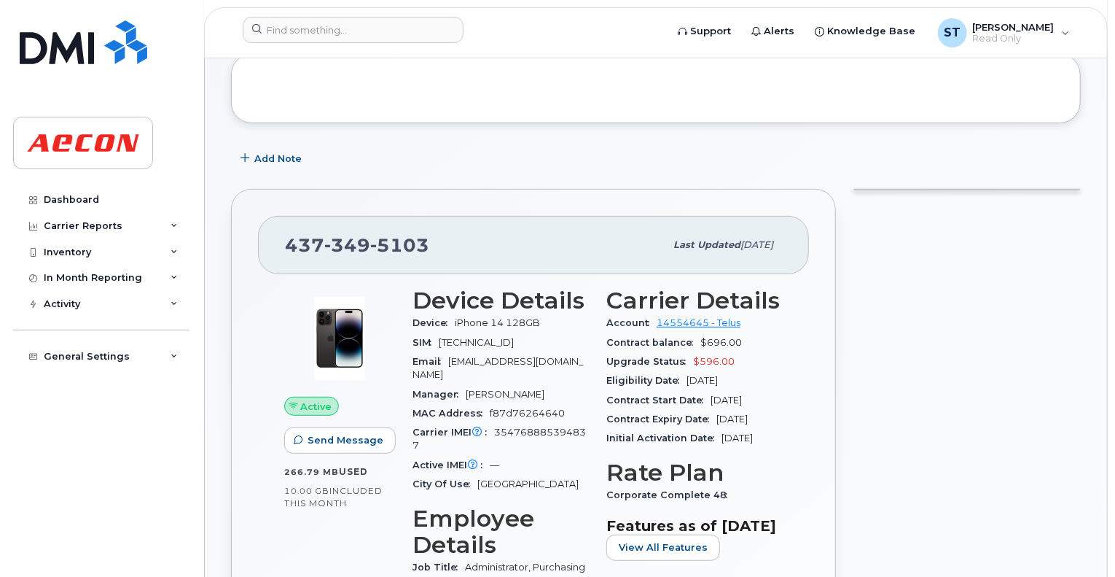
scroll to position [146, 0]
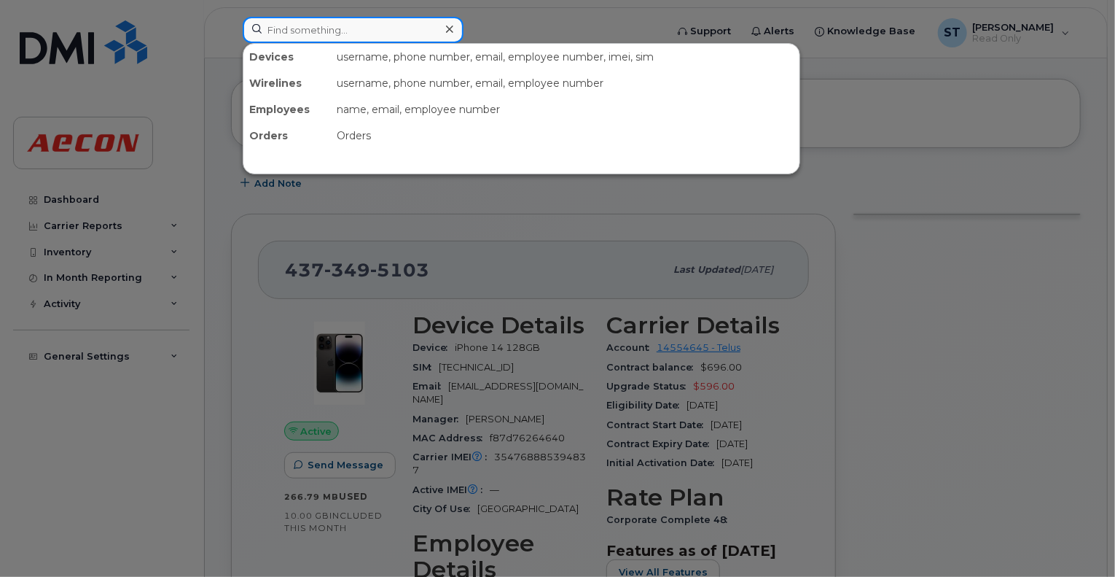
click at [347, 32] on input at bounding box center [353, 30] width 221 height 26
paste input "4377346047"
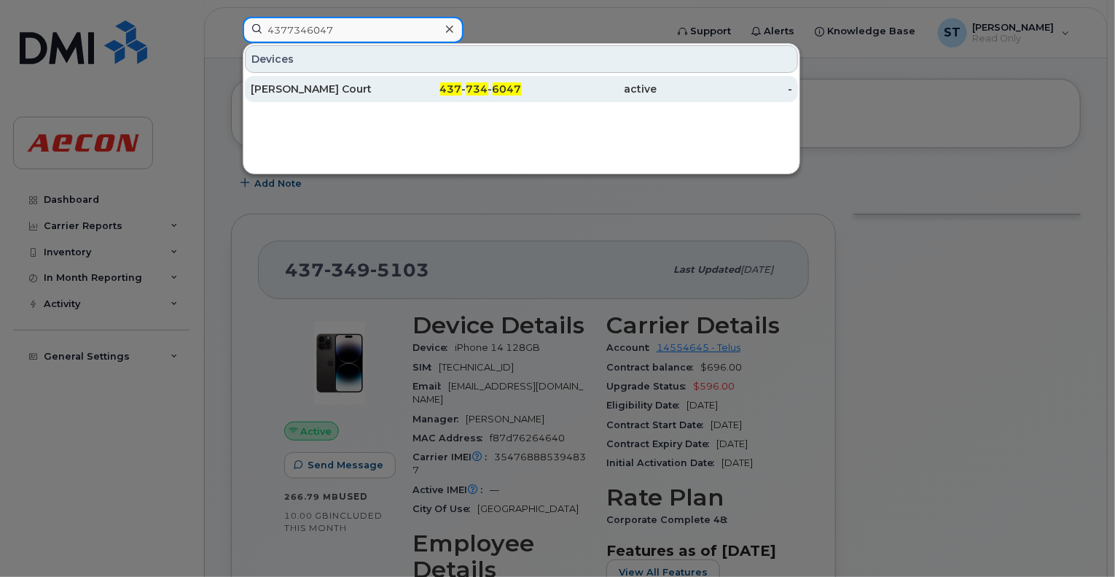
type input "4377346047"
click at [346, 90] on div "[PERSON_NAME] Court" at bounding box center [319, 89] width 136 height 15
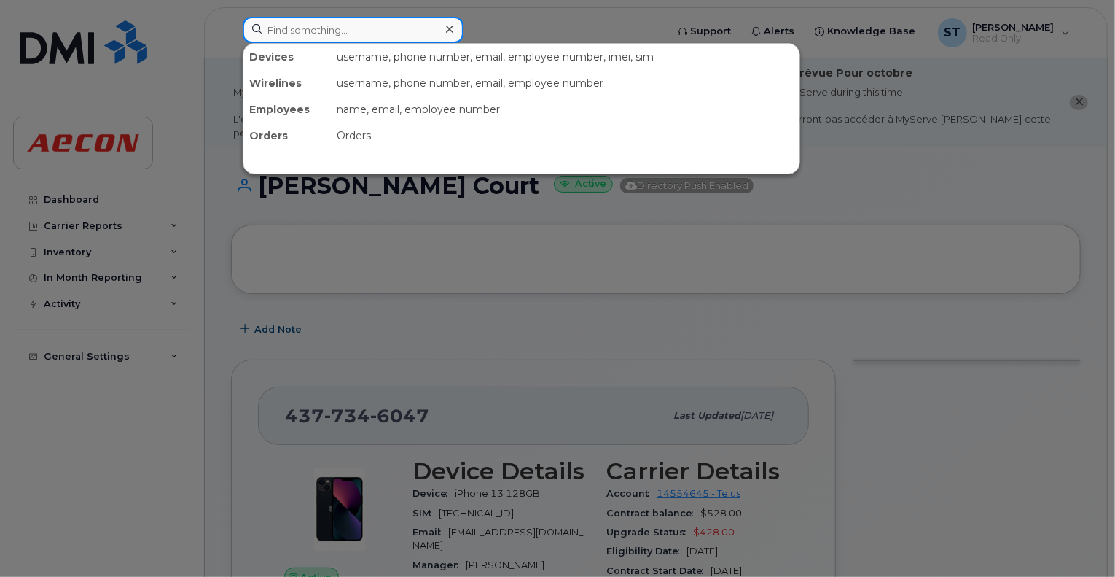
click at [405, 17] on input at bounding box center [353, 30] width 221 height 26
paste input "4164346248"
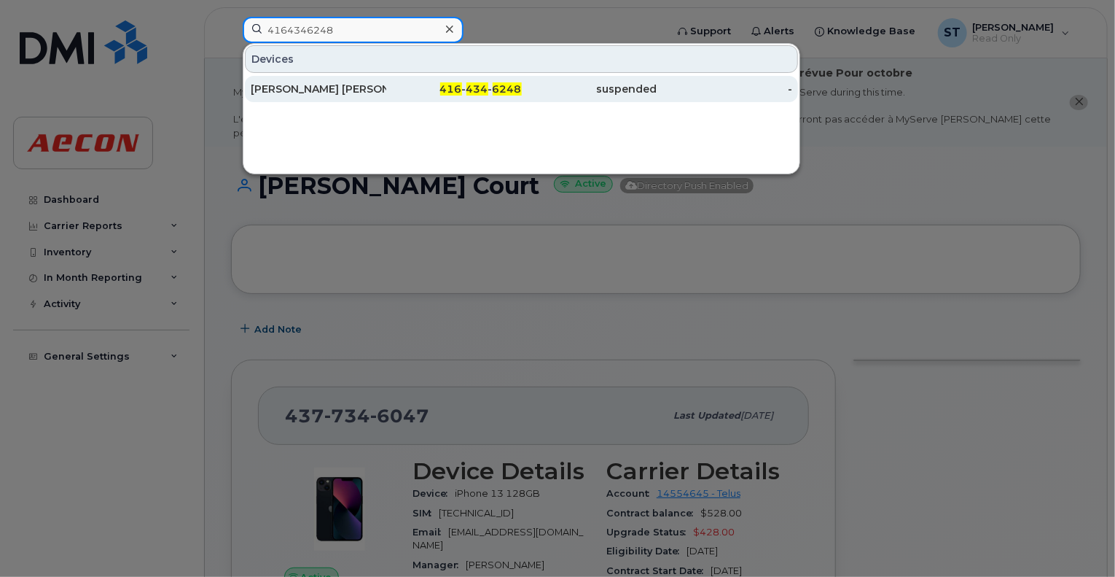
type input "4164346248"
click at [388, 98] on div "416 - 434 - 6248" at bounding box center [454, 89] width 136 height 26
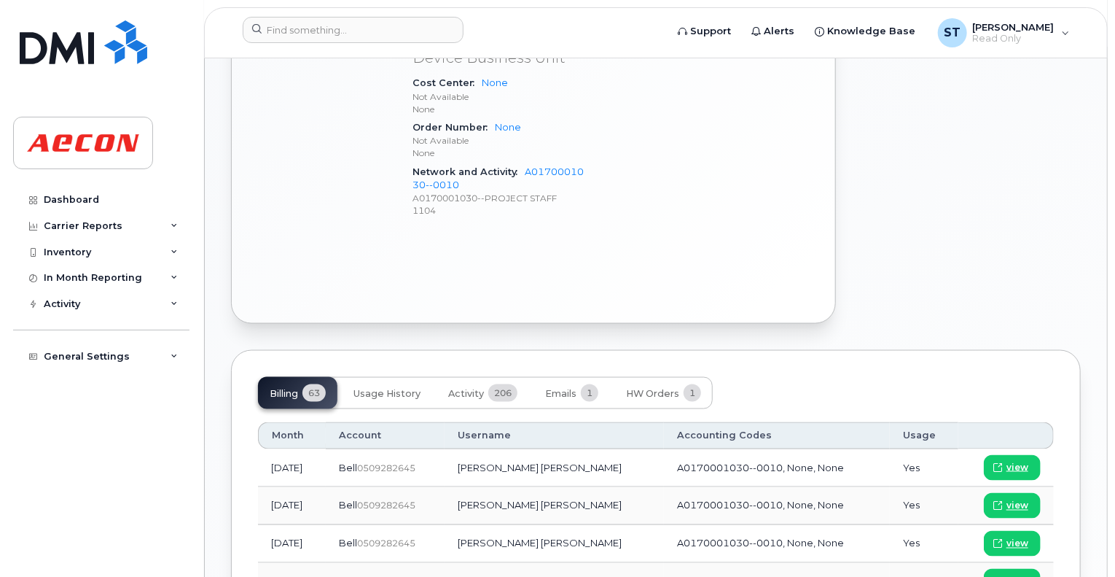
scroll to position [948, 0]
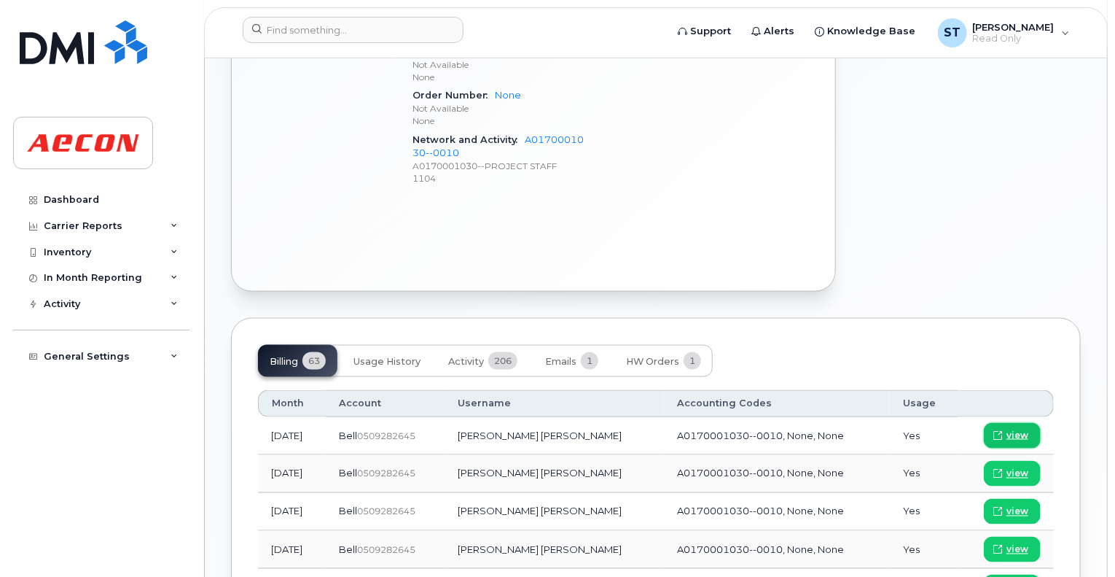
click at [1015, 429] on span "view" at bounding box center [1018, 435] width 22 height 13
click at [483, 356] on span "Activity" at bounding box center [466, 362] width 36 height 12
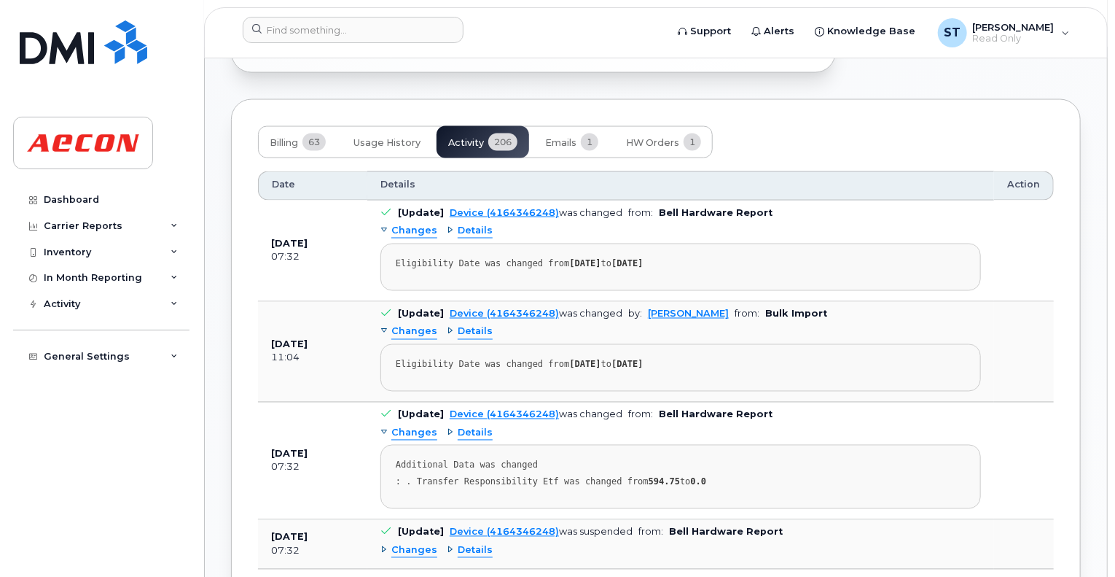
scroll to position [1239, 0]
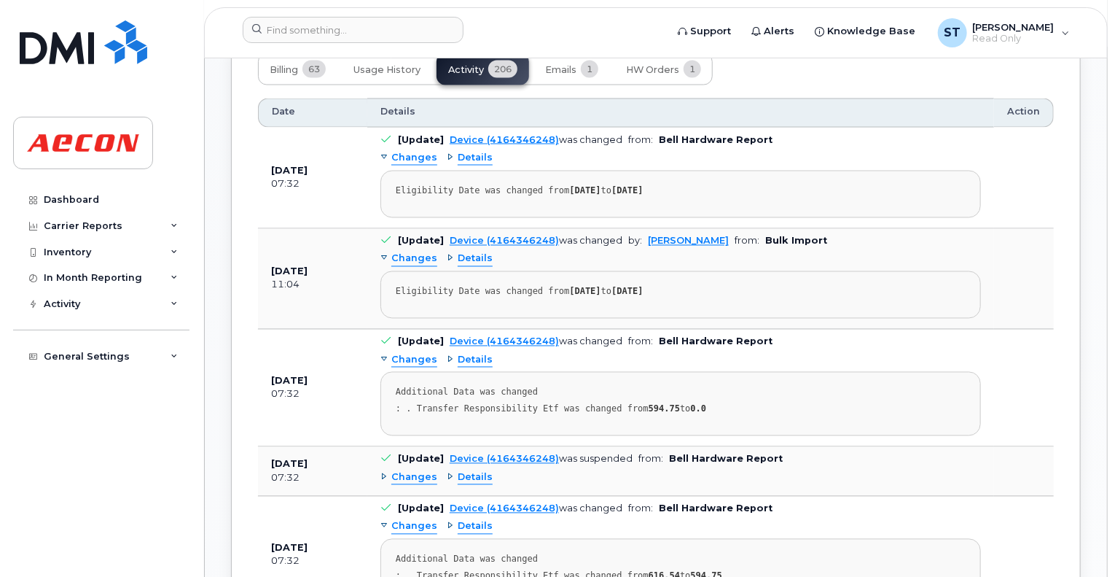
click at [382, 471] on div "Changes" at bounding box center [409, 478] width 57 height 14
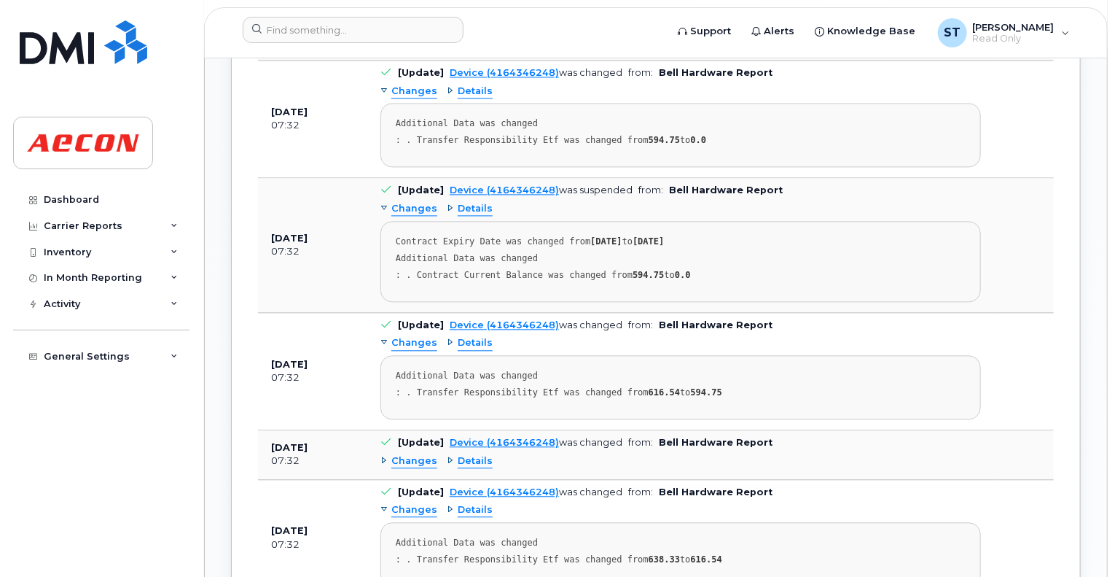
scroll to position [1531, 0]
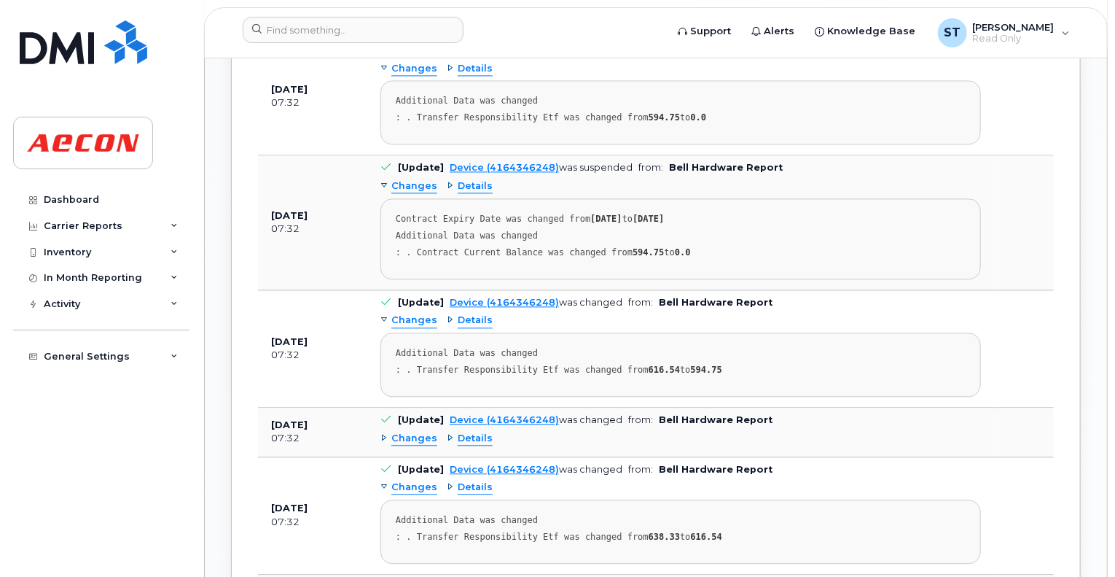
click at [400, 432] on span "Changes" at bounding box center [414, 439] width 46 height 14
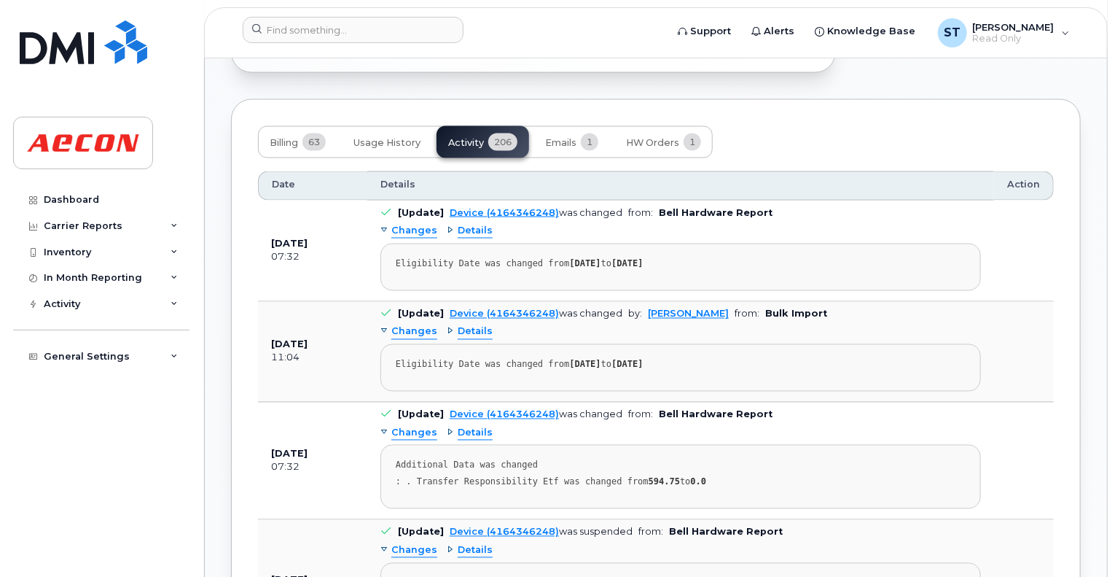
scroll to position [1093, 0]
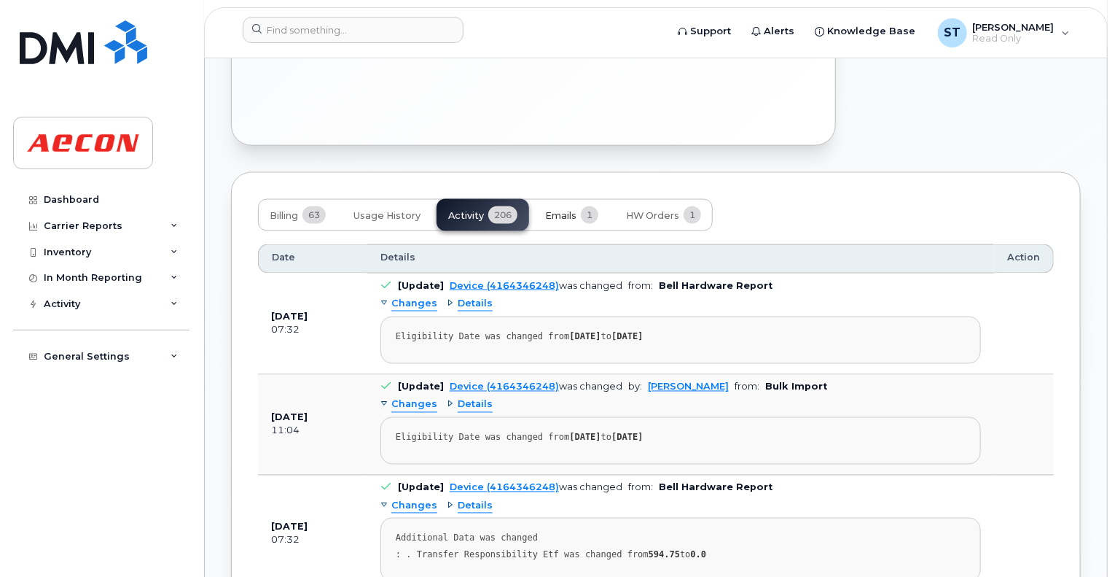
click at [551, 208] on button "Emails 1" at bounding box center [572, 215] width 77 height 32
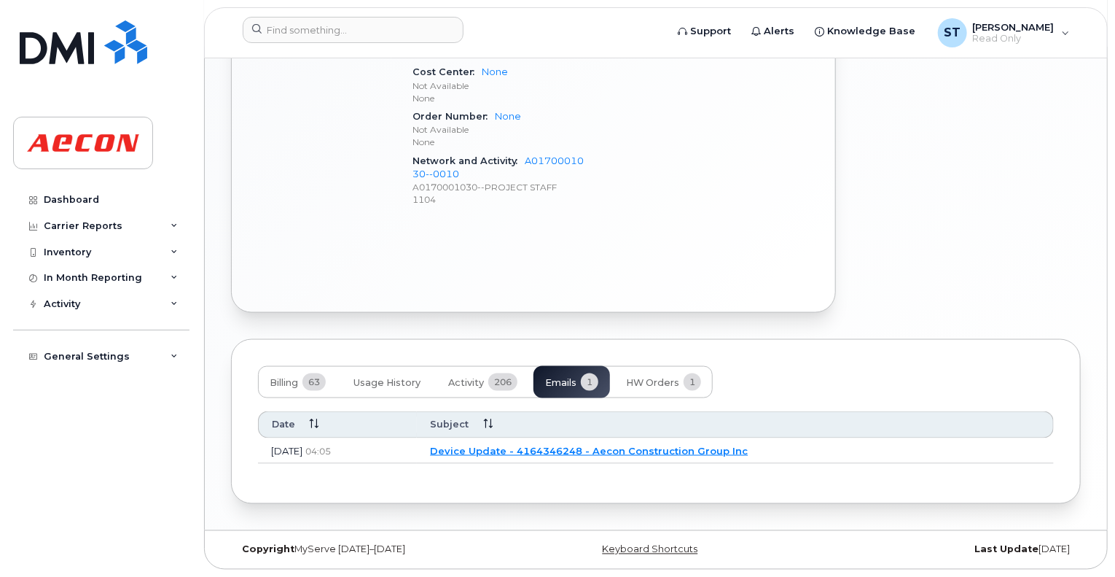
scroll to position [912, 0]
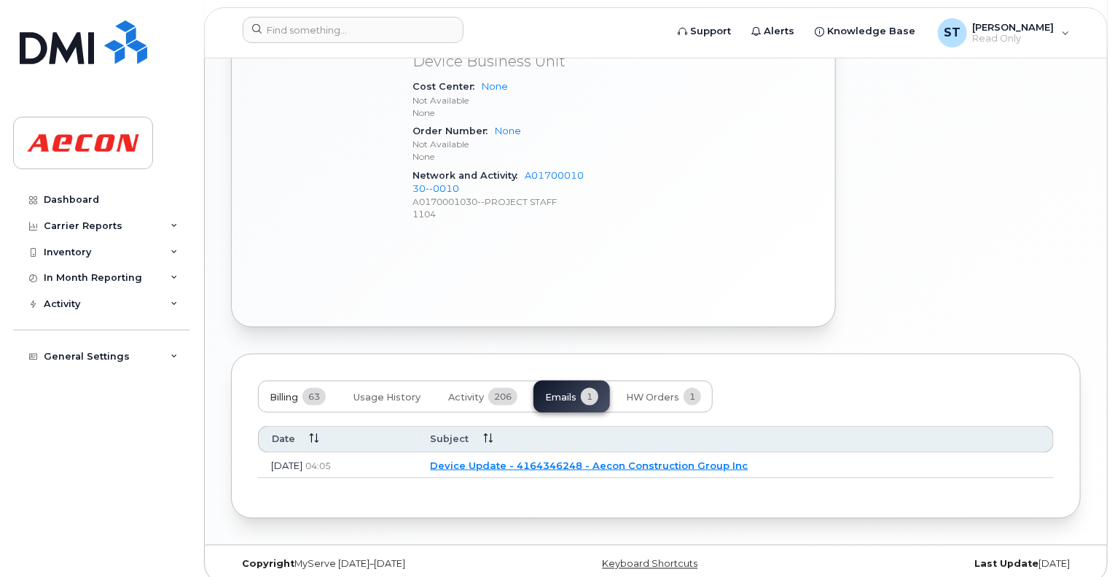
click at [298, 391] on span "Billing" at bounding box center [284, 397] width 28 height 12
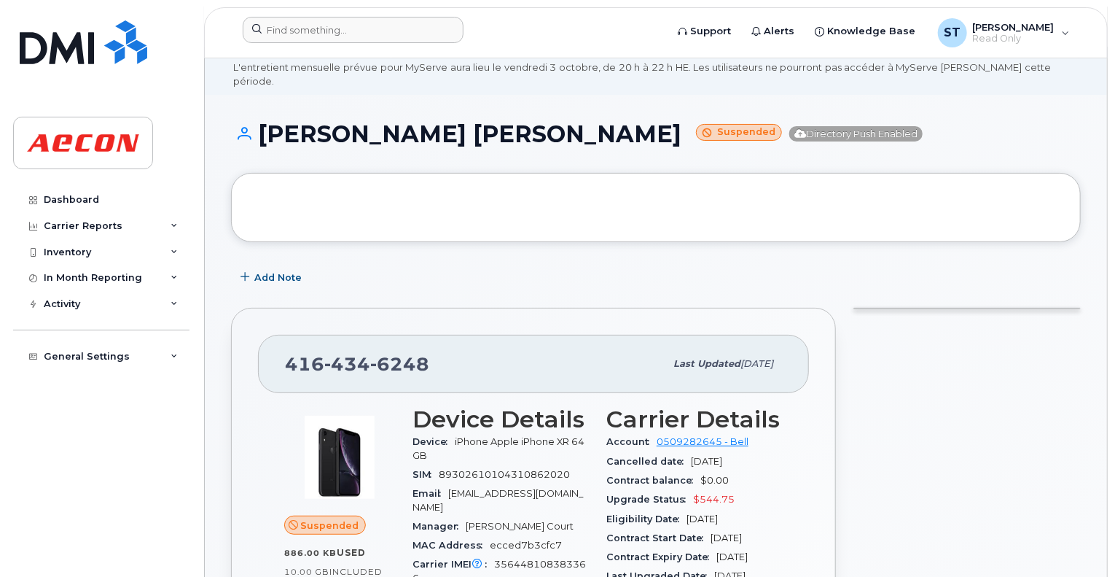
scroll to position [0, 0]
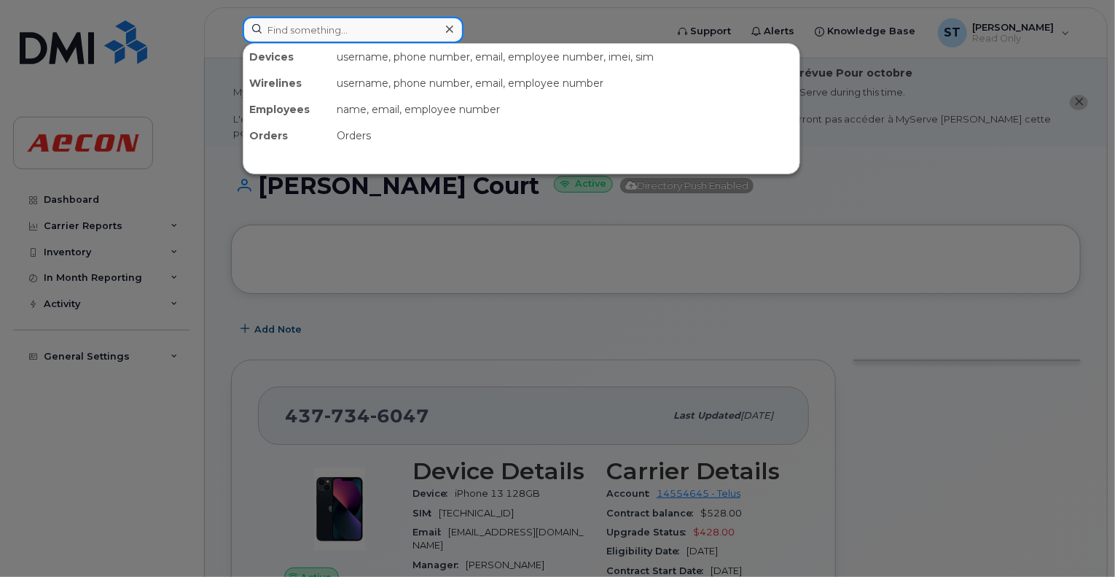
click at [338, 34] on input at bounding box center [353, 30] width 221 height 26
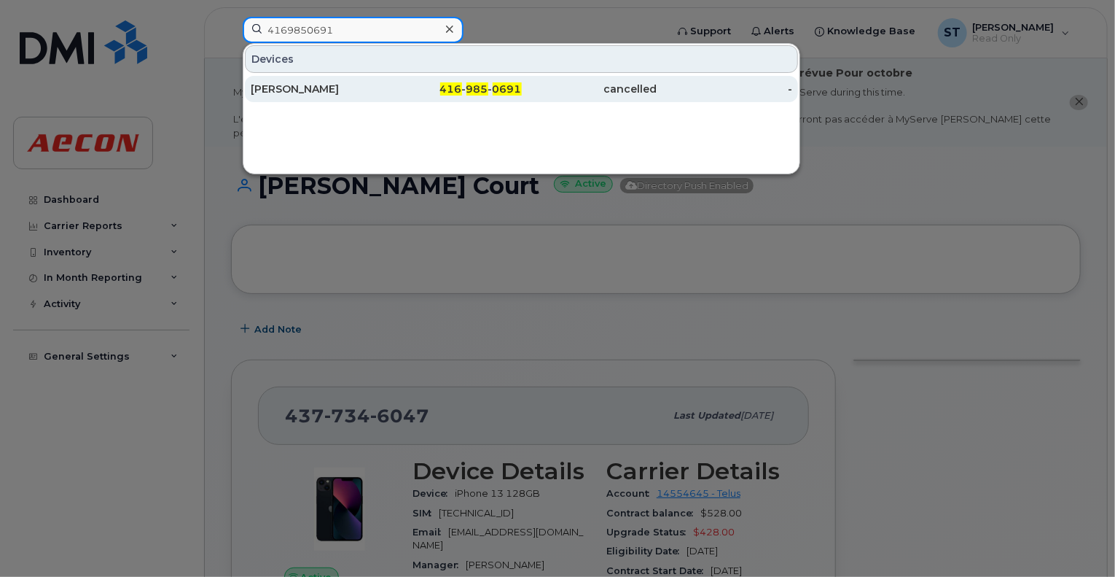
type input "4169850691"
drag, startPoint x: 425, startPoint y: 83, endPoint x: 419, endPoint y: 92, distance: 10.5
click at [425, 82] on div "416 - 985 - 0691" at bounding box center [454, 89] width 136 height 15
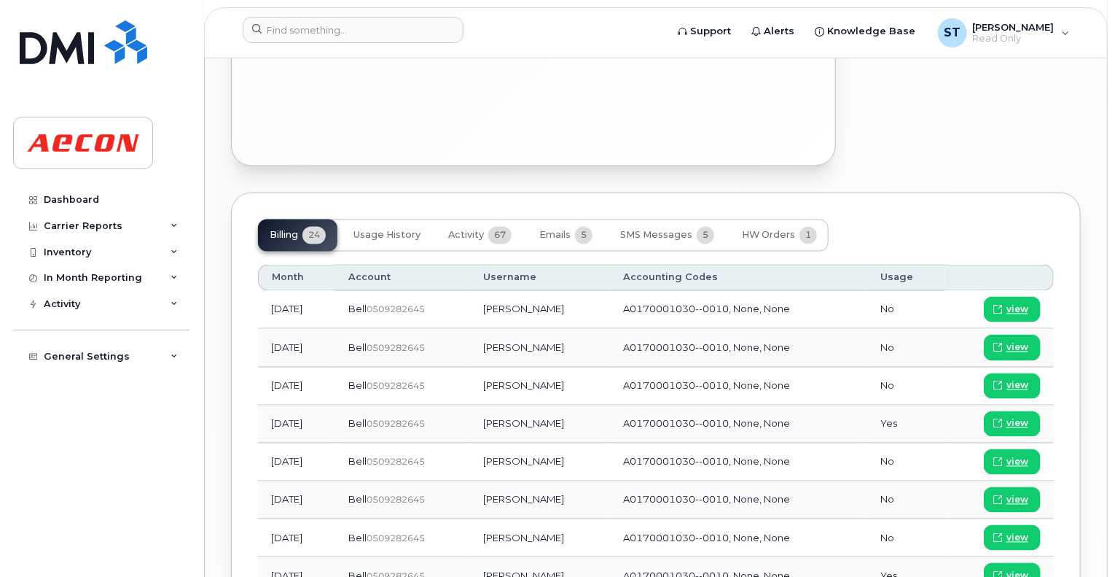
scroll to position [1166, 0]
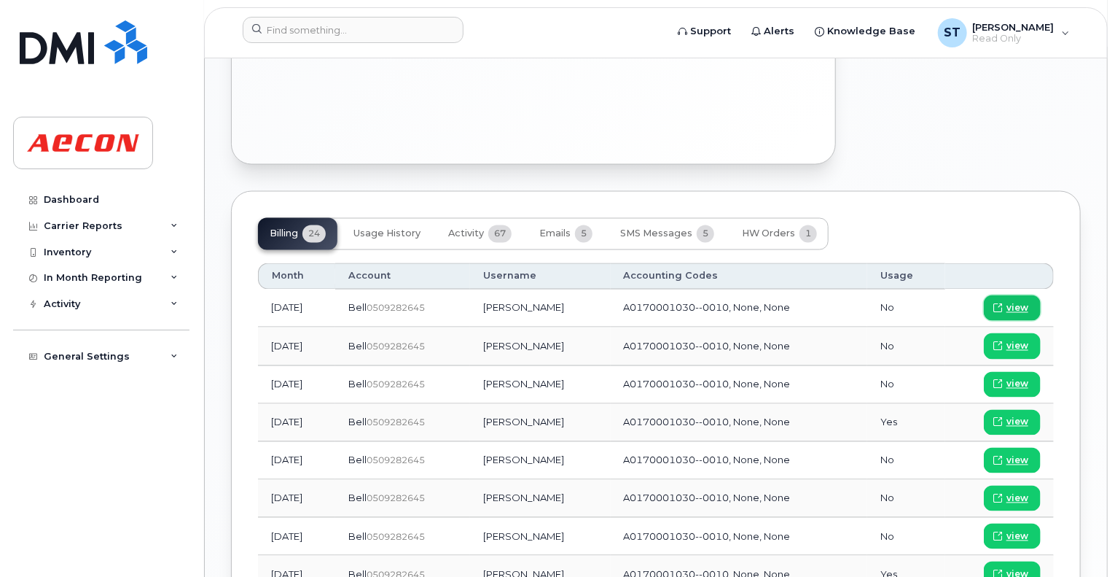
click at [1016, 302] on span "view" at bounding box center [1018, 308] width 22 height 13
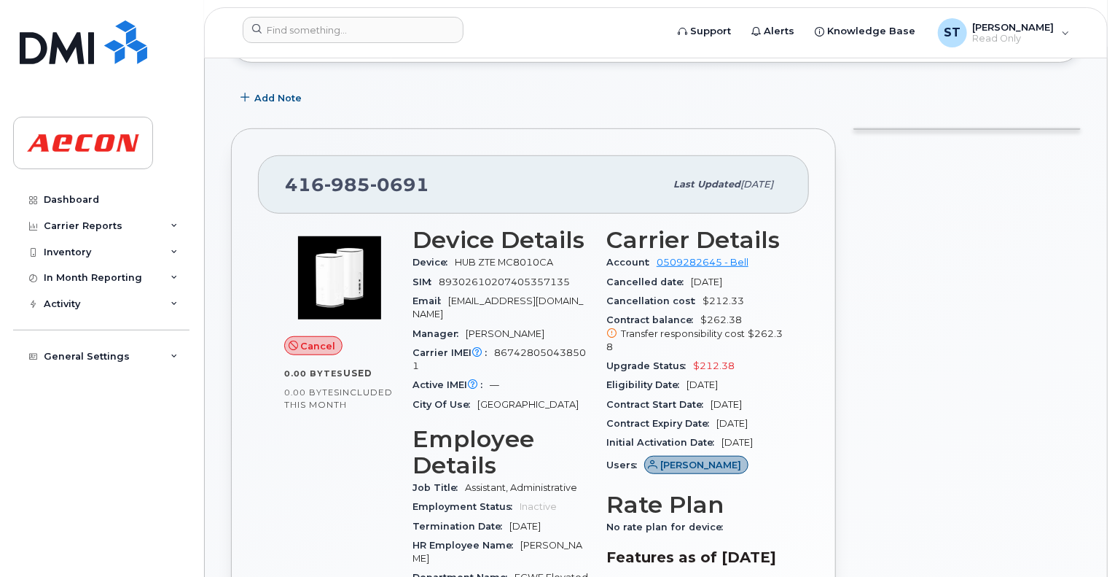
scroll to position [364, 0]
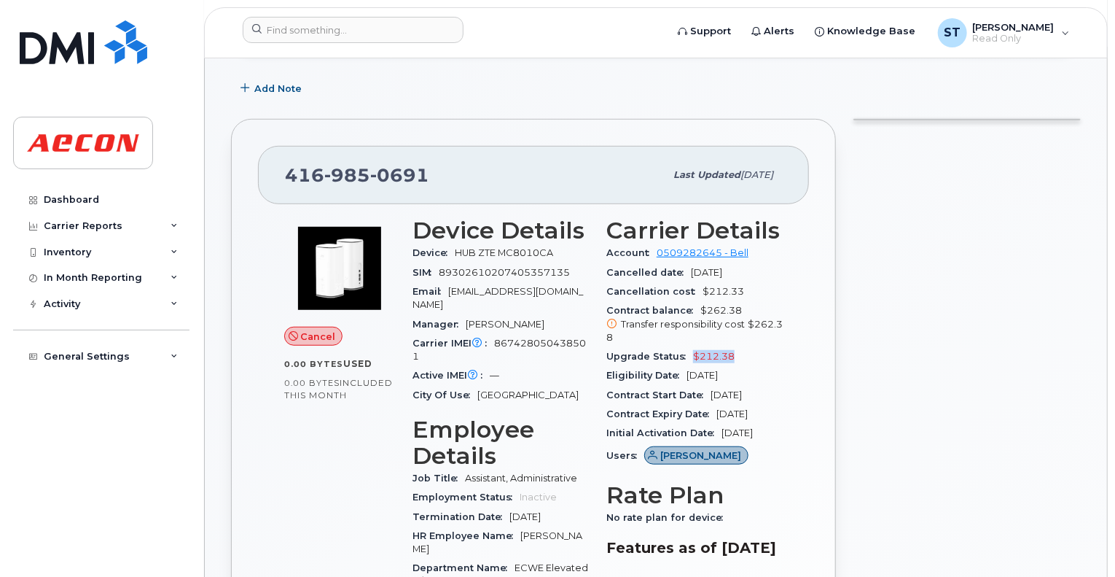
drag, startPoint x: 727, startPoint y: 340, endPoint x: 691, endPoint y: 338, distance: 35.8
click at [691, 347] on div "Upgrade Status $212.38" at bounding box center [695, 356] width 176 height 19
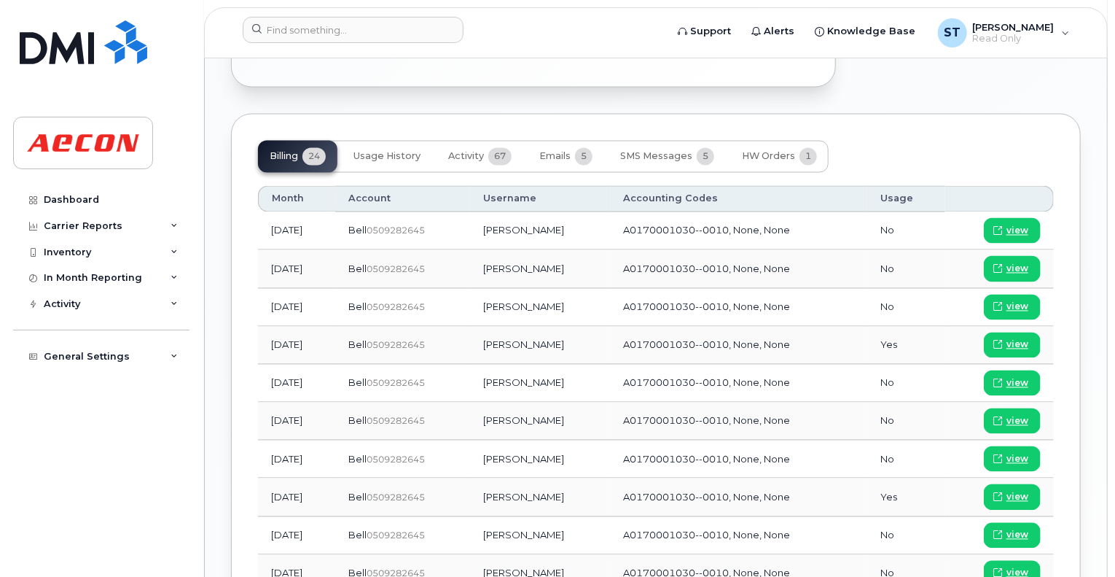
scroll to position [1385, 0]
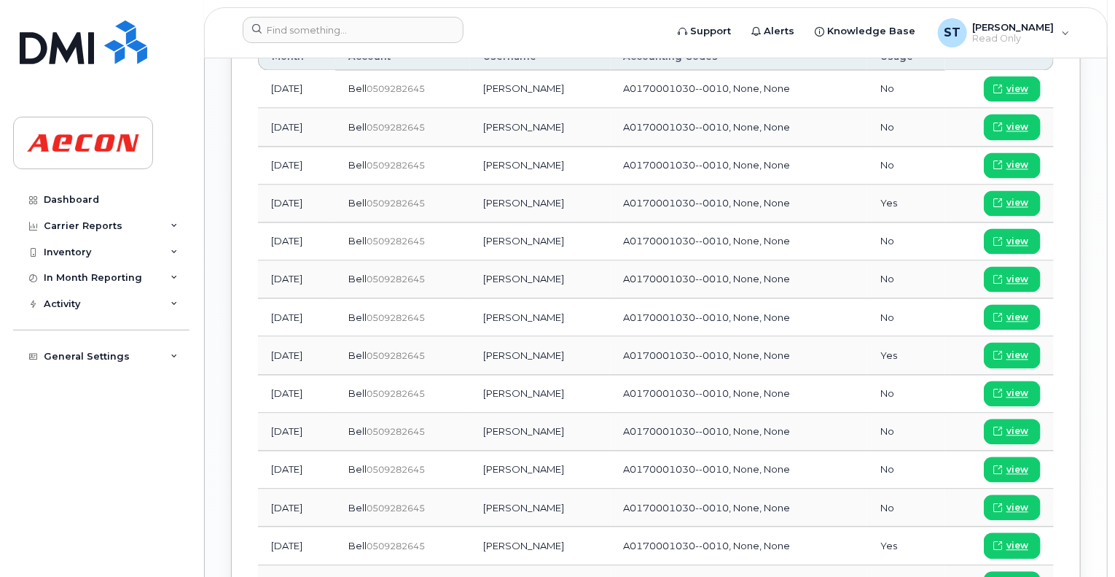
click at [908, 337] on td "Yes" at bounding box center [906, 356] width 77 height 38
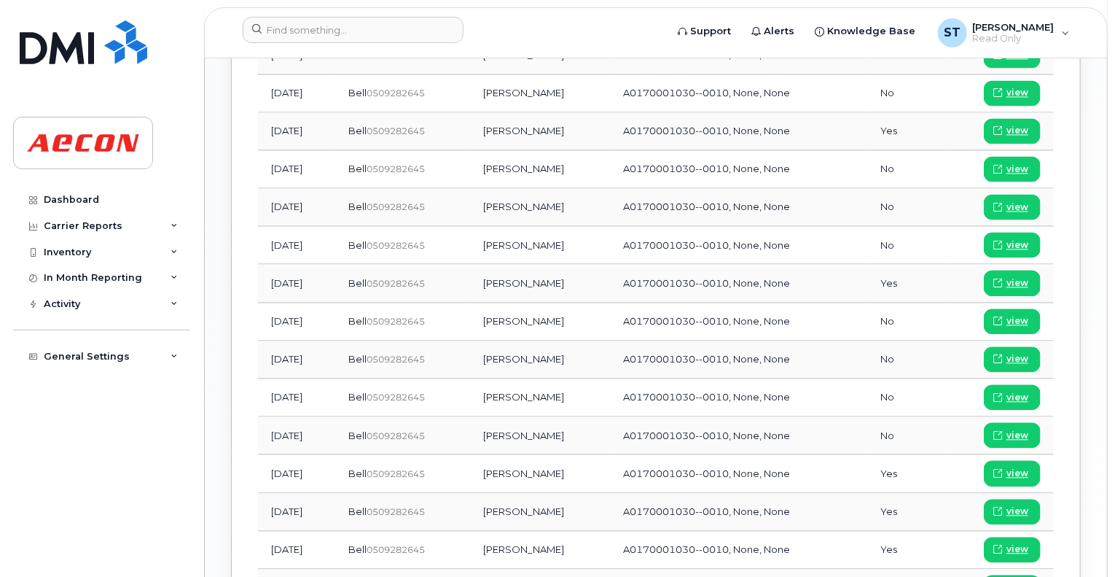
scroll to position [1531, 0]
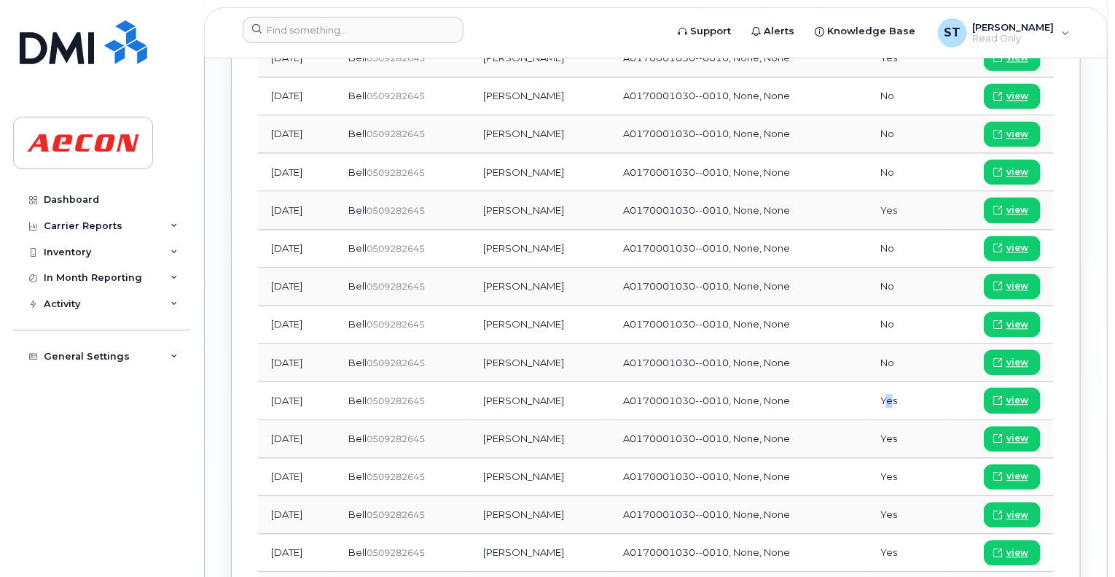
click at [897, 381] on td "Yes" at bounding box center [906, 400] width 77 height 38
click at [904, 381] on td "Yes" at bounding box center [906, 400] width 77 height 38
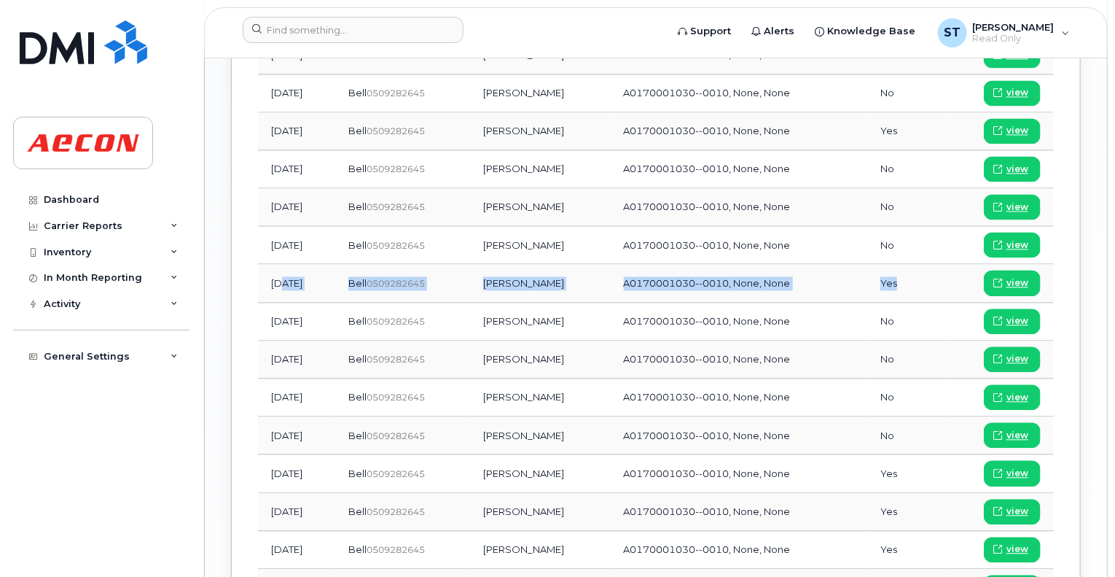
drag, startPoint x: 907, startPoint y: 254, endPoint x: 283, endPoint y: 250, distance: 624.0
click at [283, 264] on tr "Feb 2025 Bell  0509282645 Joanne Chrobot A0170001030--0010, None, None Yes view" at bounding box center [656, 283] width 796 height 38
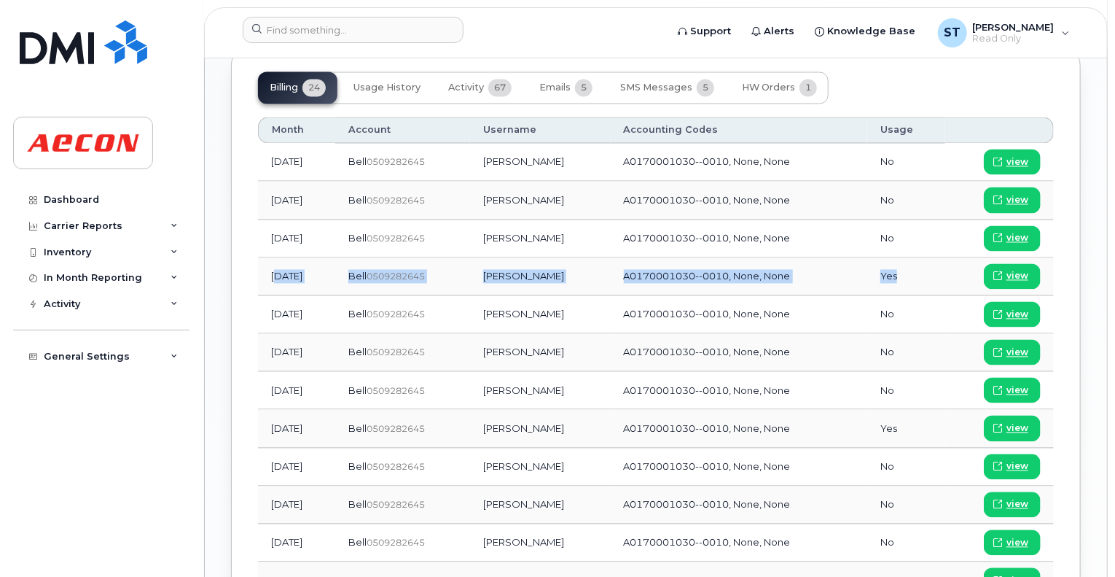
drag, startPoint x: 912, startPoint y: 250, endPoint x: 274, endPoint y: 256, distance: 637.9
click at [274, 258] on tr "Jun 2025 Bell  0509282645 Joanne Chrobot A0170001030--0010, None, None Yes view" at bounding box center [656, 277] width 796 height 38
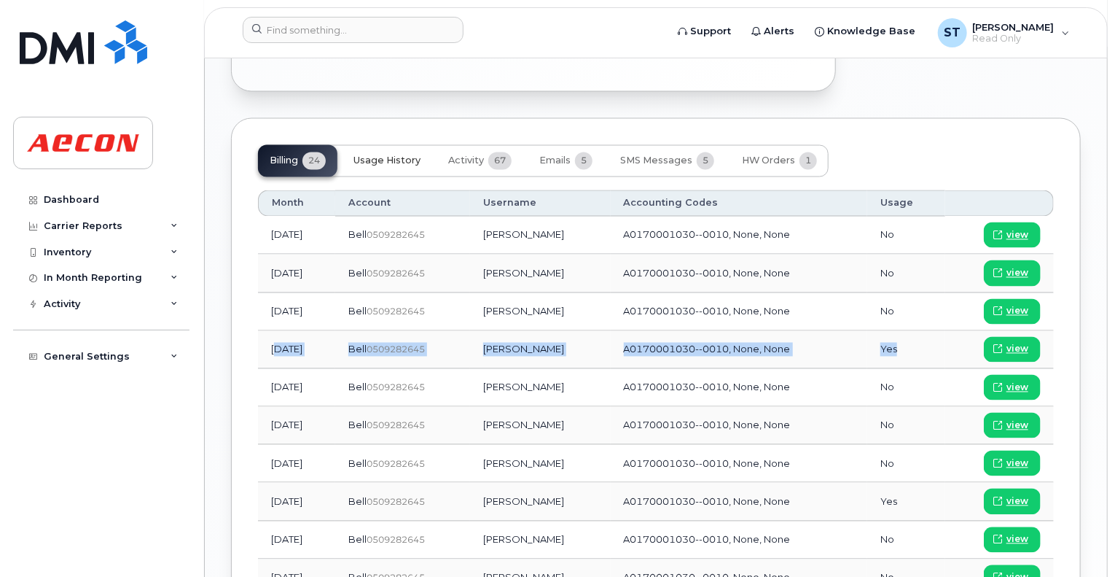
click at [391, 155] on span "Usage History" at bounding box center [387, 161] width 67 height 12
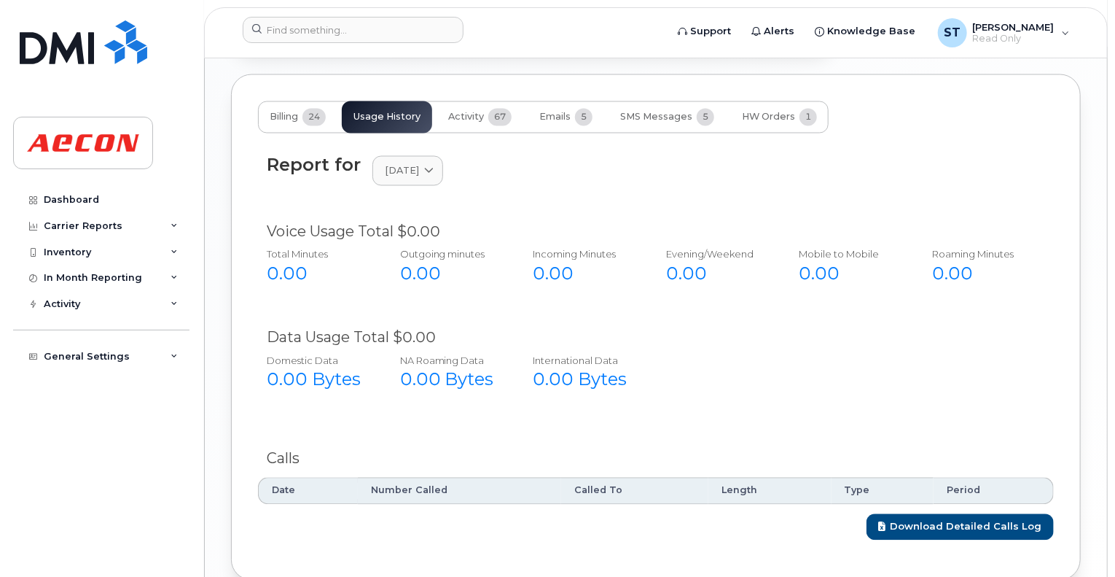
scroll to position [1258, 0]
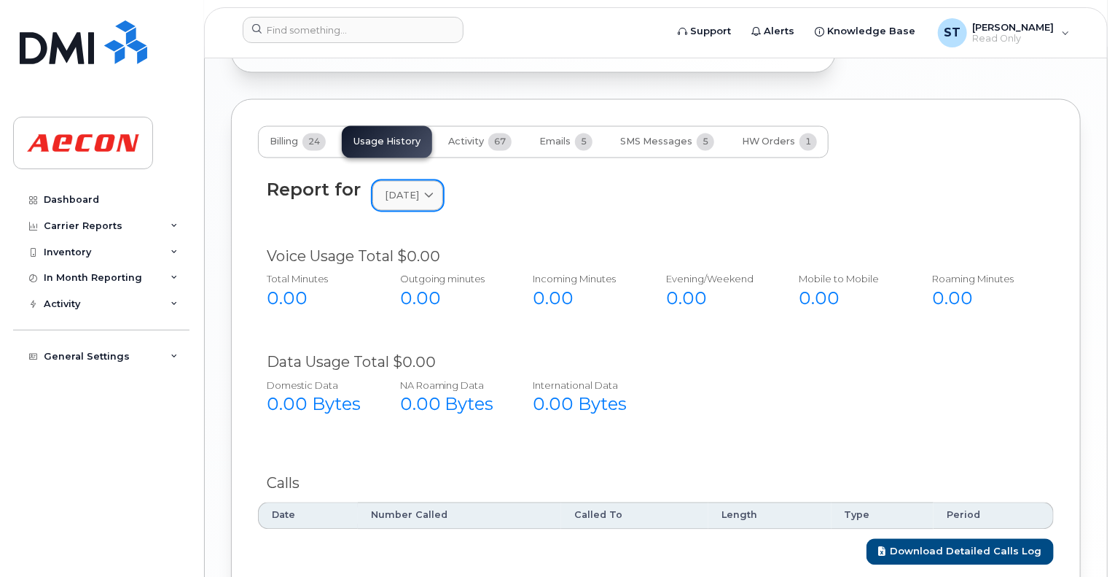
click at [434, 191] on icon at bounding box center [428, 195] width 9 height 9
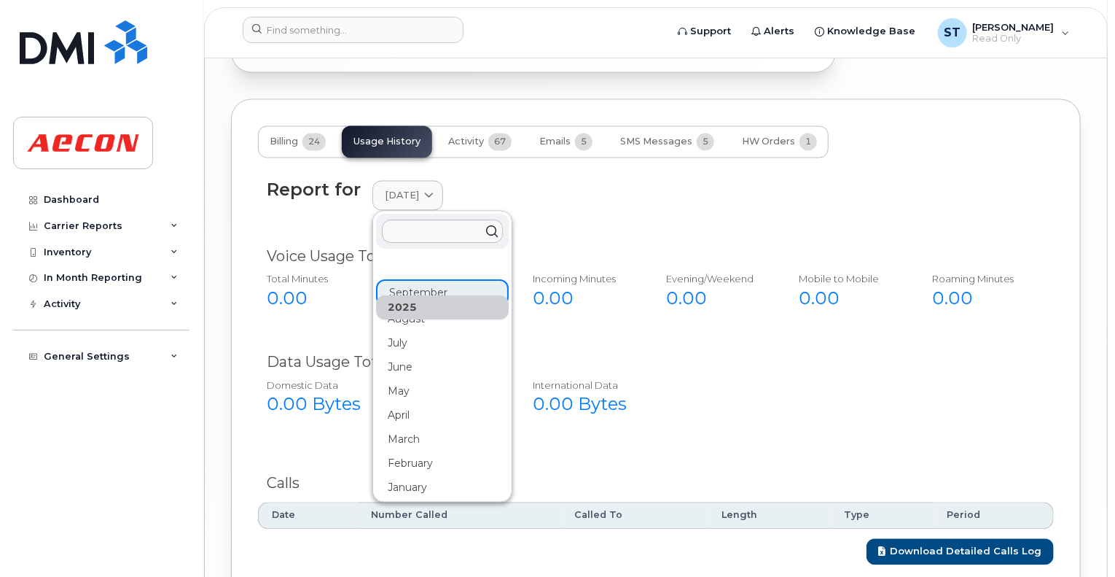
click at [416, 296] on div "2025" at bounding box center [442, 308] width 133 height 24
click at [416, 308] on div "August" at bounding box center [442, 320] width 133 height 24
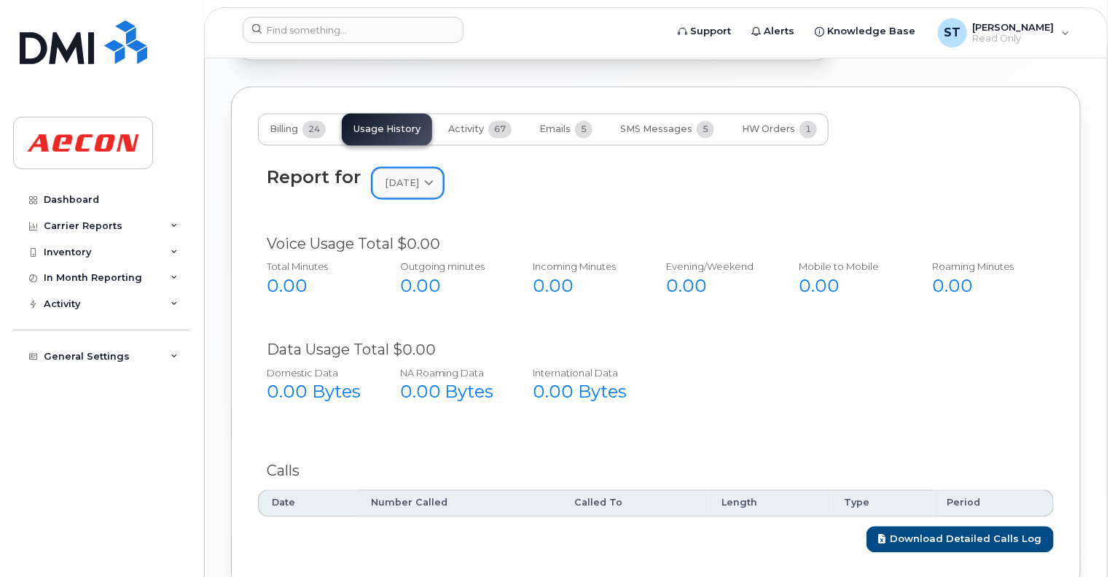
scroll to position [1185, 0]
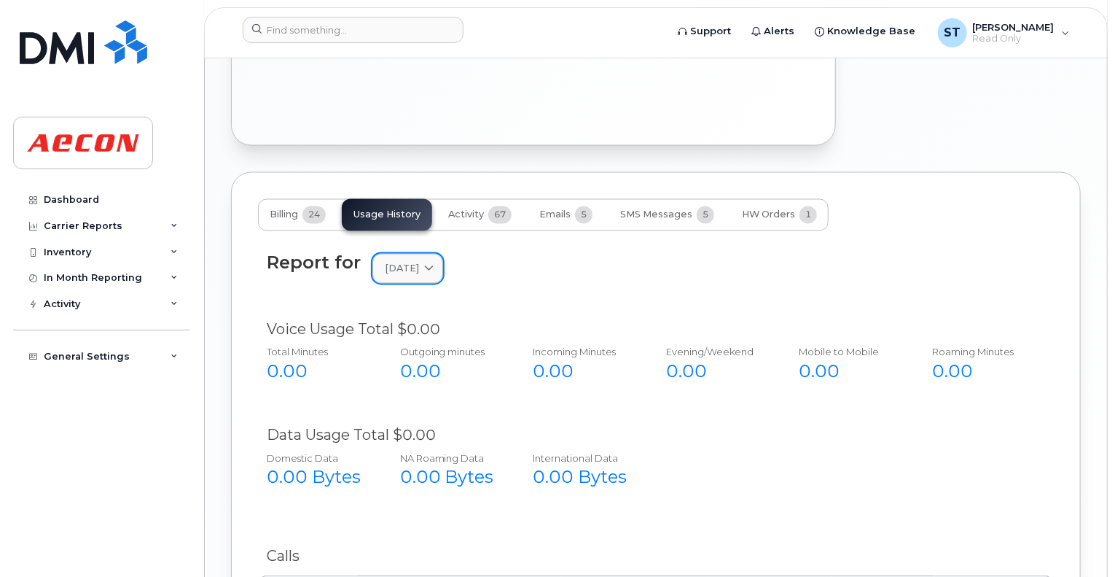
click at [432, 254] on link "August 2025" at bounding box center [408, 269] width 71 height 30
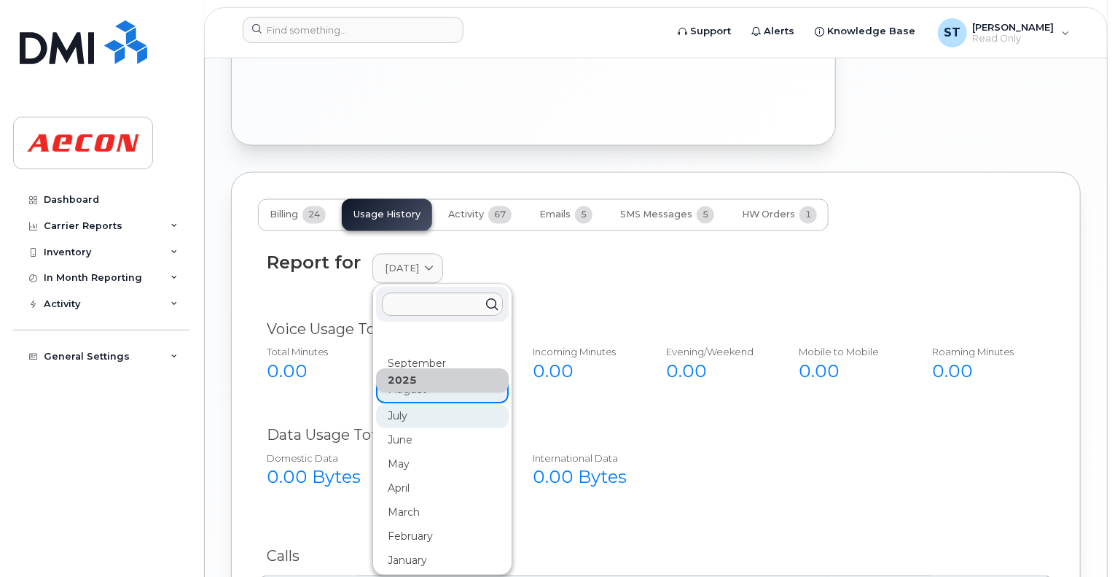
click at [412, 405] on div "July" at bounding box center [442, 417] width 133 height 24
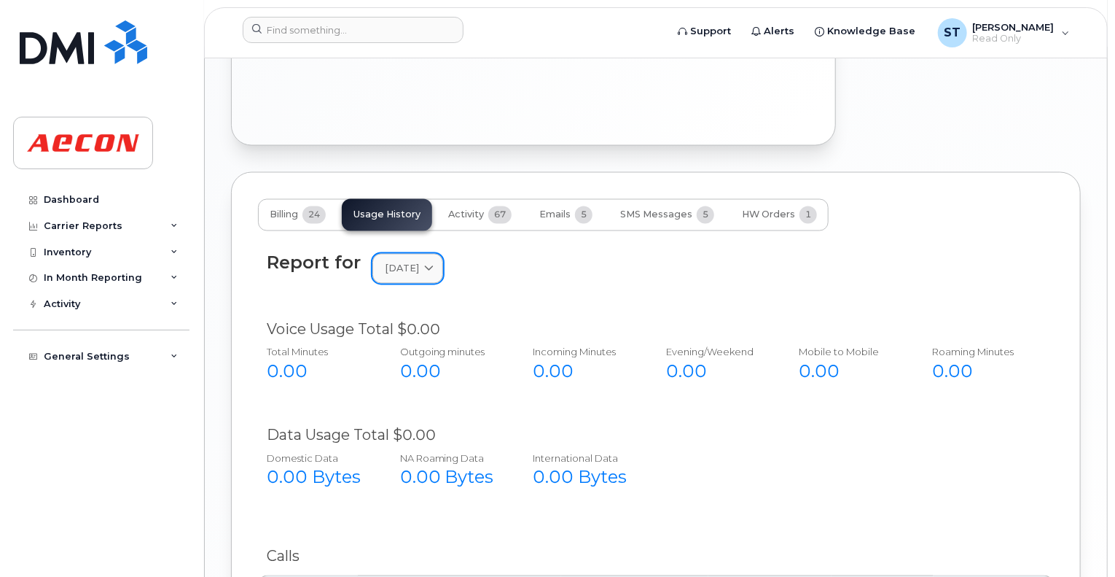
click at [431, 262] on div "July 2025" at bounding box center [408, 269] width 46 height 14
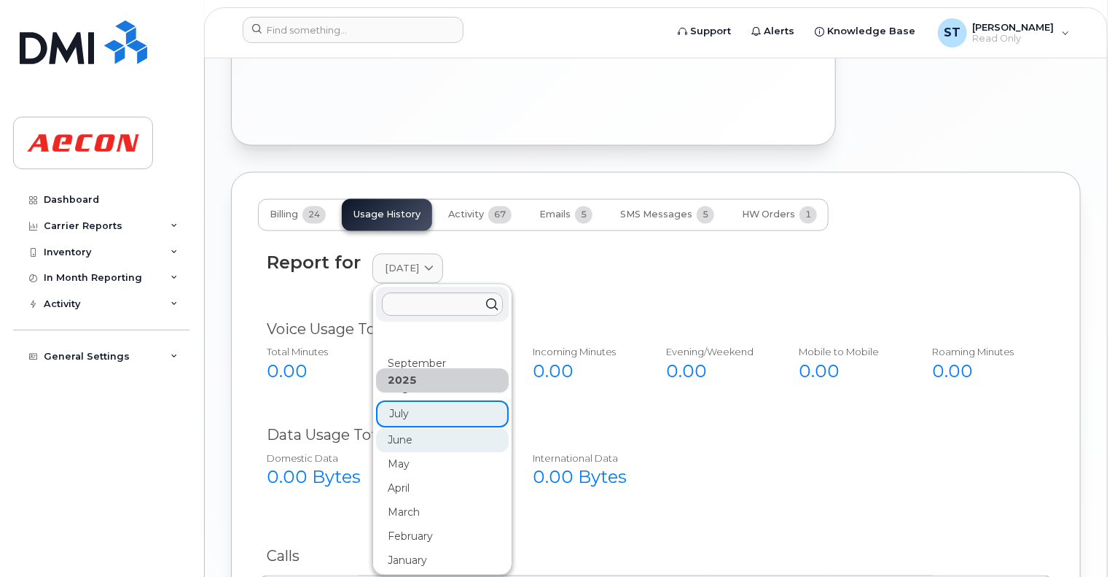
click at [417, 429] on div "June" at bounding box center [442, 441] width 133 height 24
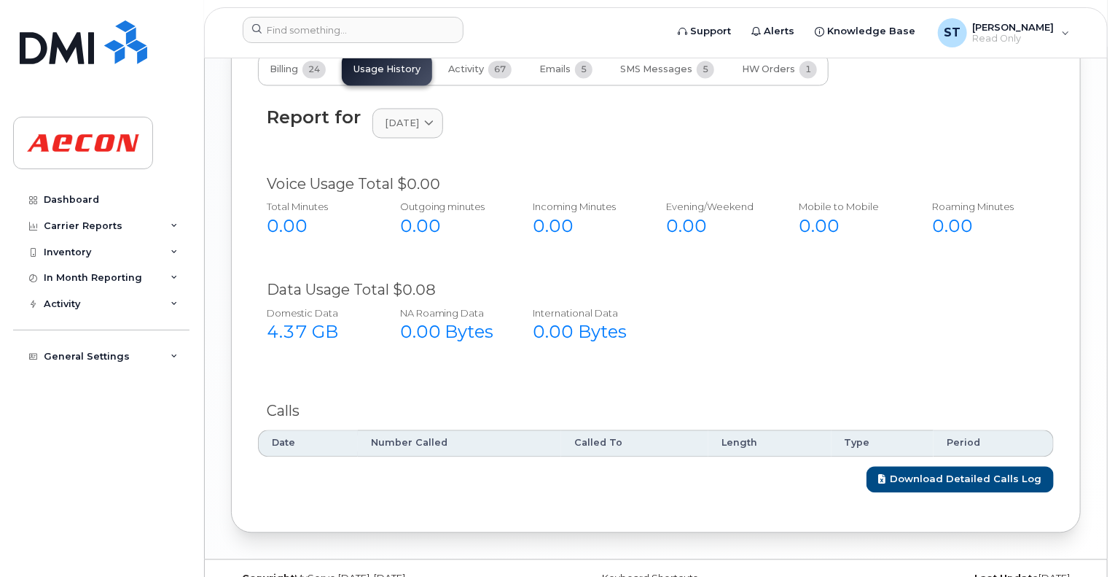
scroll to position [1331, 0]
click at [959, 466] on link "Download Detailed Calls Log" at bounding box center [960, 479] width 187 height 27
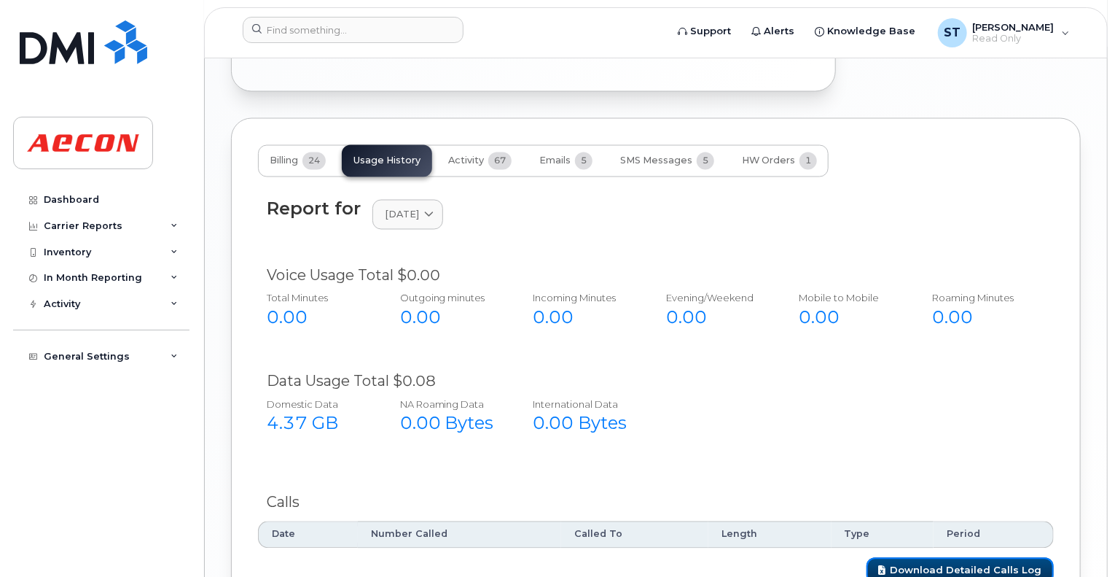
scroll to position [1112, 0]
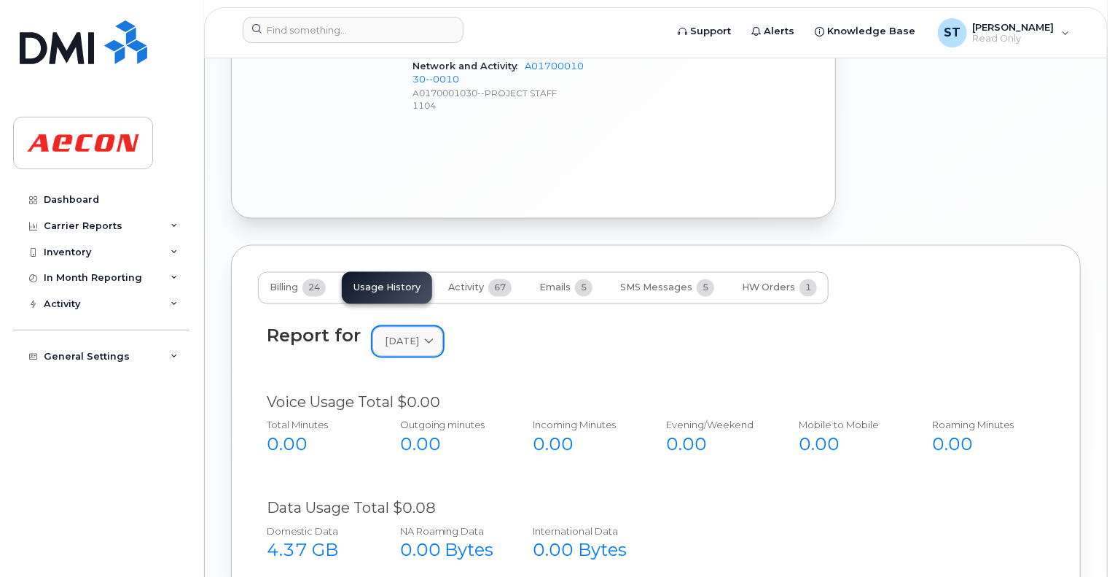
click at [431, 335] on div "June 2025" at bounding box center [408, 342] width 46 height 14
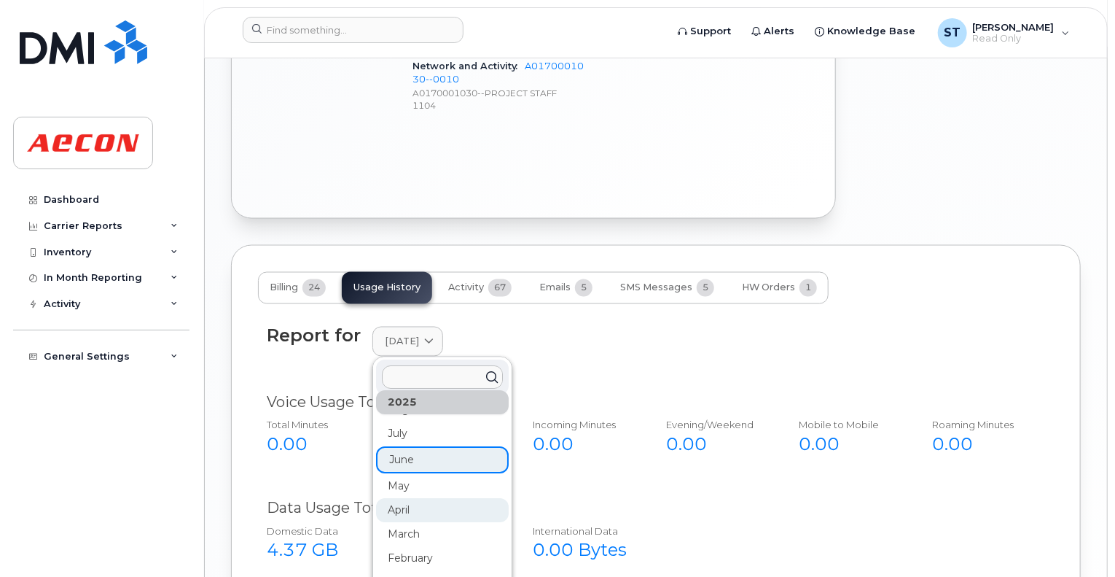
scroll to position [73, 0]
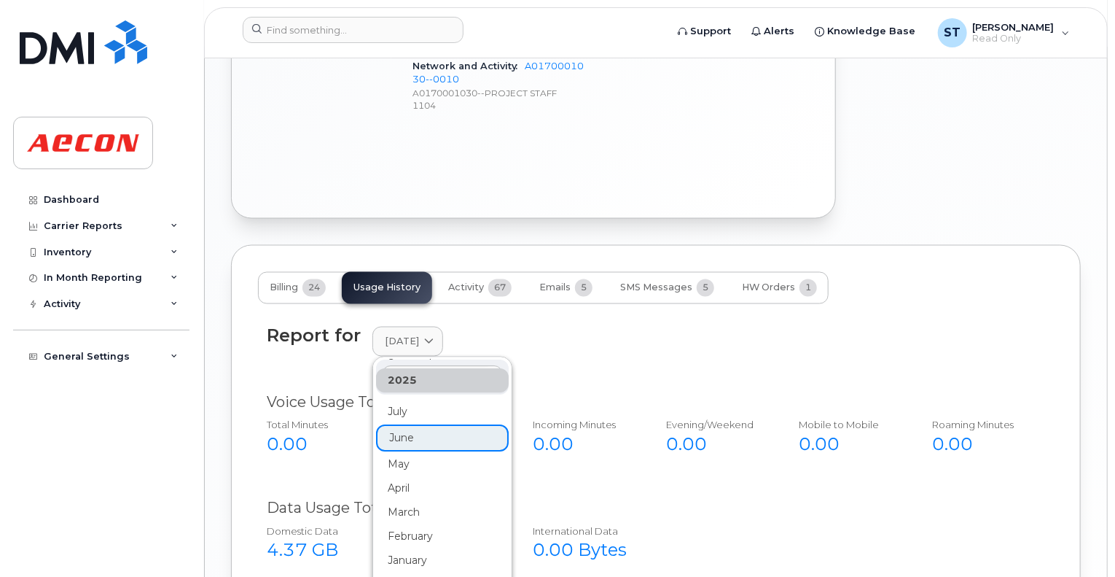
click at [442, 525] on div "February" at bounding box center [442, 537] width 133 height 24
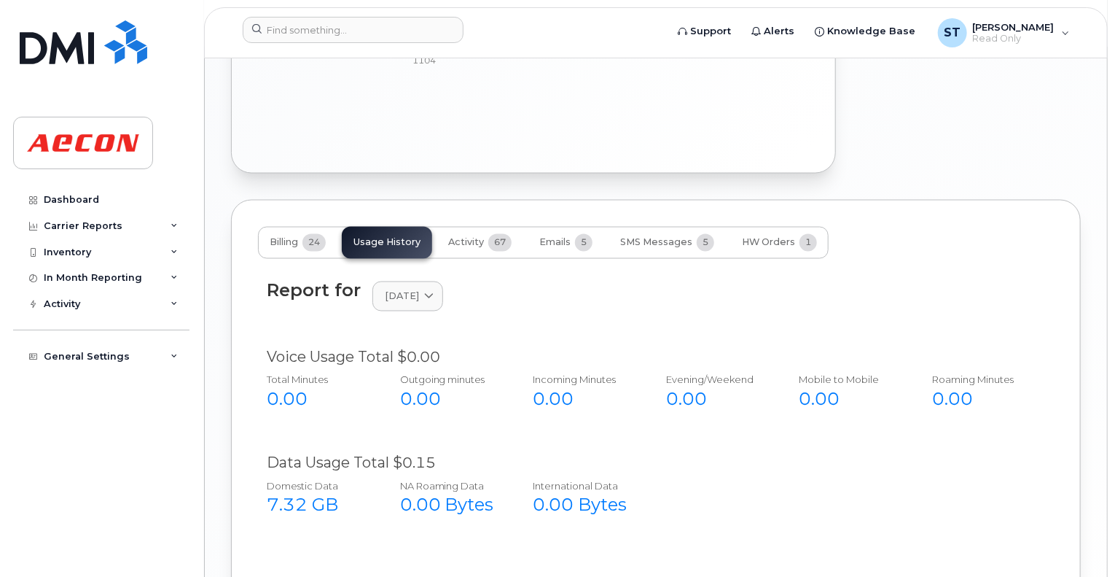
scroll to position [1040, 0]
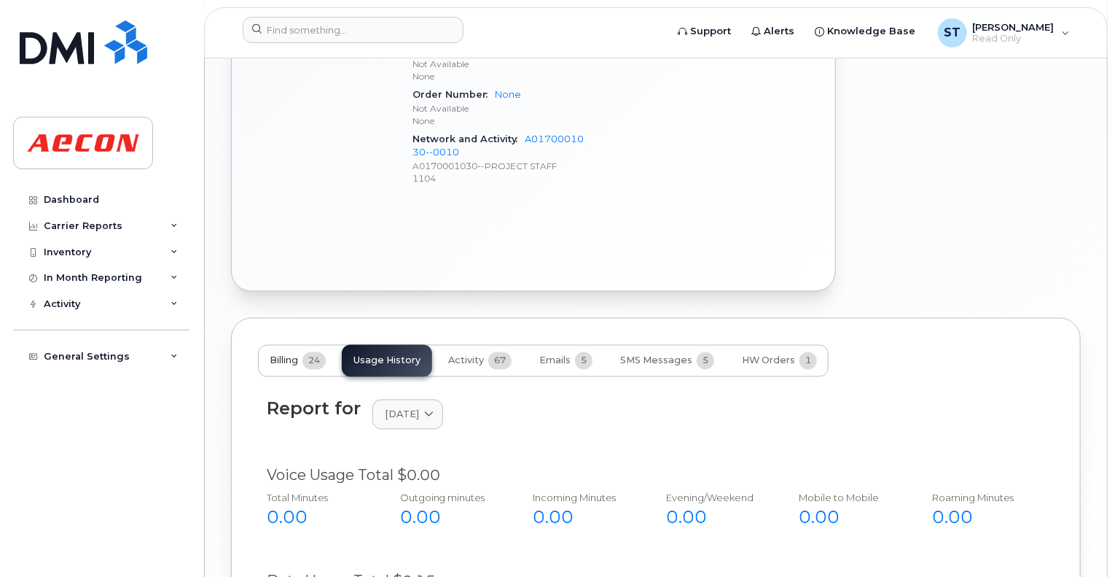
click at [311, 352] on span "24" at bounding box center [314, 360] width 23 height 17
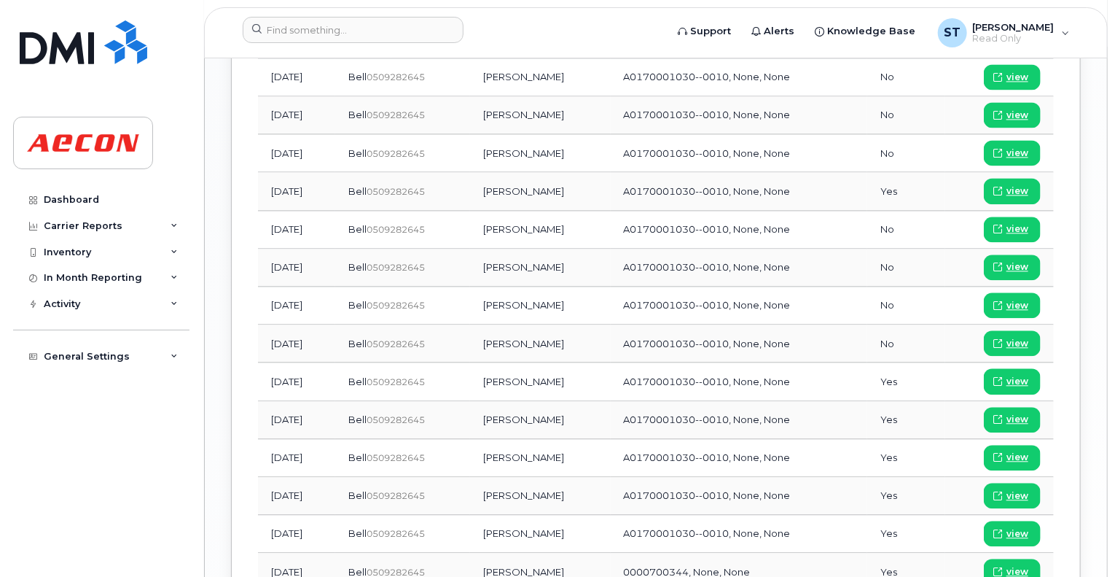
scroll to position [1623, 0]
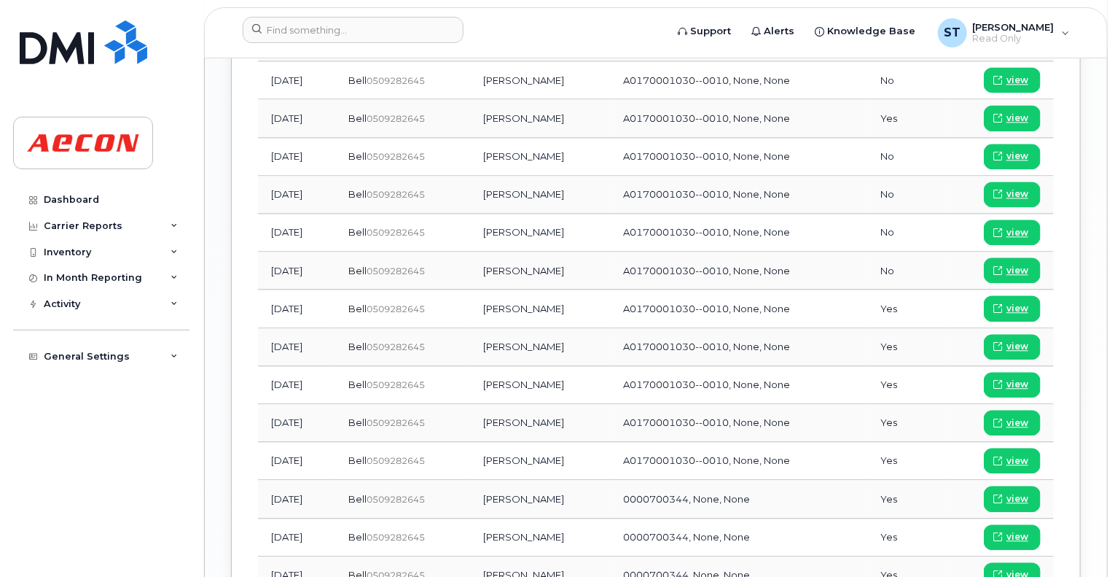
click at [335, 252] on td "[DATE]" at bounding box center [296, 271] width 77 height 38
click at [335, 138] on td "[DATE]" at bounding box center [296, 157] width 77 height 38
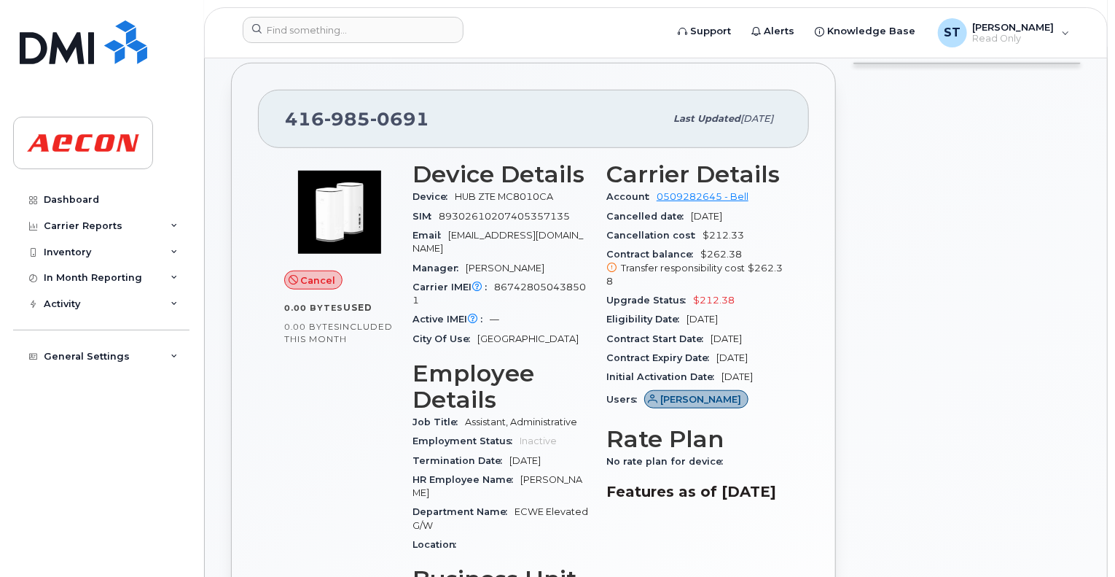
scroll to position [437, 0]
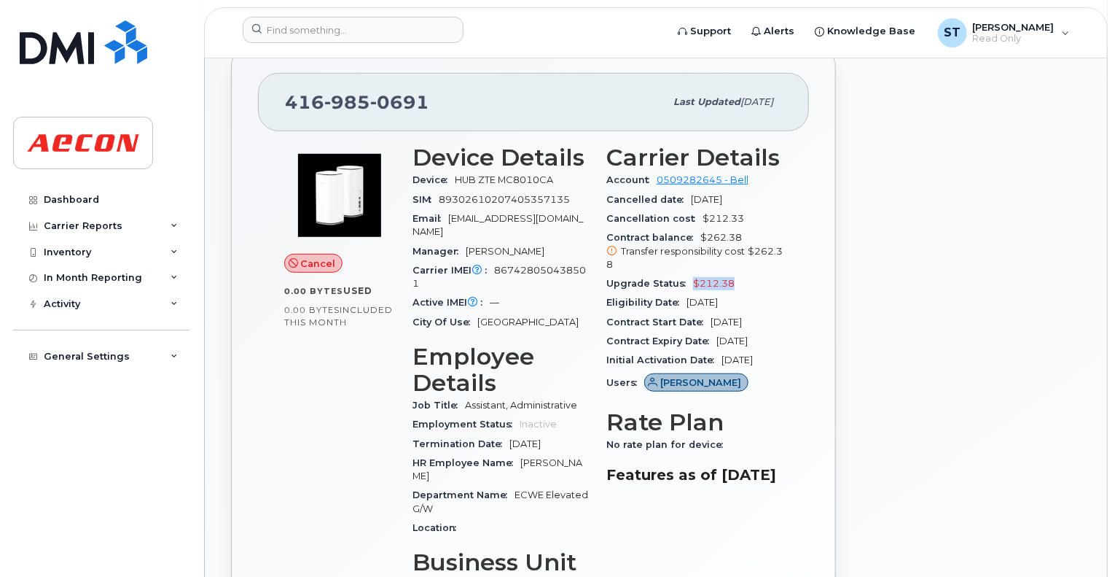
drag, startPoint x: 746, startPoint y: 268, endPoint x: 690, endPoint y: 268, distance: 55.4
click at [690, 274] on div "Upgrade Status $212.38" at bounding box center [695, 283] width 176 height 19
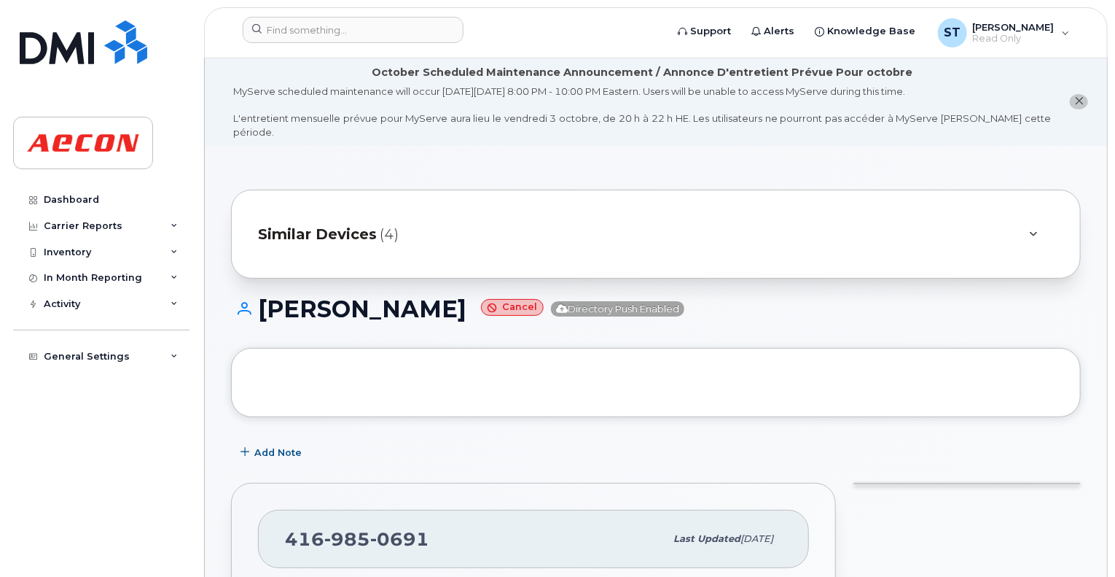
scroll to position [0, 0]
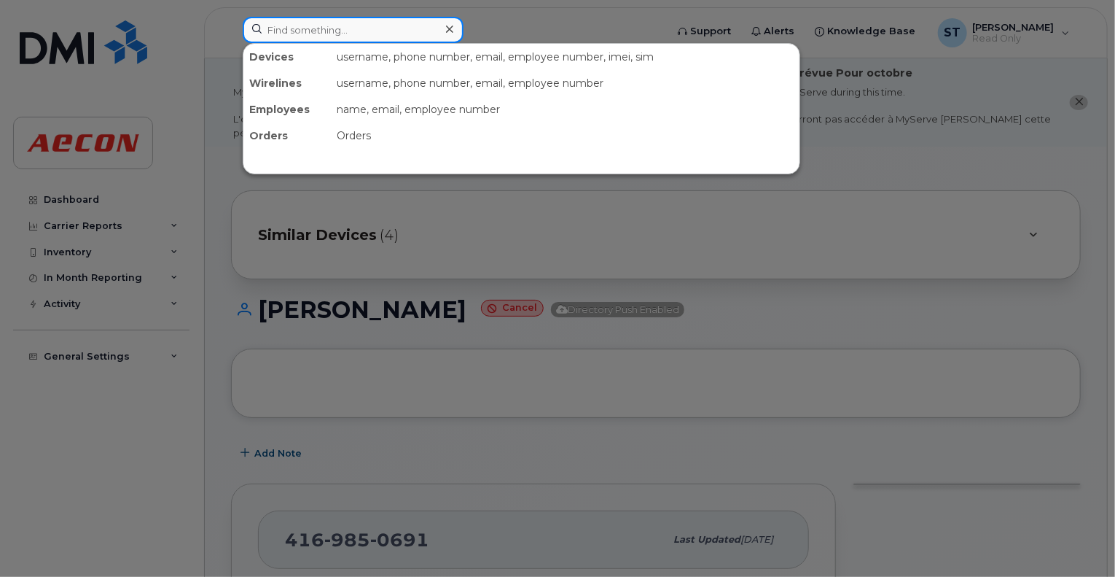
click at [286, 34] on input at bounding box center [353, 30] width 221 height 26
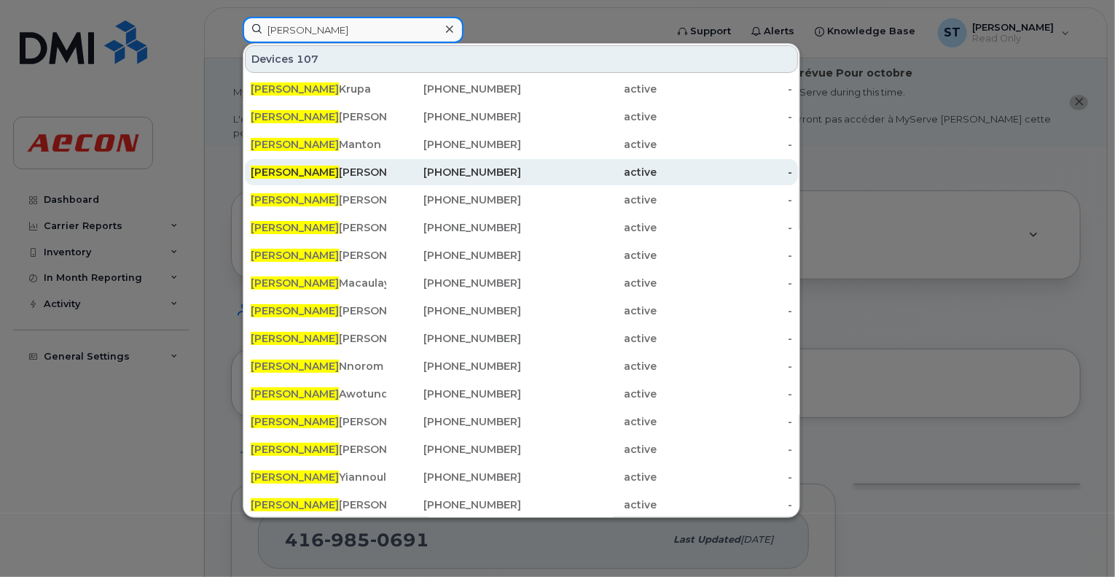
type input "stephen"
click at [366, 177] on div "Stephen Cleary" at bounding box center [319, 172] width 136 height 15
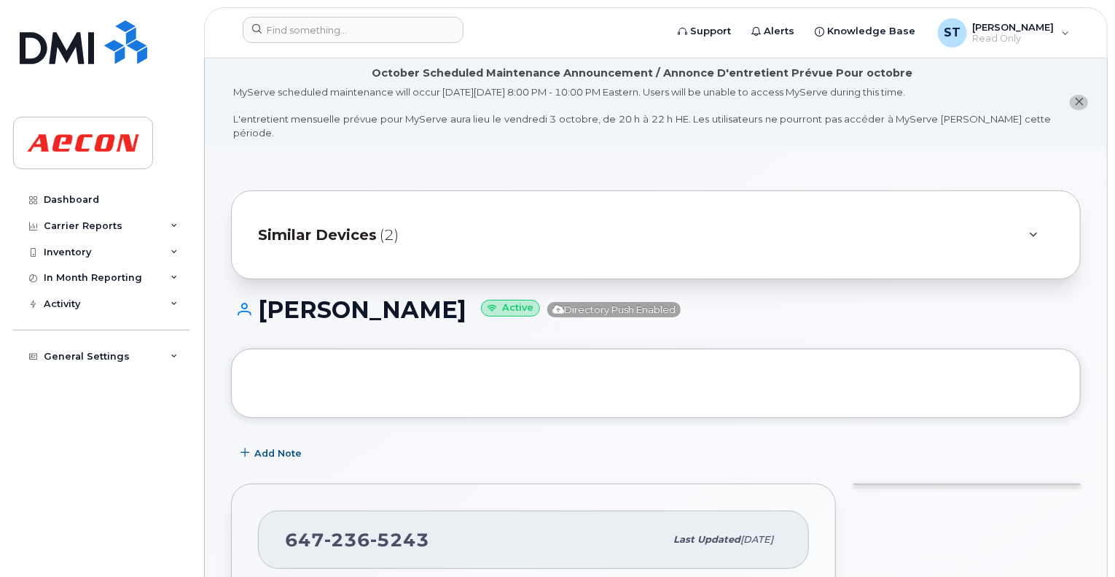
click at [984, 217] on div "Similar Devices (2)" at bounding box center [635, 234] width 755 height 35
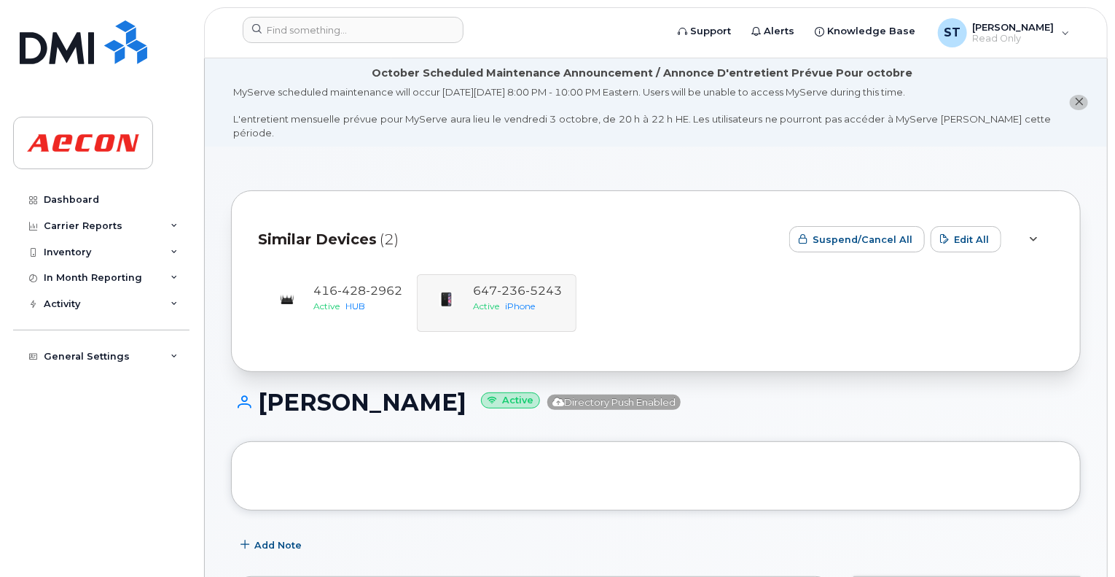
click at [1039, 230] on div at bounding box center [1033, 238] width 17 height 17
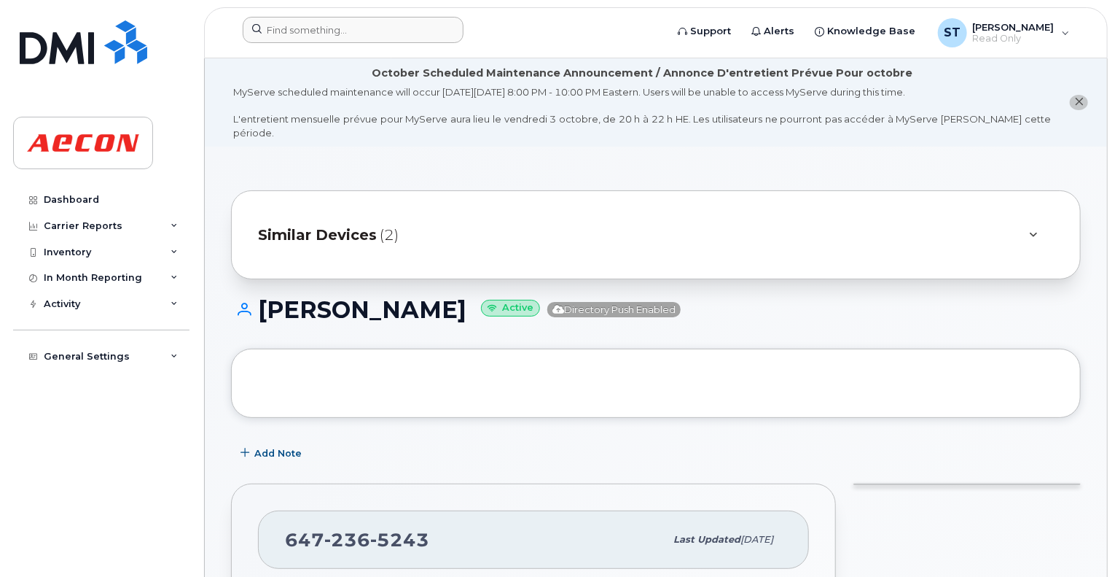
drag, startPoint x: 341, startPoint y: 12, endPoint x: 341, endPoint y: 25, distance: 13.1
click at [341, 15] on header "Support Alerts Knowledge Base ST Shaelyn Thomas Read Only English Français Adju…" at bounding box center [656, 32] width 904 height 51
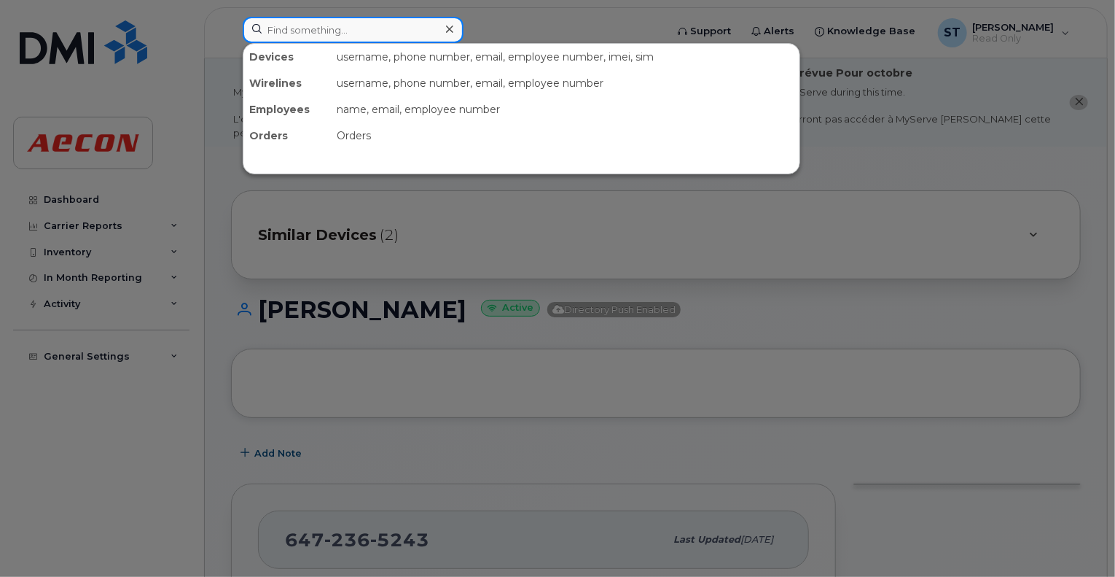
click at [363, 31] on input at bounding box center [353, 30] width 221 height 26
paste input "4165503906"
type input "4165503906"
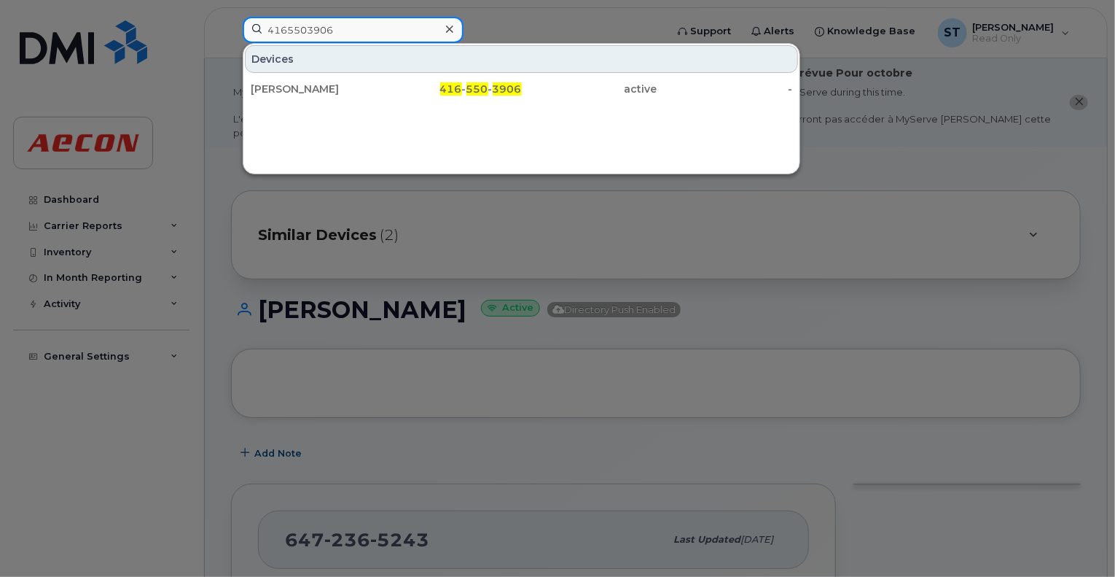
drag, startPoint x: 375, startPoint y: 34, endPoint x: 393, endPoint y: 28, distance: 18.4
click at [375, 34] on input "4165503906" at bounding box center [353, 30] width 221 height 26
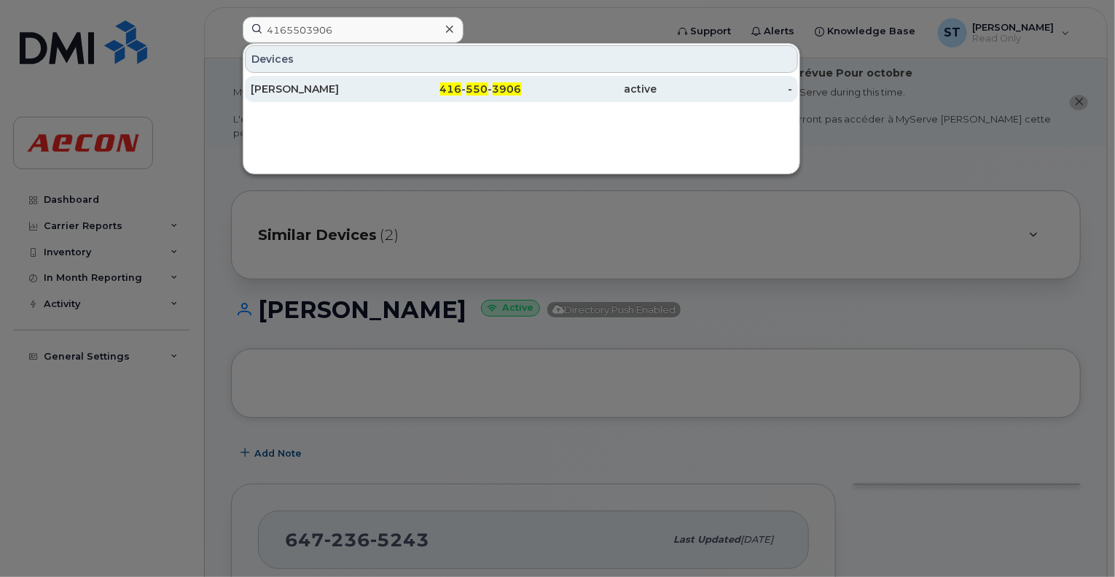
click at [418, 90] on div "416 - 550 - 3906" at bounding box center [454, 89] width 136 height 15
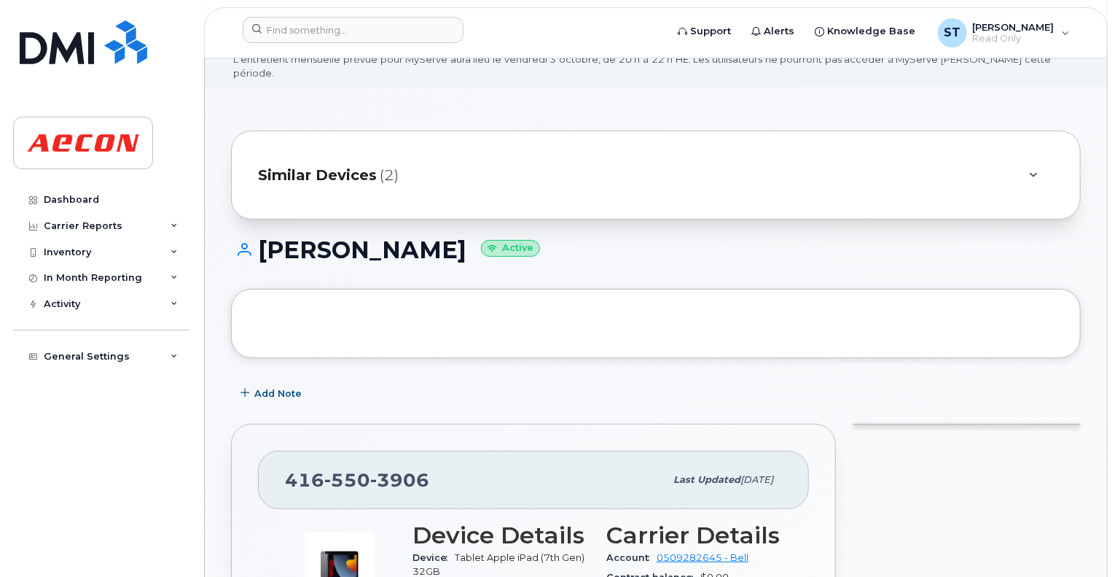
scroll to position [206, 0]
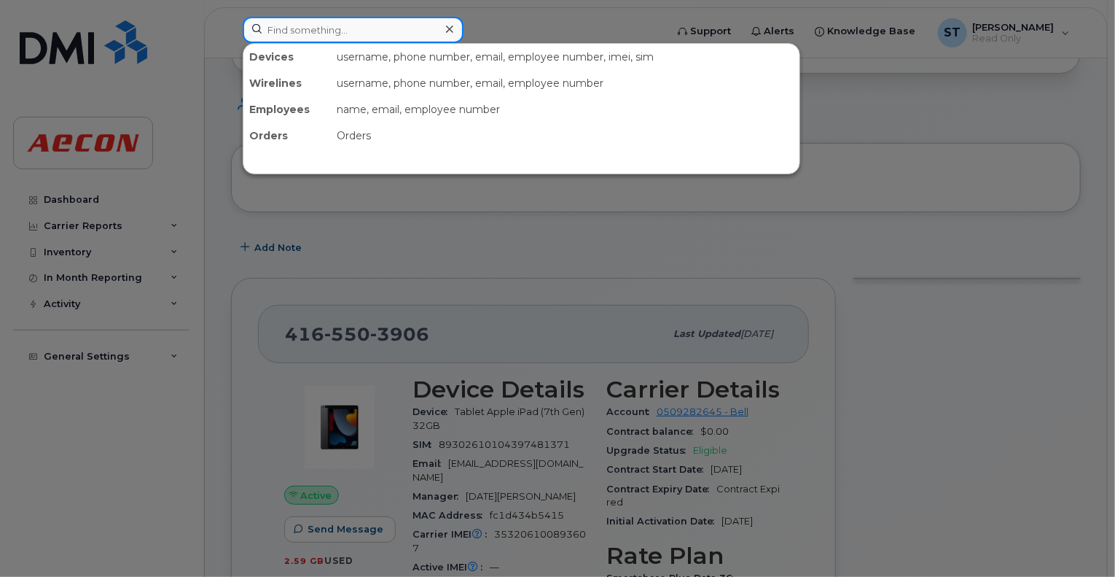
click at [337, 17] on input at bounding box center [353, 30] width 221 height 26
paste input "4165573975"
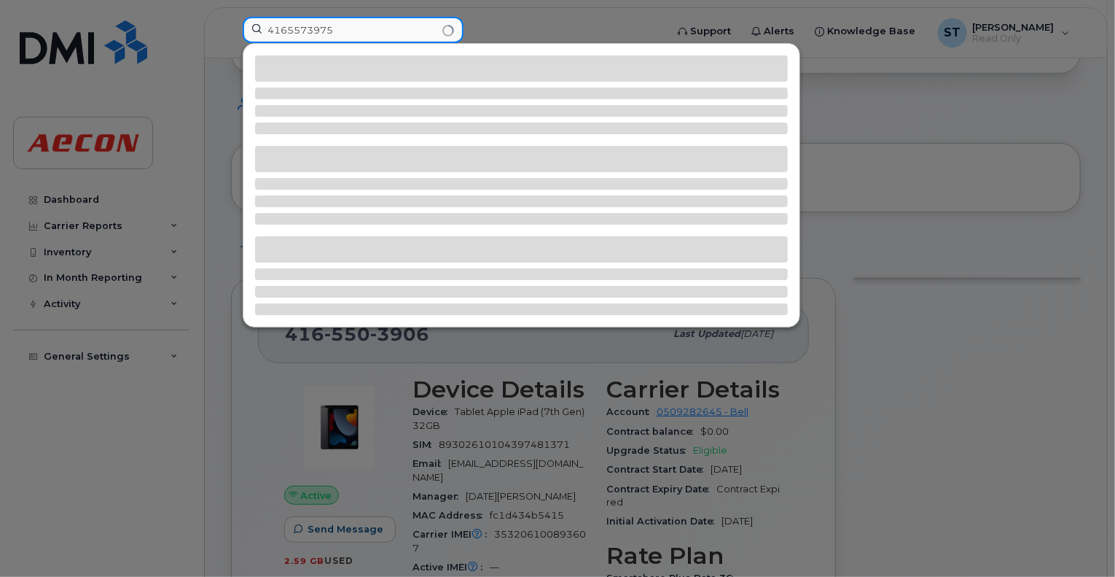
type input "4165573975"
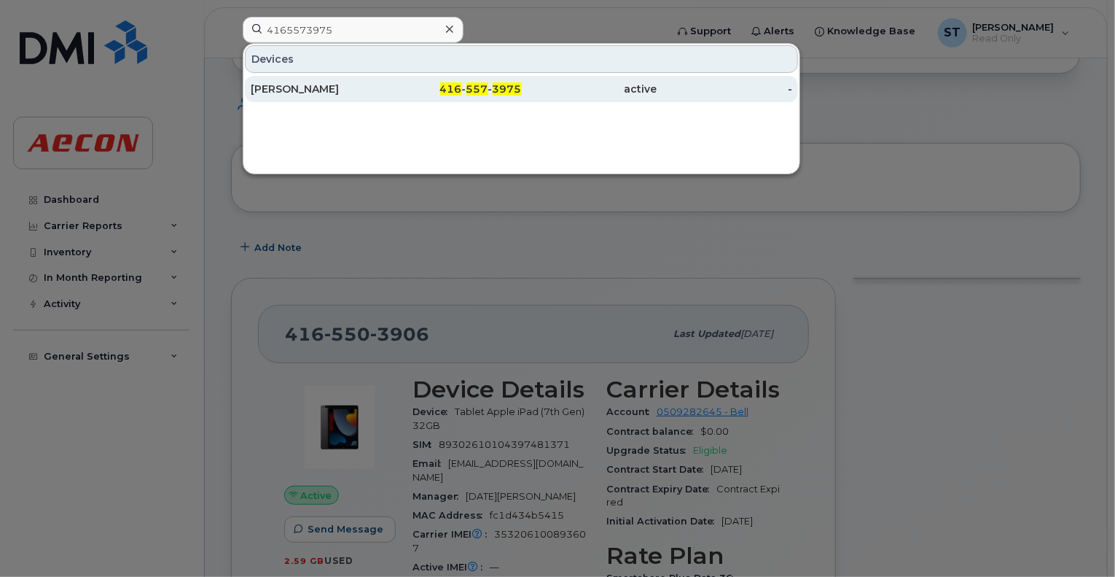
click at [391, 89] on div "416 - 557 - 3975" at bounding box center [454, 89] width 136 height 15
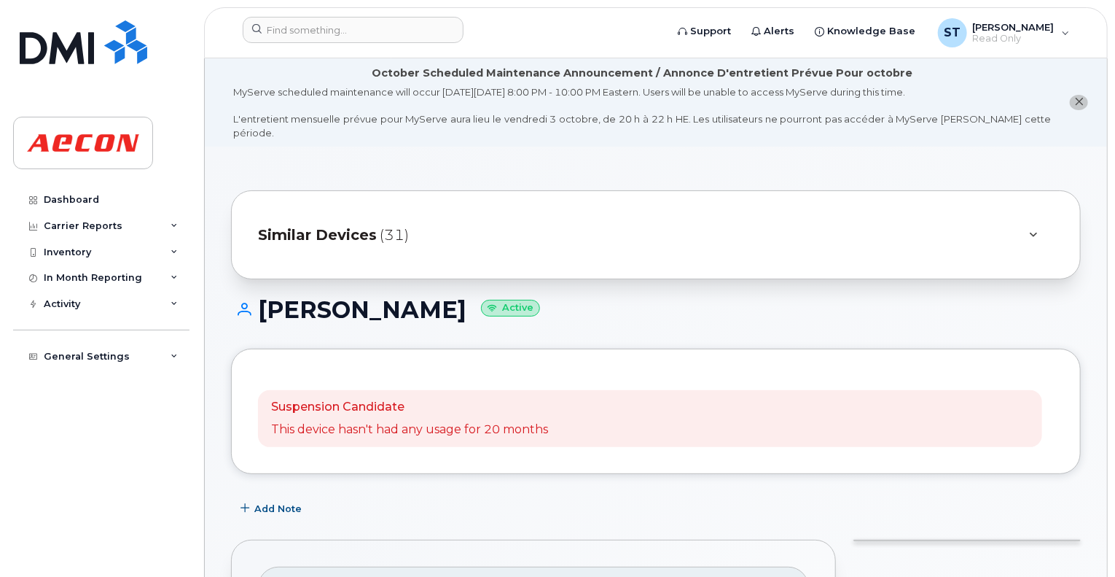
click at [1030, 230] on icon at bounding box center [1034, 234] width 8 height 9
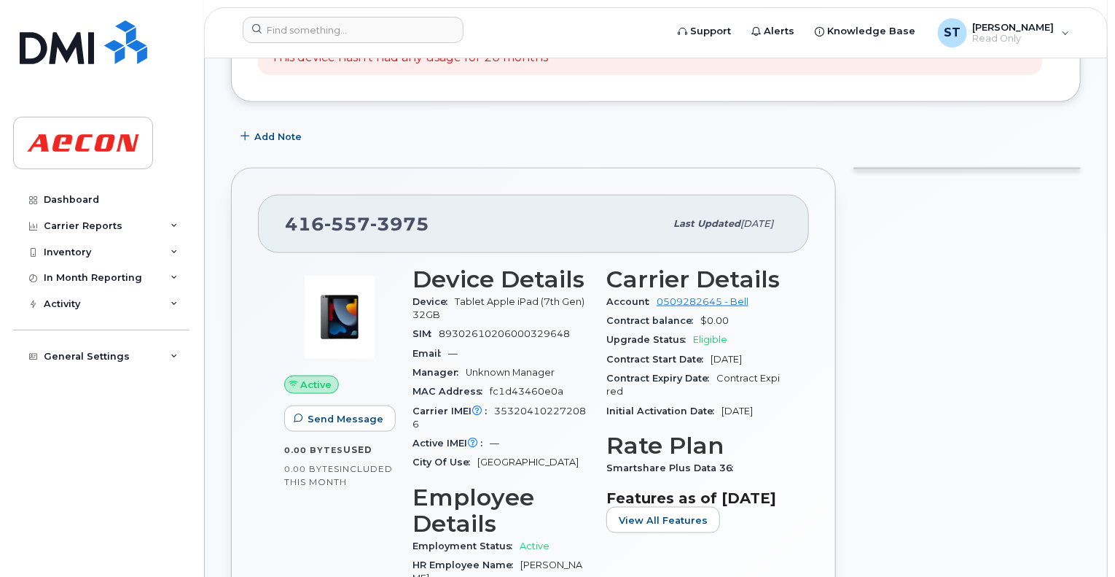
scroll to position [802, 0]
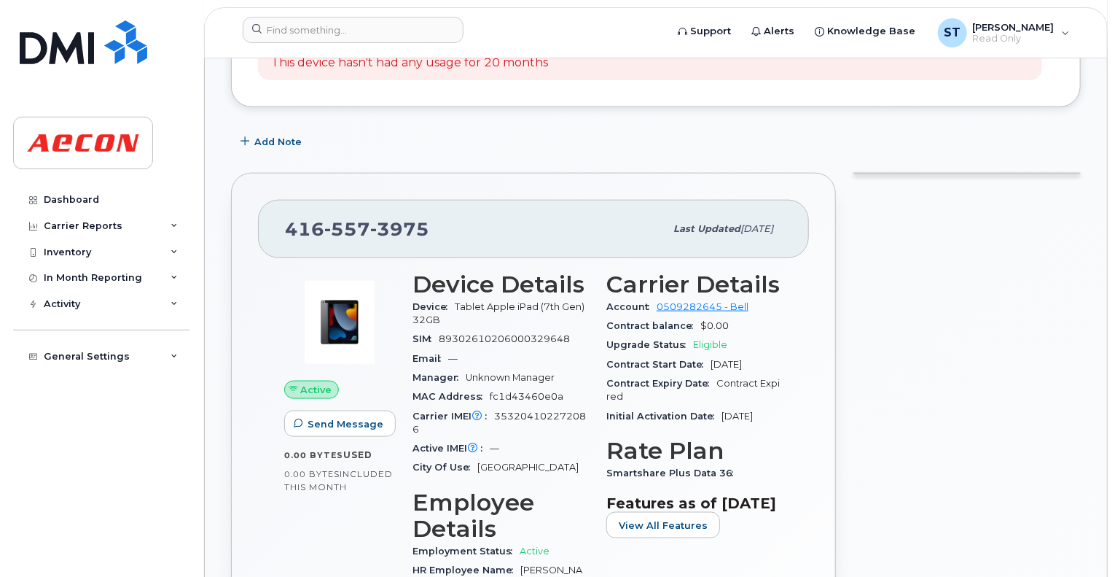
click at [743, 374] on div "Contract Expiry Date Contract Expired" at bounding box center [695, 390] width 176 height 33
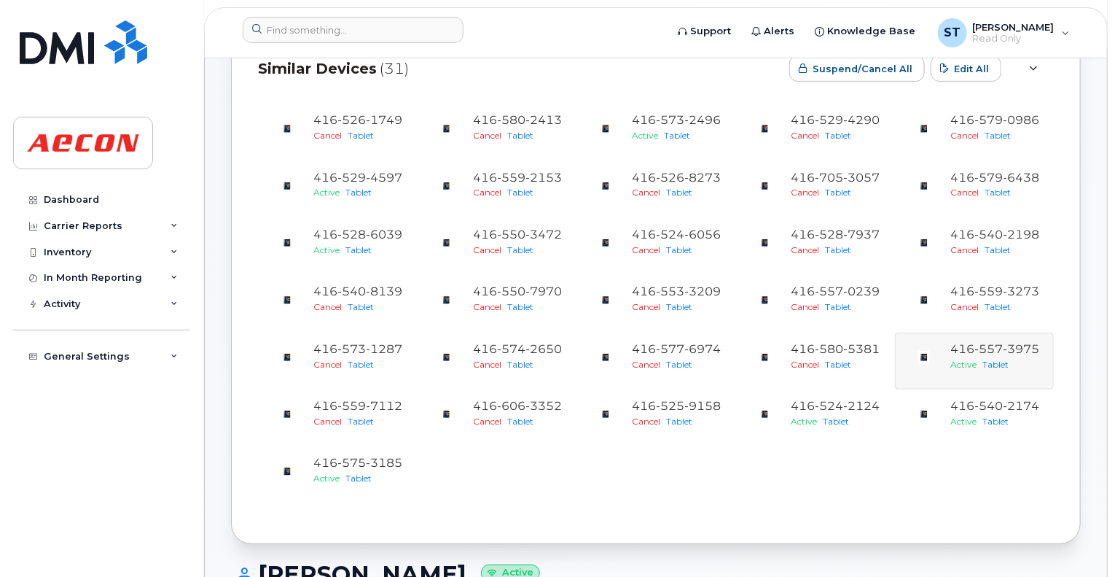
scroll to position [146, 0]
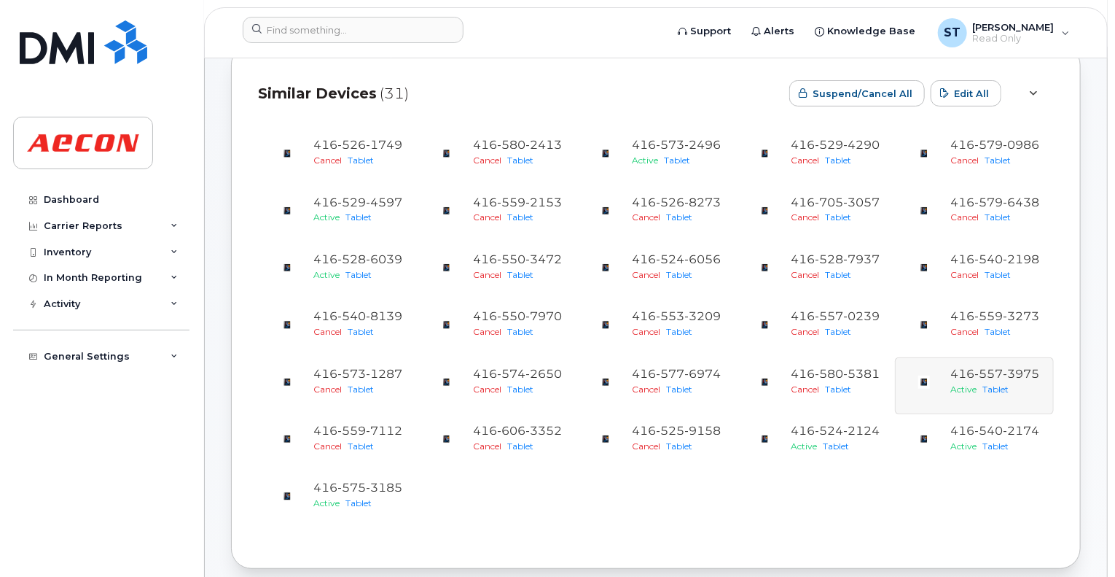
drag, startPoint x: 295, startPoint y: 537, endPoint x: 307, endPoint y: 572, distance: 36.4
click at [295, 537] on div "Similar Devices (31) Suspend/Cancel All Edit All [PHONE_NUMBER] Cancel Tablet […" at bounding box center [656, 306] width 850 height 524
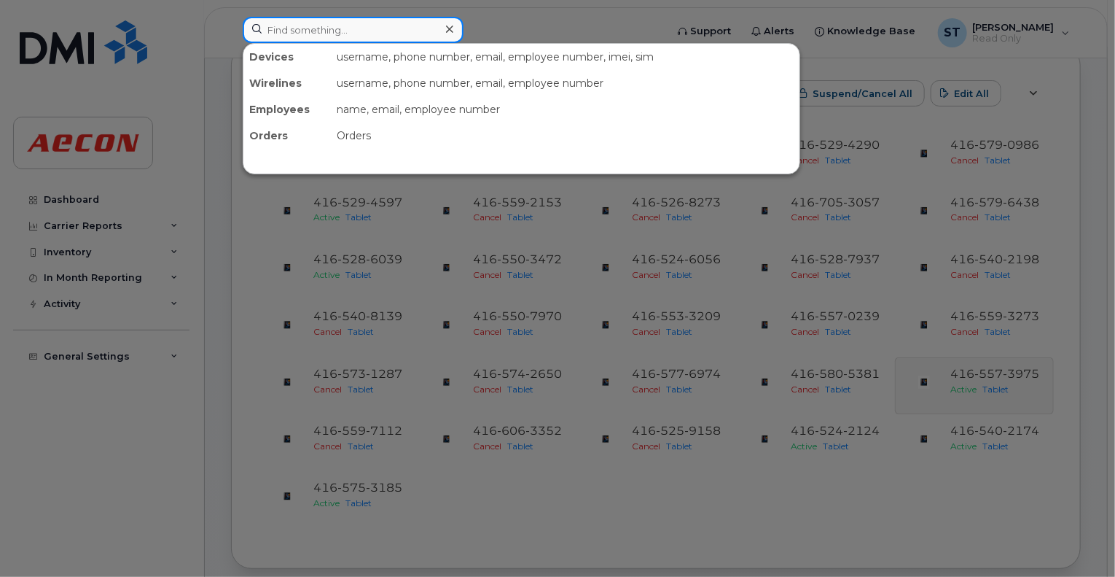
click at [432, 37] on input at bounding box center [353, 30] width 221 height 26
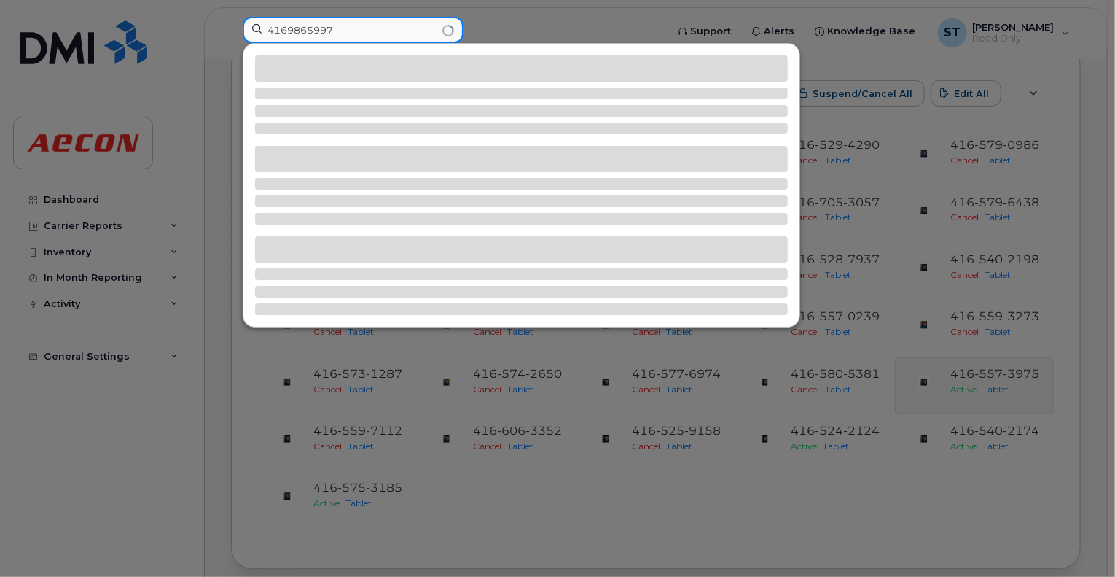
type input "4169865997"
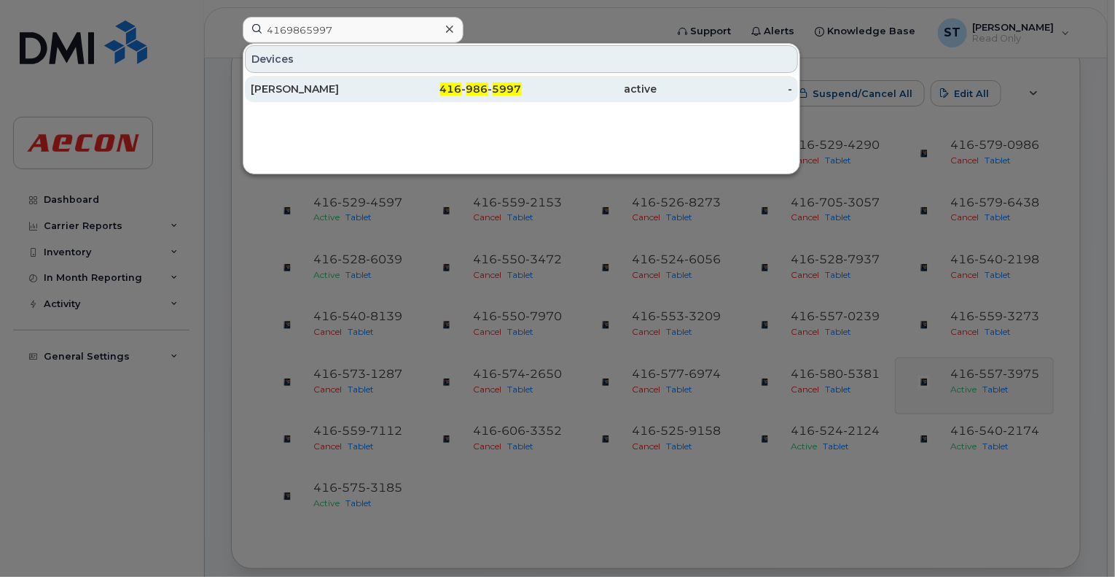
click at [537, 87] on div "active" at bounding box center [590, 89] width 136 height 15
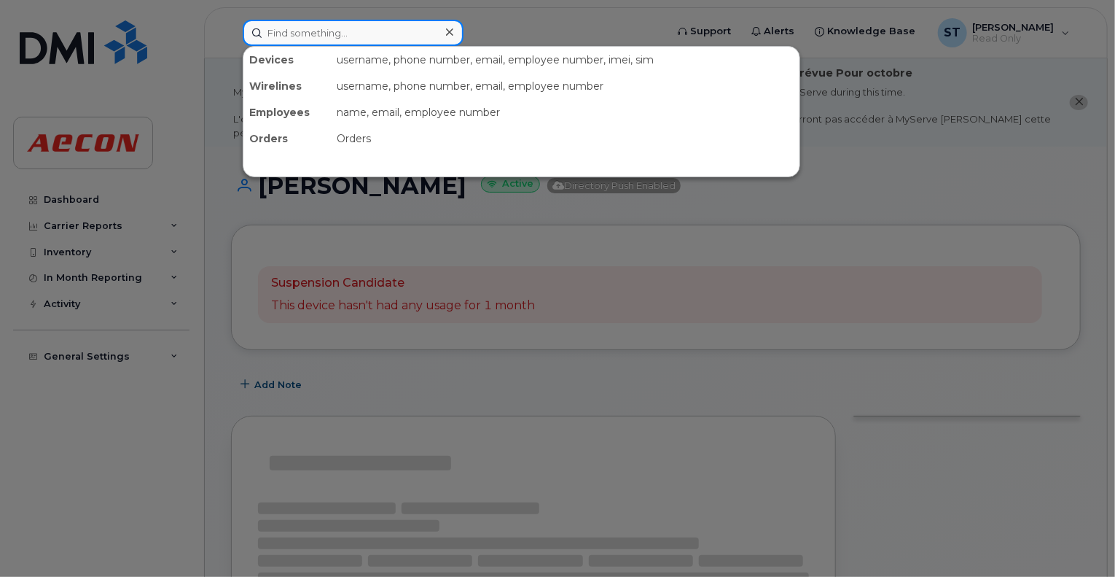
click at [342, 37] on input at bounding box center [353, 33] width 221 height 26
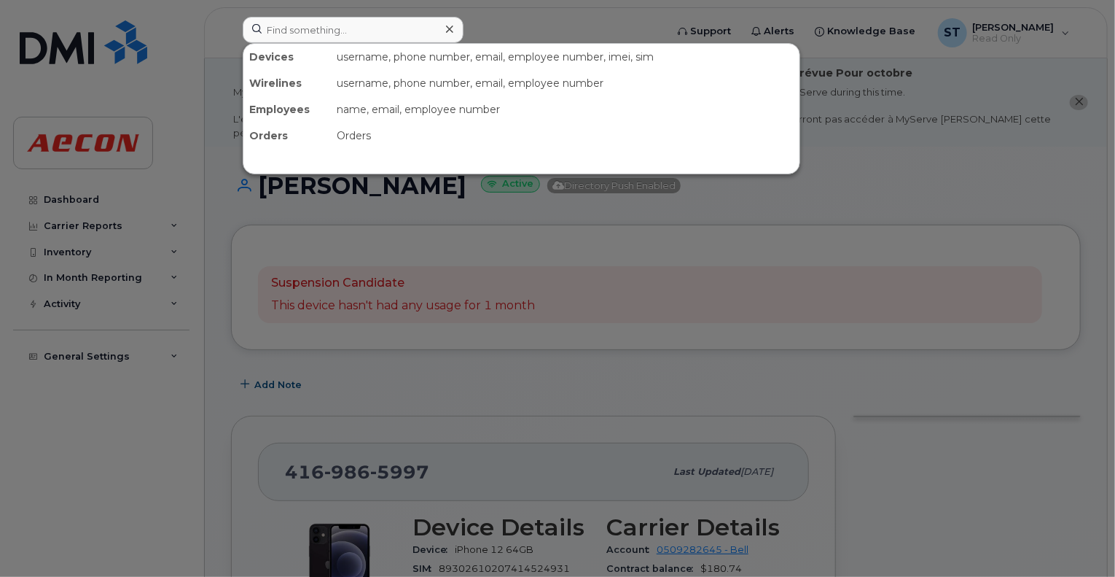
click at [513, 32] on div at bounding box center [557, 288] width 1115 height 577
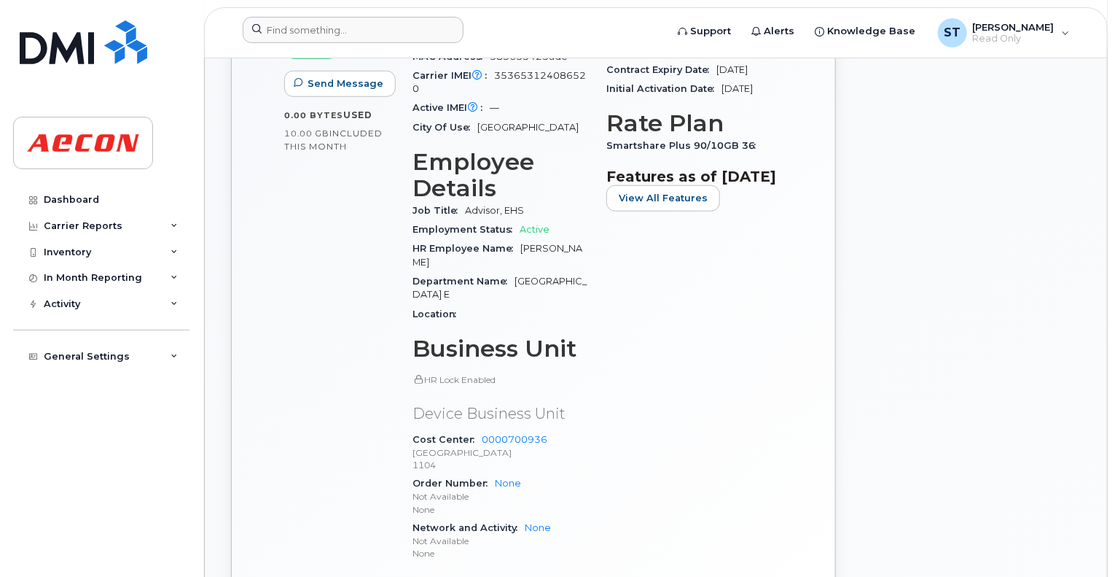
scroll to position [948, 0]
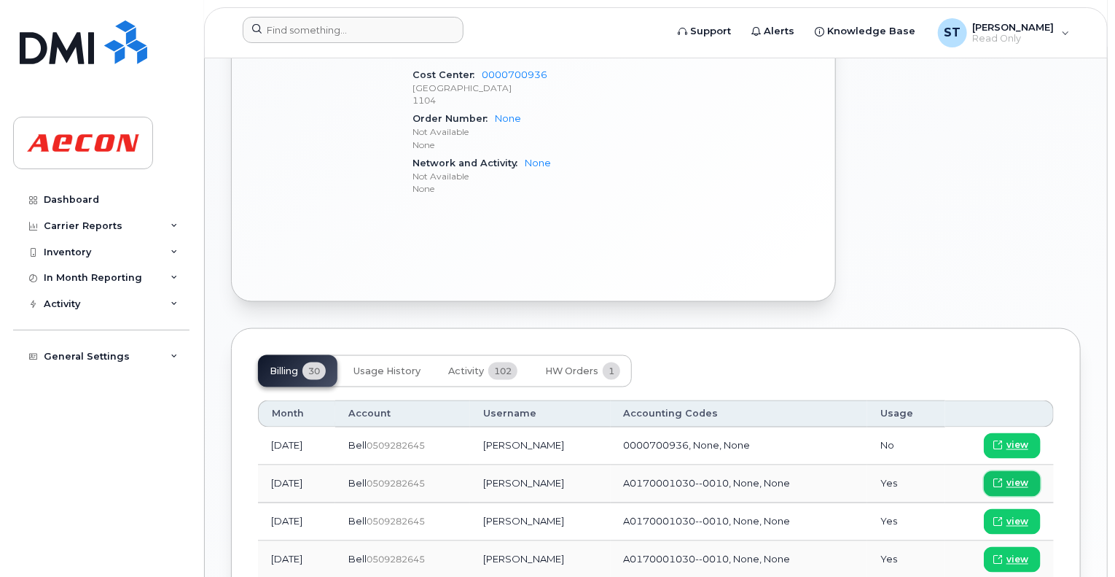
click at [1012, 477] on span "view" at bounding box center [1018, 483] width 22 height 13
click at [1013, 439] on span "view" at bounding box center [1018, 445] width 22 height 13
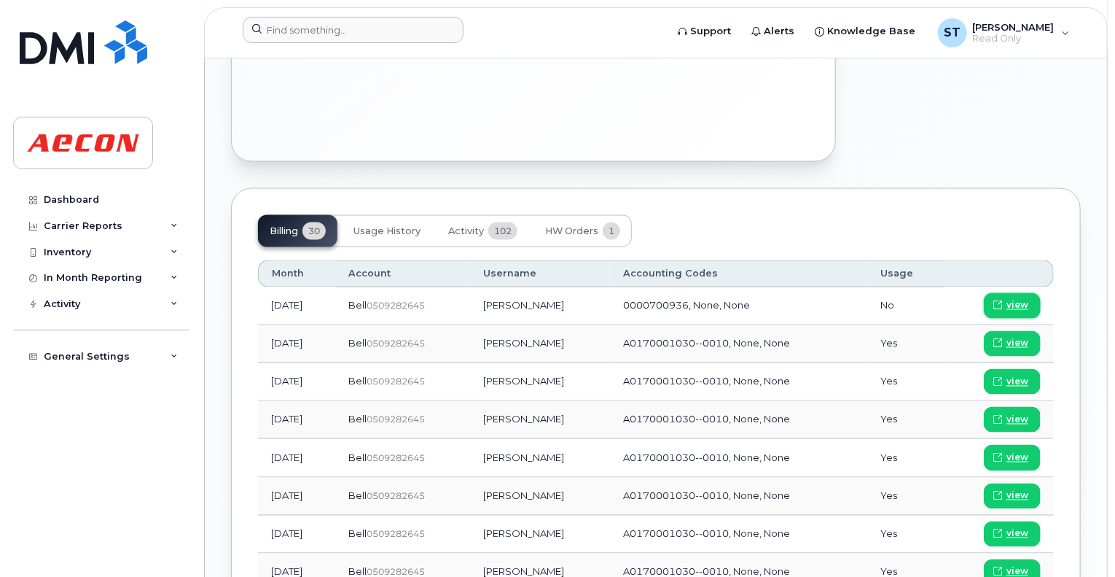
scroll to position [1093, 0]
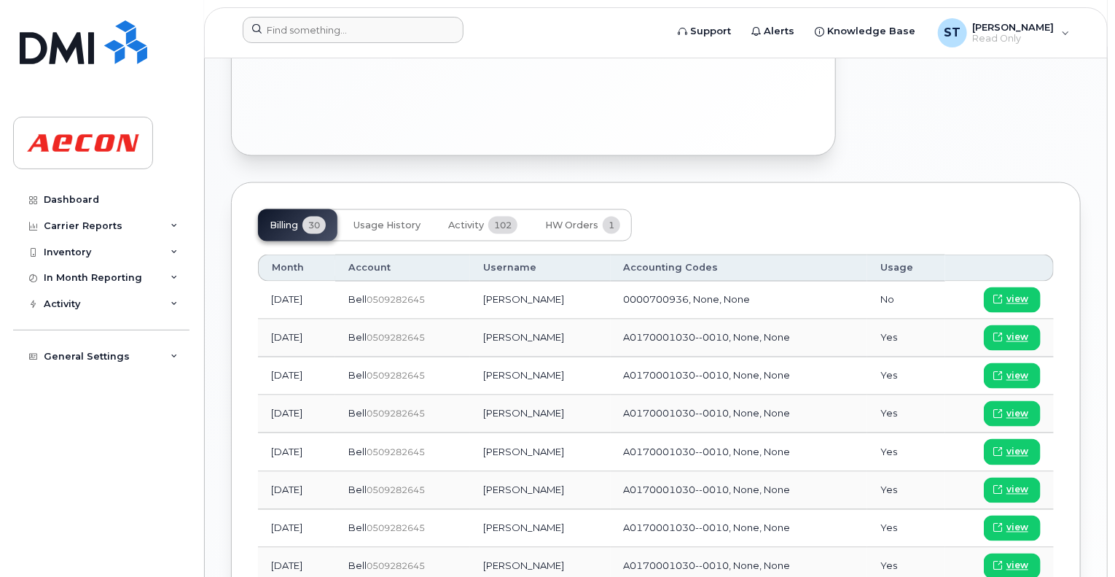
click at [457, 293] on div "Bell  0509282645" at bounding box center [402, 300] width 109 height 14
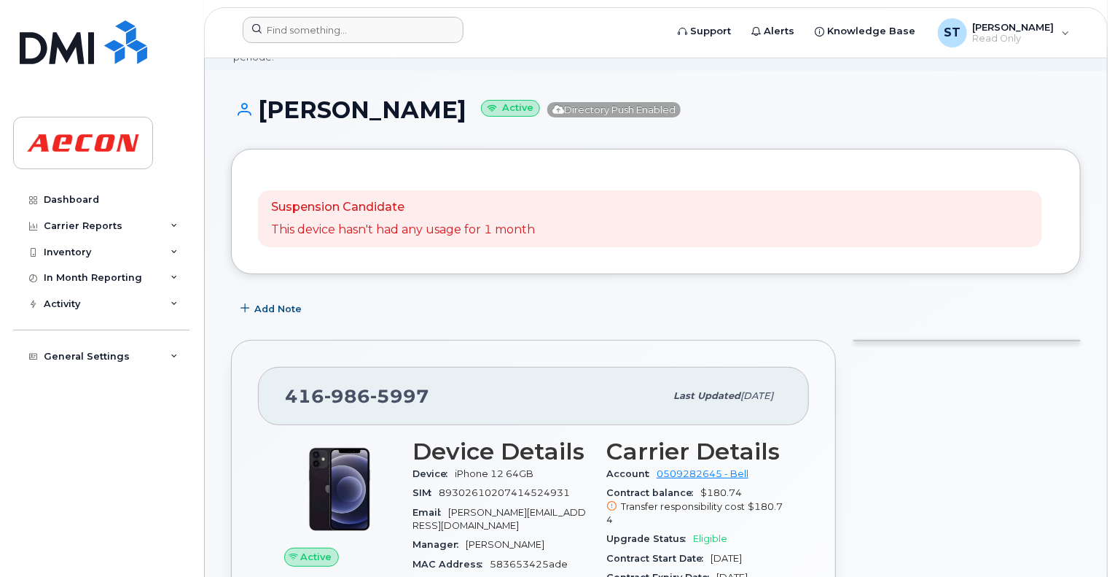
scroll to position [0, 0]
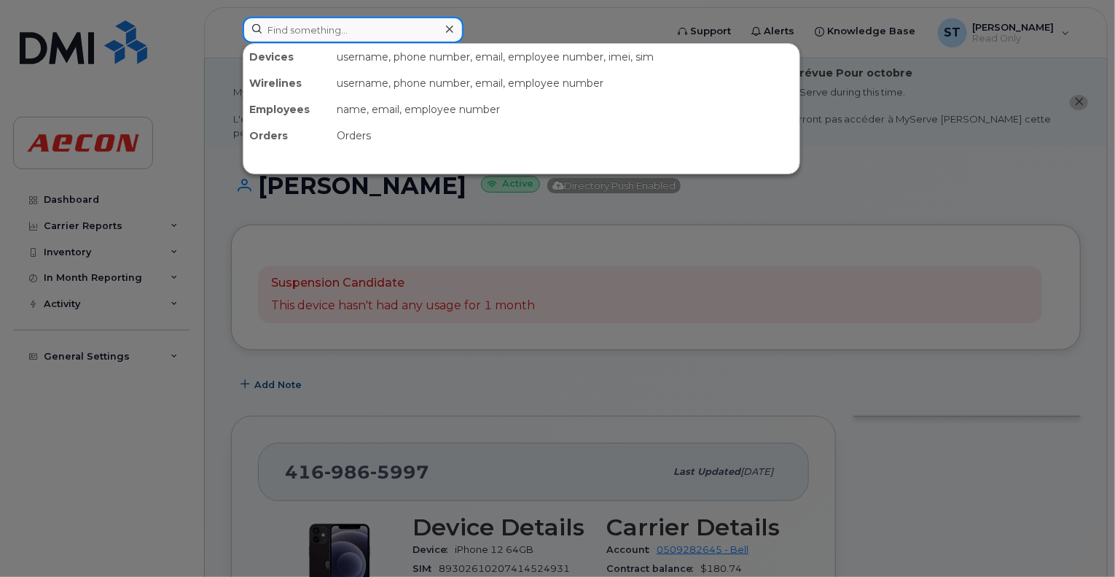
drag, startPoint x: 436, startPoint y: 31, endPoint x: 426, endPoint y: 36, distance: 11.4
click at [436, 31] on input at bounding box center [353, 30] width 221 height 26
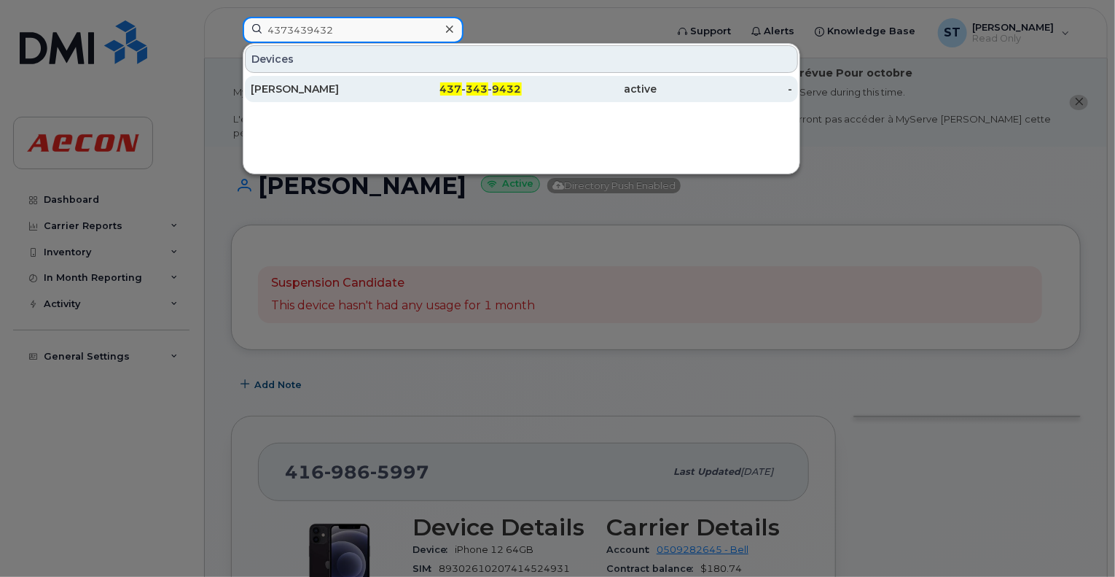
type input "4373439432"
click at [379, 82] on div "[PERSON_NAME]" at bounding box center [319, 89] width 136 height 15
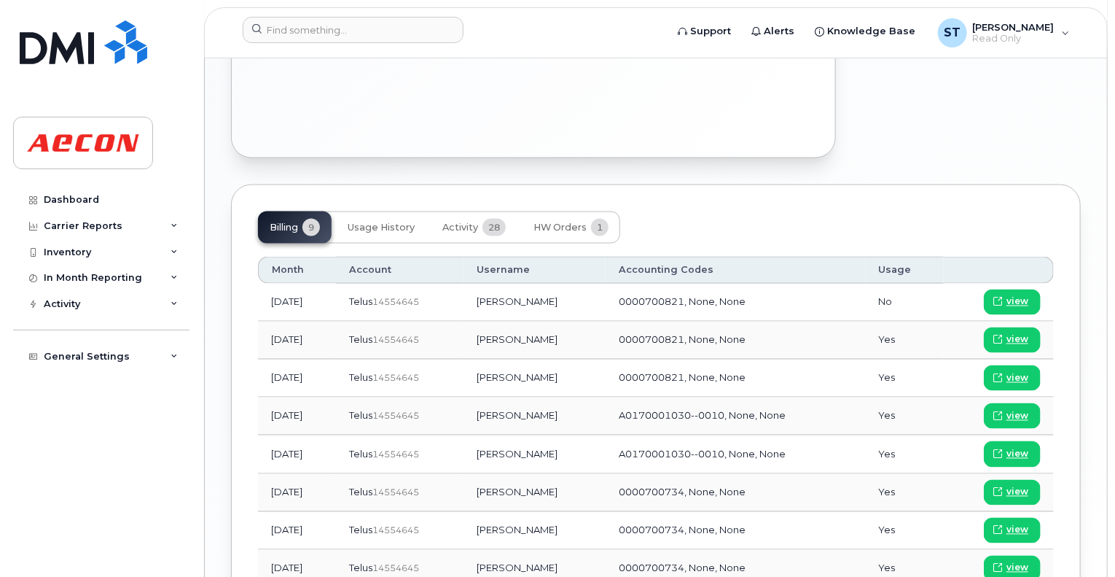
scroll to position [1093, 0]
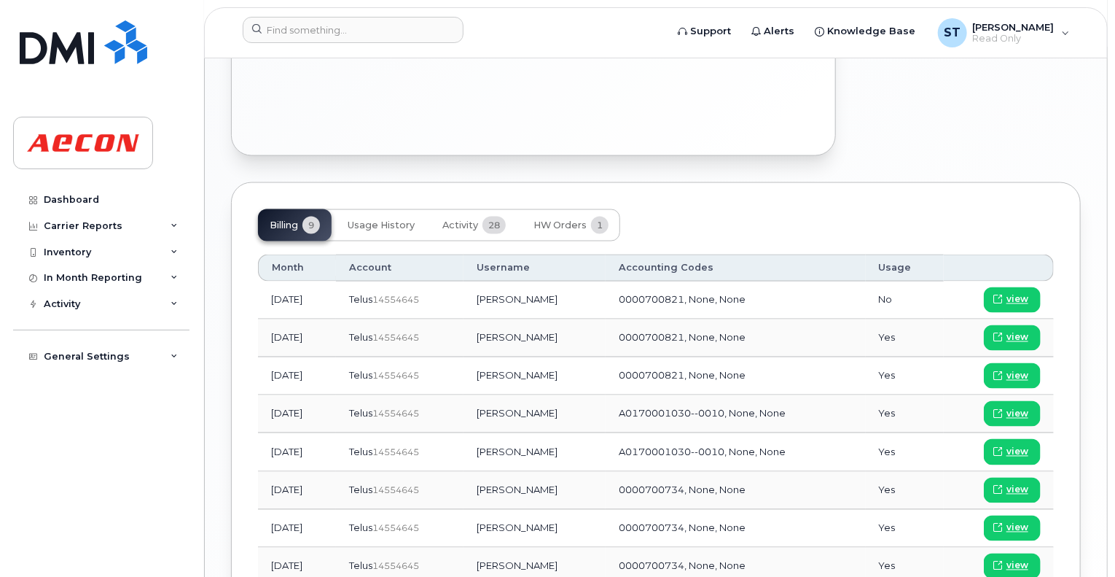
click at [612, 357] on td "0000700821, None, None" at bounding box center [736, 376] width 260 height 38
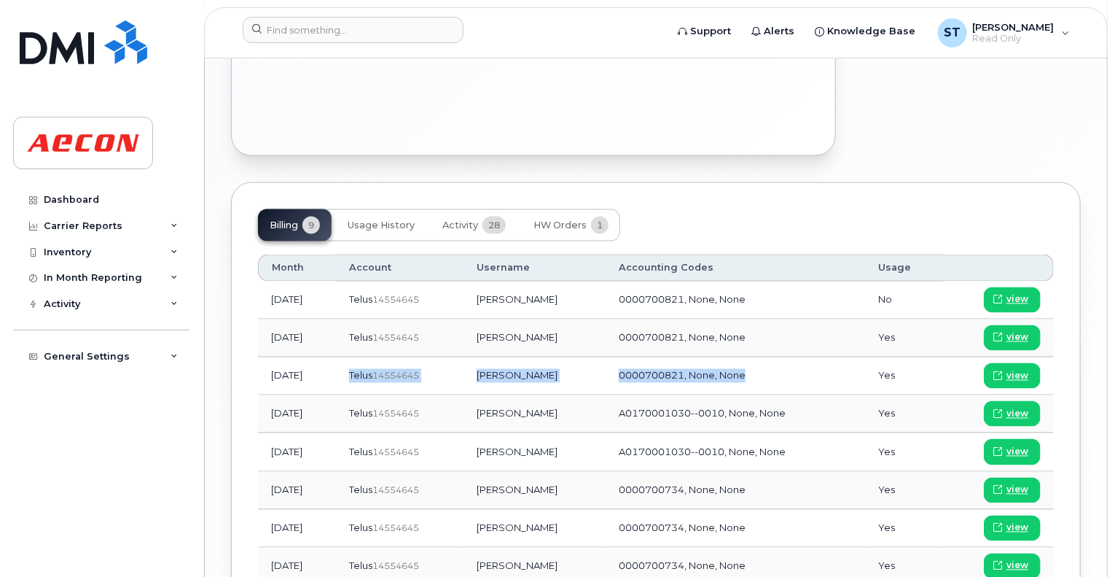
drag, startPoint x: 367, startPoint y: 335, endPoint x: 797, endPoint y: 336, distance: 429.4
click at [797, 357] on tr "[DATE] Telus  14554645 [PERSON_NAME] 0000700821, None, None Yes view" at bounding box center [656, 376] width 796 height 38
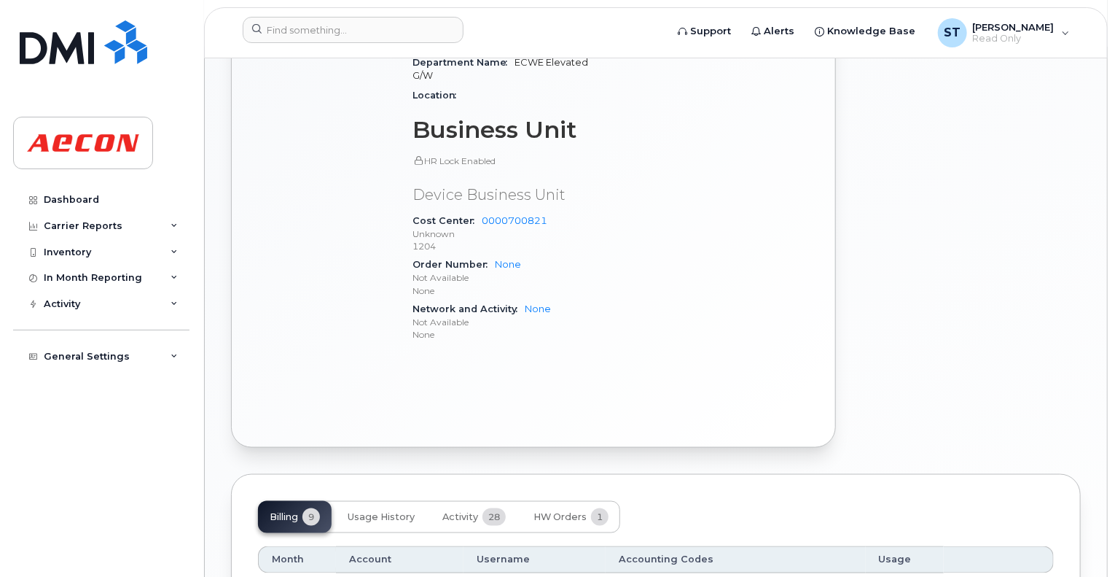
scroll to position [292, 0]
